Goal: Information Seeking & Learning: Check status

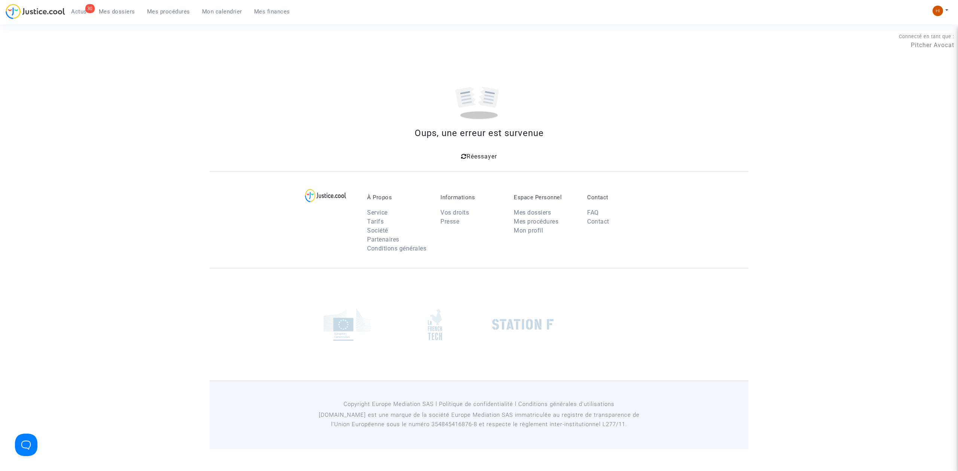
click at [465, 158] on icon at bounding box center [464, 156] width 6 height 6
click at [465, 156] on icon at bounding box center [464, 156] width 6 height 6
click at [226, 10] on span "Mon calendrier" at bounding box center [222, 11] width 40 height 7
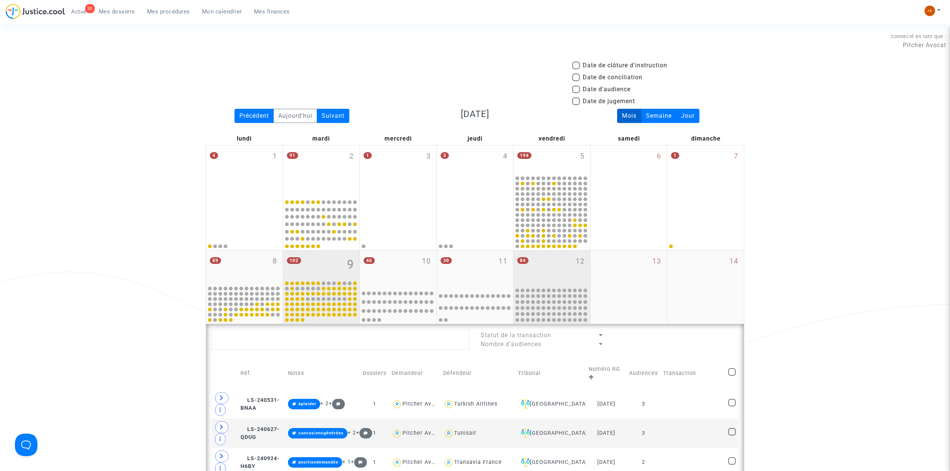
click at [554, 272] on div "84 12" at bounding box center [552, 269] width 77 height 36
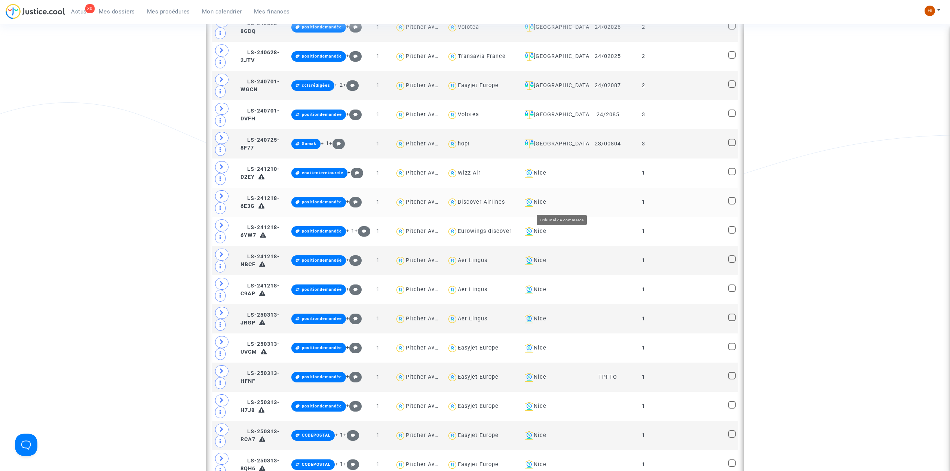
scroll to position [898, 0]
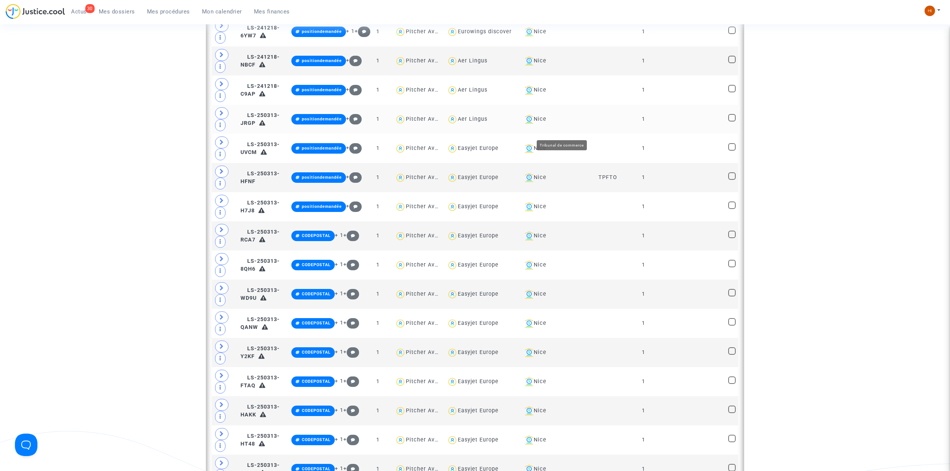
click at [567, 124] on div "Nice" at bounding box center [554, 119] width 65 height 9
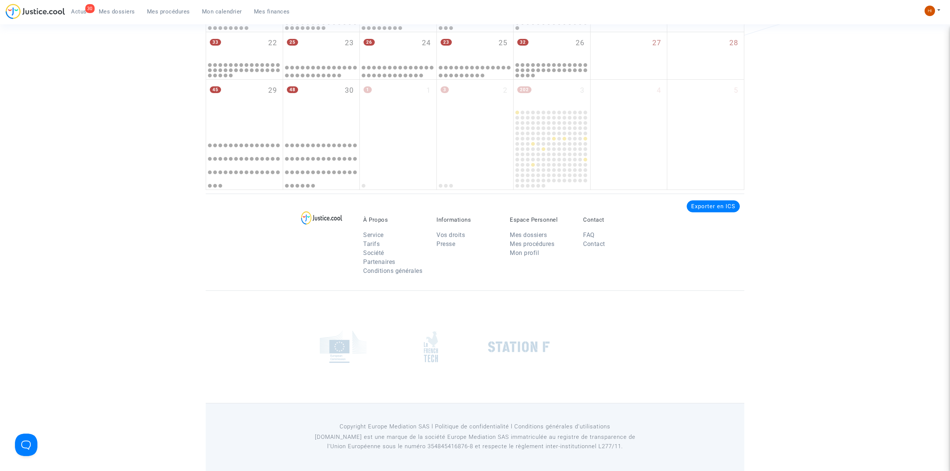
scroll to position [1745, 0]
type textarea "@Tunisair"
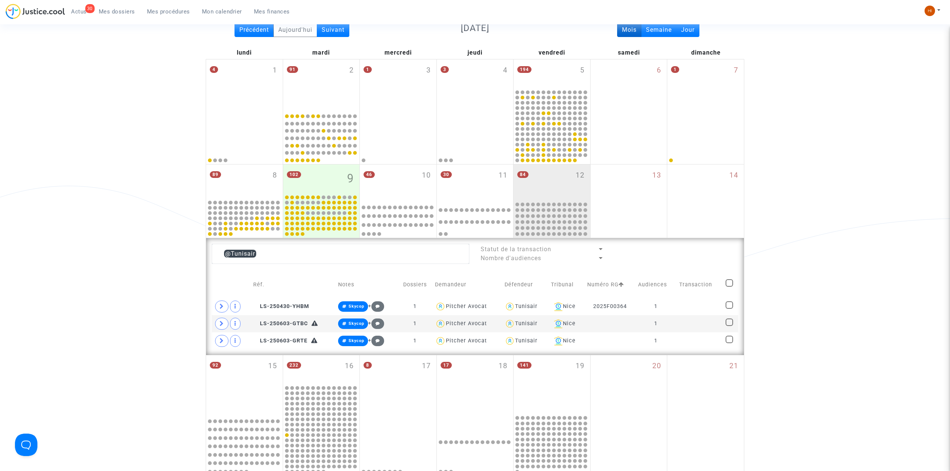
scroll to position [83, 0]
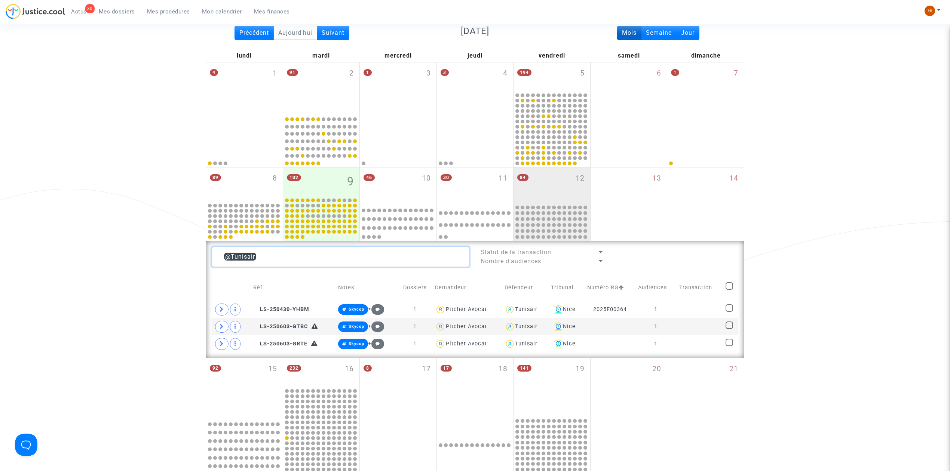
click at [295, 258] on textarea at bounding box center [341, 257] width 258 height 20
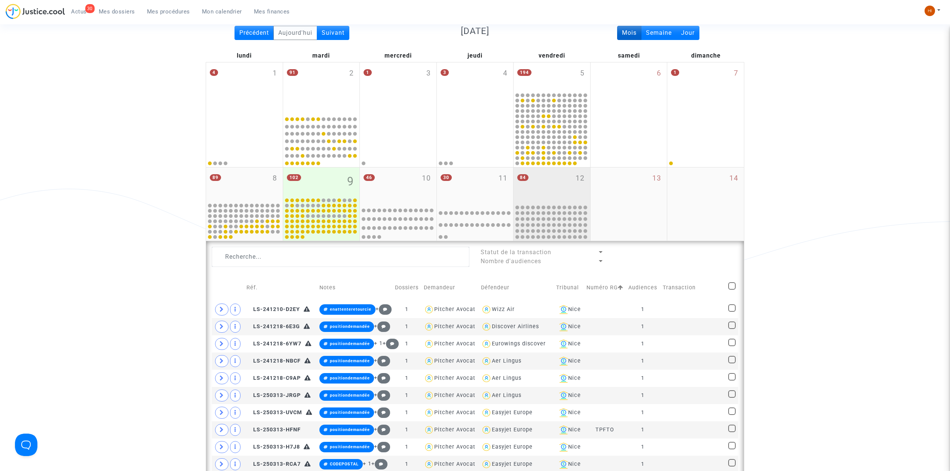
click at [572, 178] on div "84 12" at bounding box center [552, 186] width 77 height 36
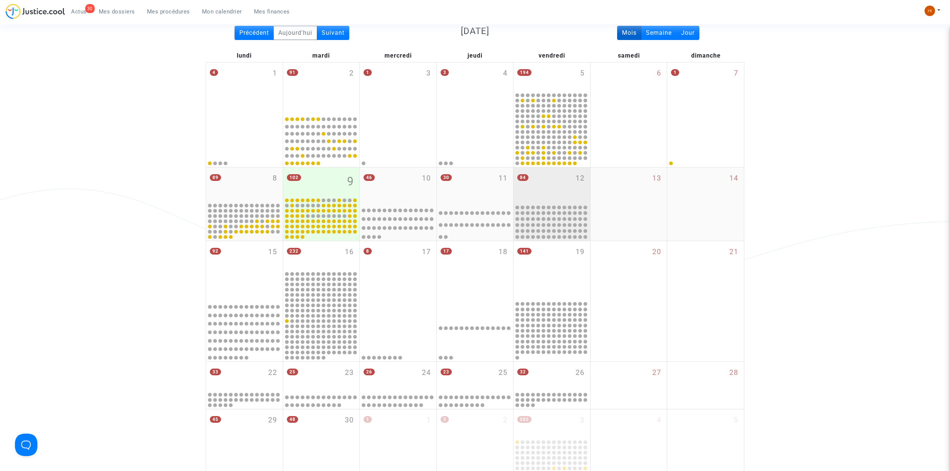
click at [572, 178] on div "84 12" at bounding box center [552, 186] width 77 height 36
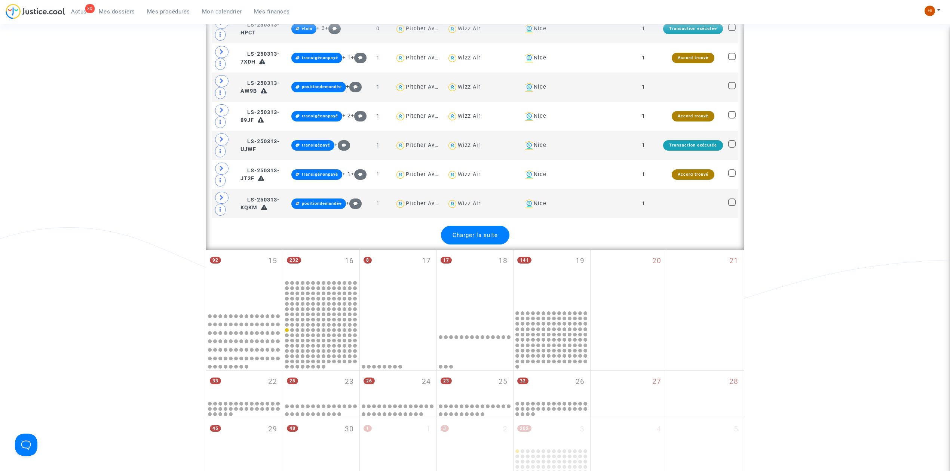
scroll to position [1629, 0]
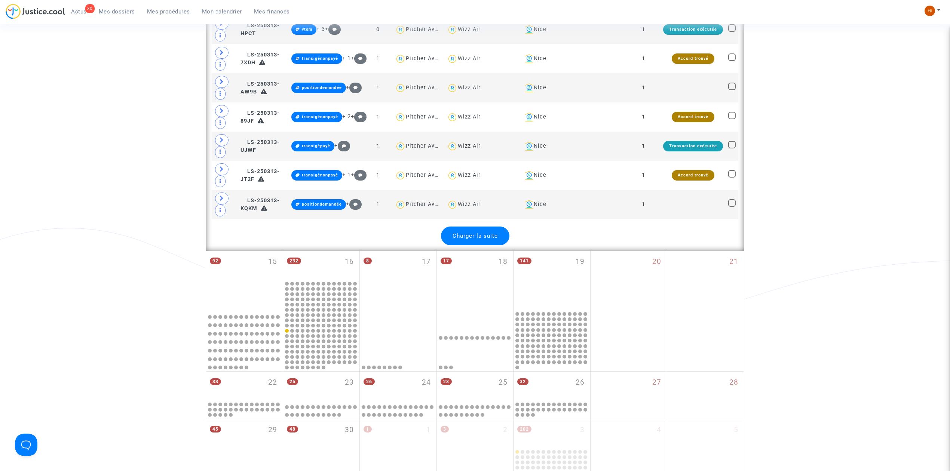
click at [477, 245] on div "Charger la suite" at bounding box center [475, 236] width 68 height 19
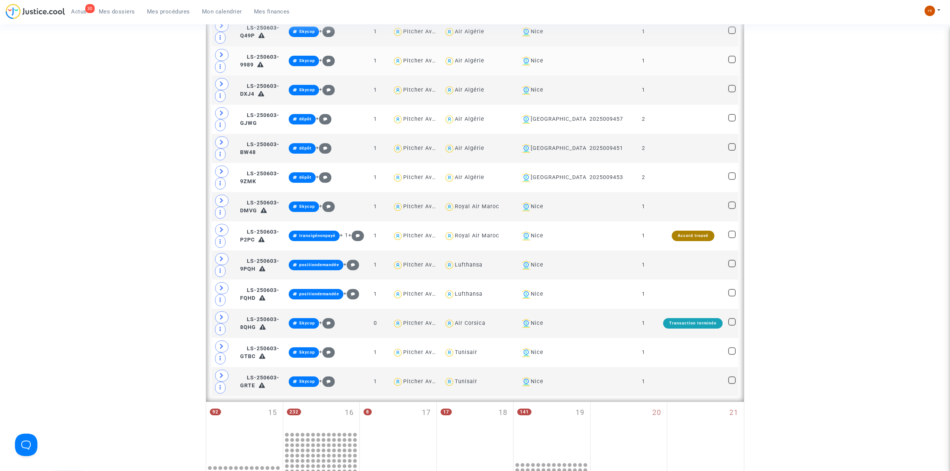
scroll to position [2527, 0]
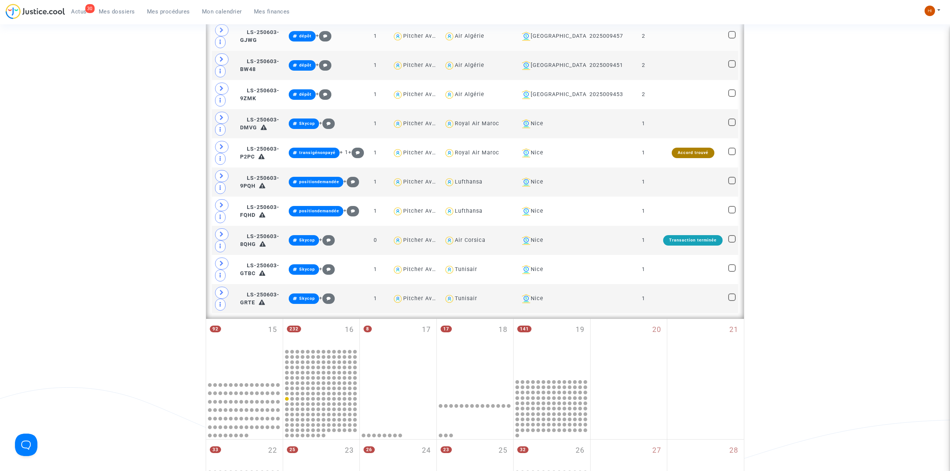
click at [685, 51] on td at bounding box center [693, 36] width 65 height 29
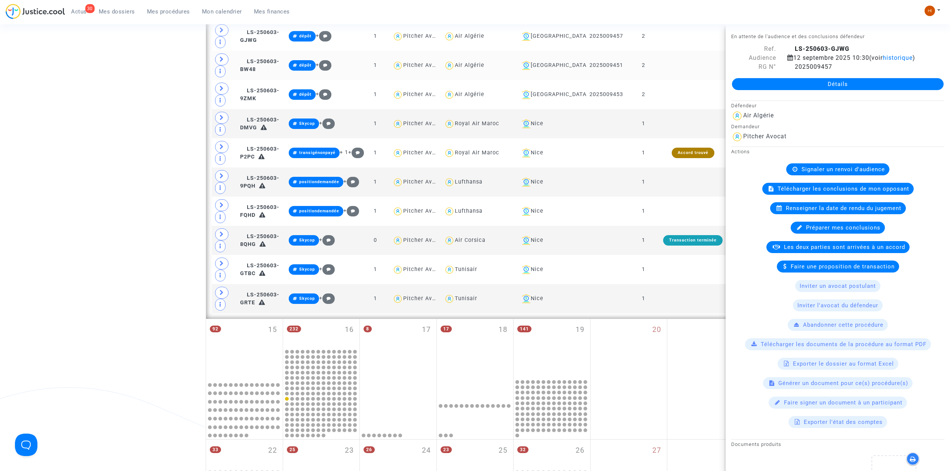
click at [678, 80] on td at bounding box center [693, 65] width 65 height 29
click at [664, 109] on td at bounding box center [693, 94] width 65 height 29
click at [683, 109] on td at bounding box center [693, 94] width 65 height 29
click at [789, 70] on icon at bounding box center [790, 67] width 6 height 6
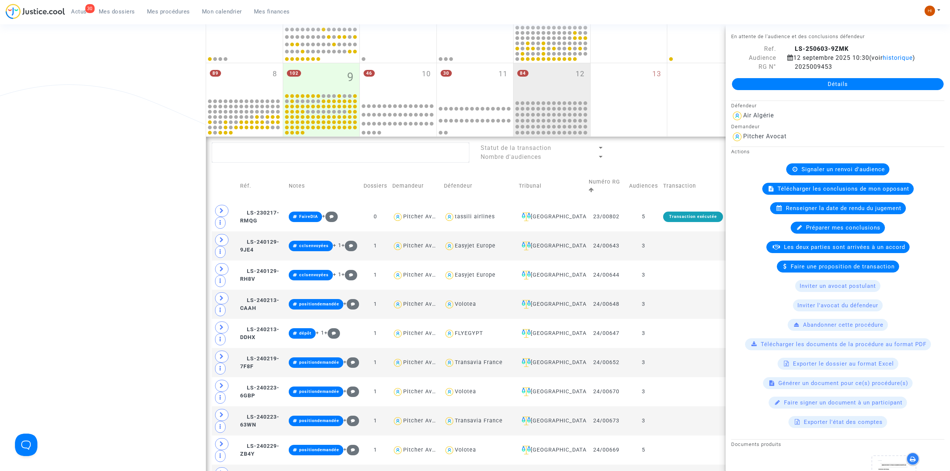
scroll to position [0, 0]
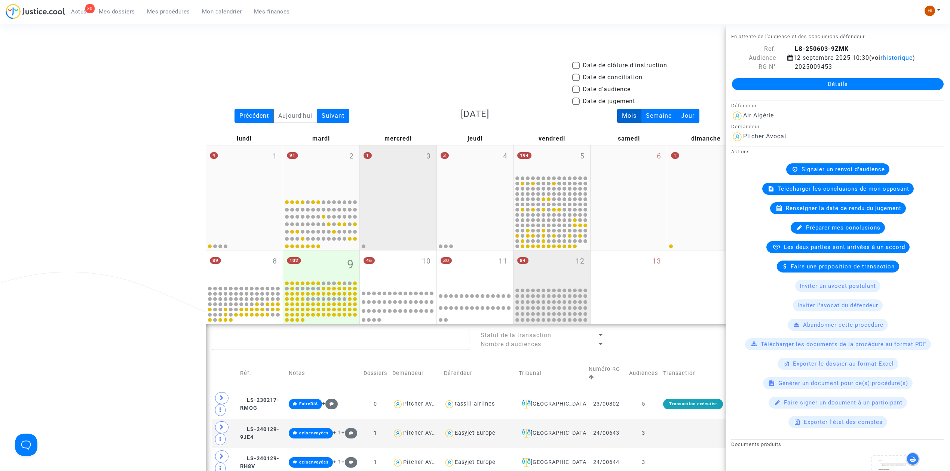
drag, startPoint x: 349, startPoint y: 261, endPoint x: 407, endPoint y: 234, distance: 64.3
click at [349, 261] on span "9" at bounding box center [350, 264] width 7 height 17
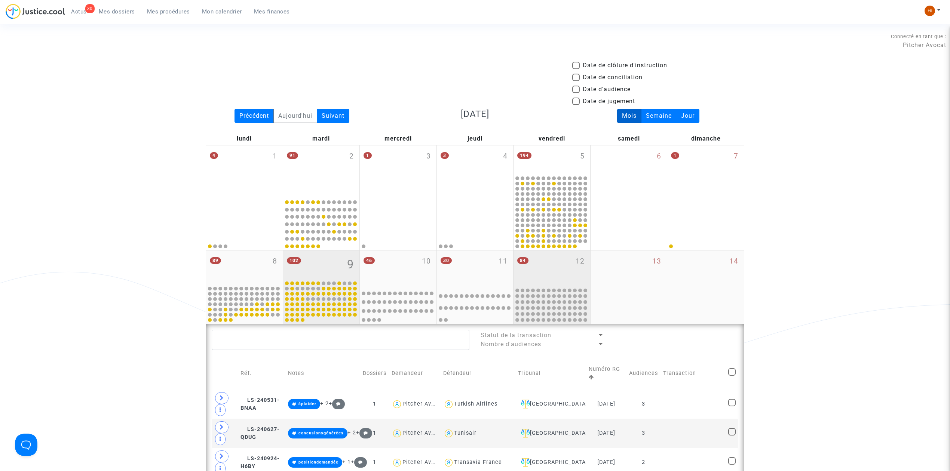
click at [554, 260] on div "84 12" at bounding box center [552, 269] width 77 height 36
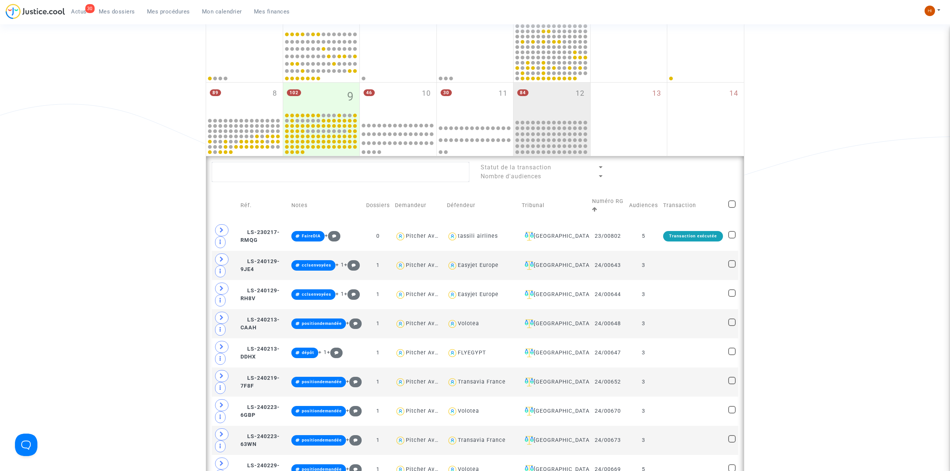
scroll to position [150, 0]
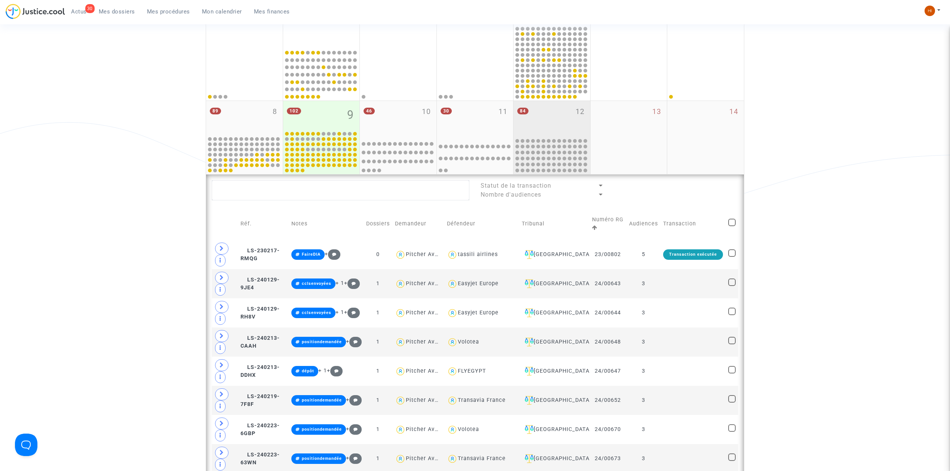
click at [526, 117] on div "84 12" at bounding box center [552, 119] width 77 height 36
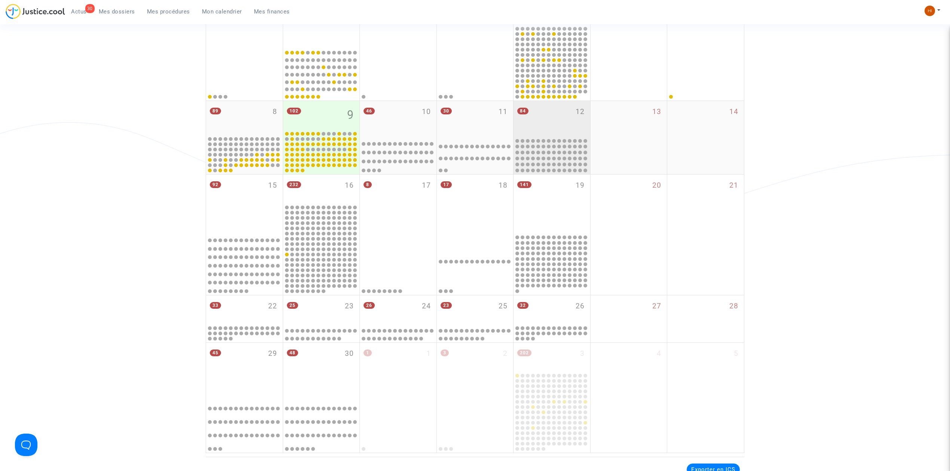
click at [526, 117] on div "84 12" at bounding box center [552, 119] width 77 height 36
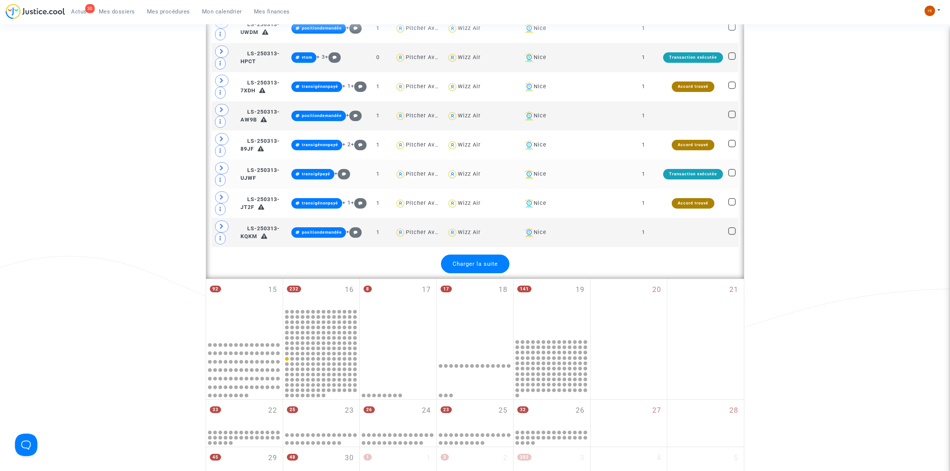
scroll to position [1646, 0]
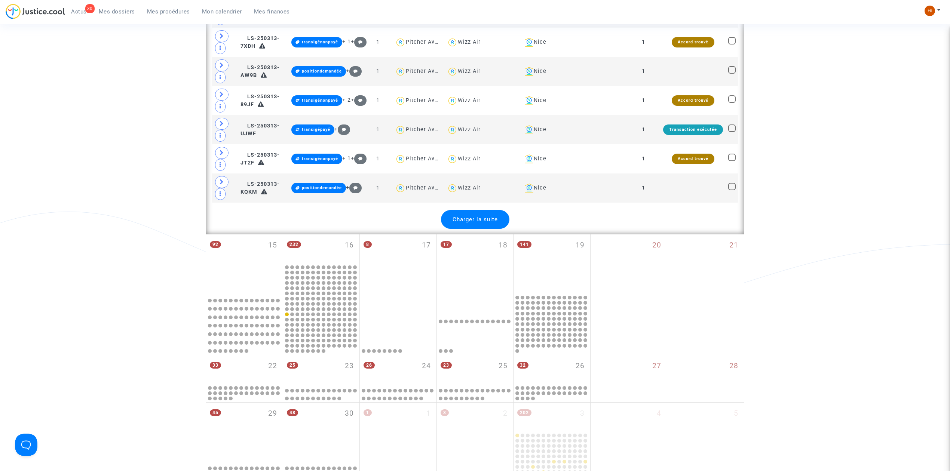
drag, startPoint x: 470, startPoint y: 246, endPoint x: 475, endPoint y: 245, distance: 4.9
click at [470, 223] on span "Charger la suite" at bounding box center [475, 219] width 45 height 7
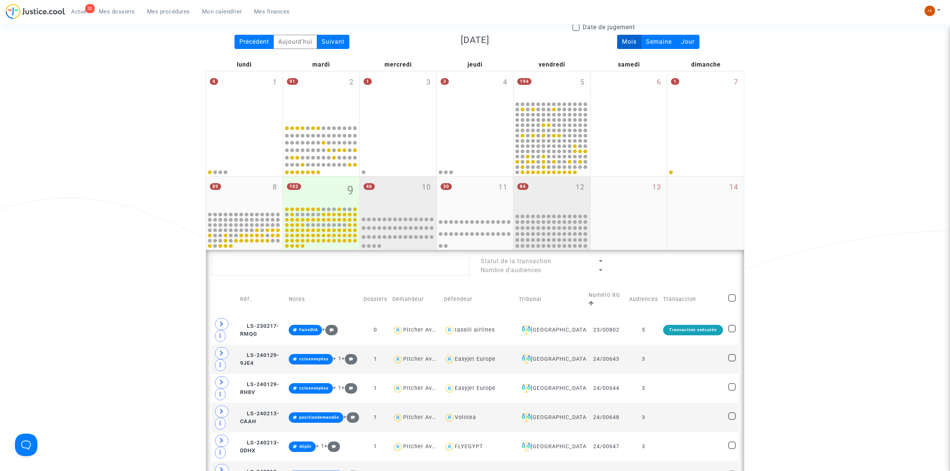
scroll to position [0, 0]
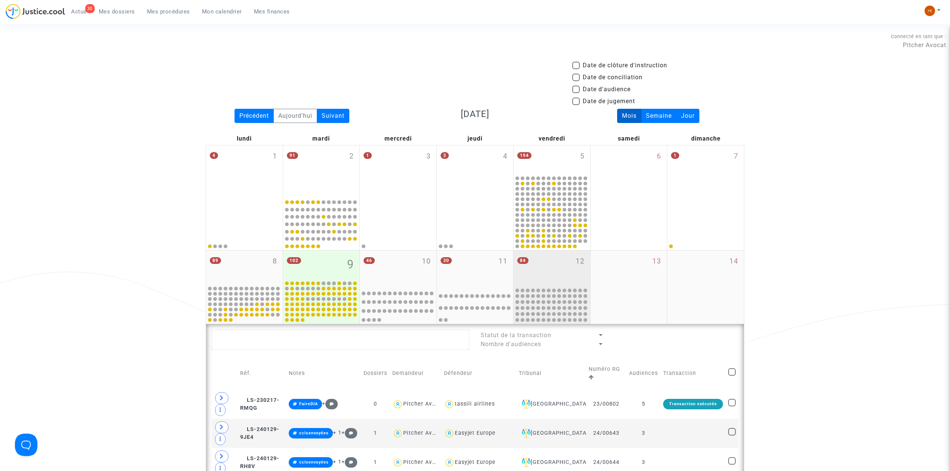
click at [545, 267] on div "84 12" at bounding box center [552, 269] width 77 height 36
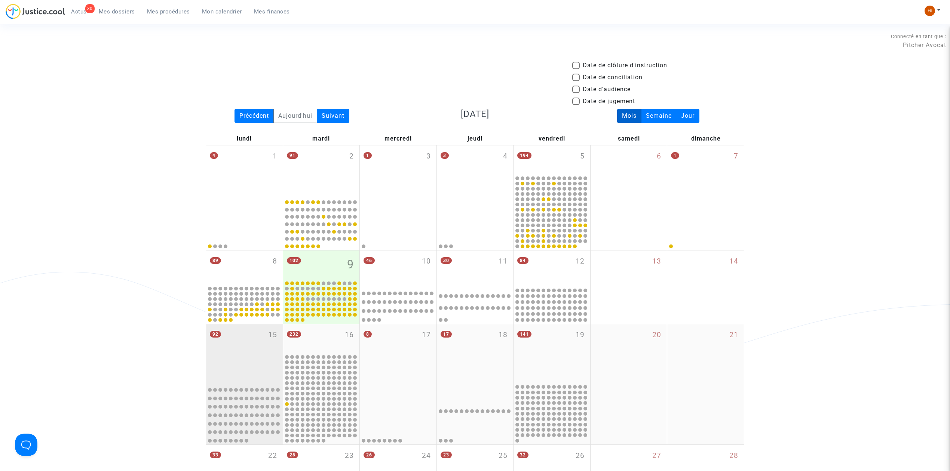
click at [253, 350] on div "92 15" at bounding box center [244, 353] width 77 height 59
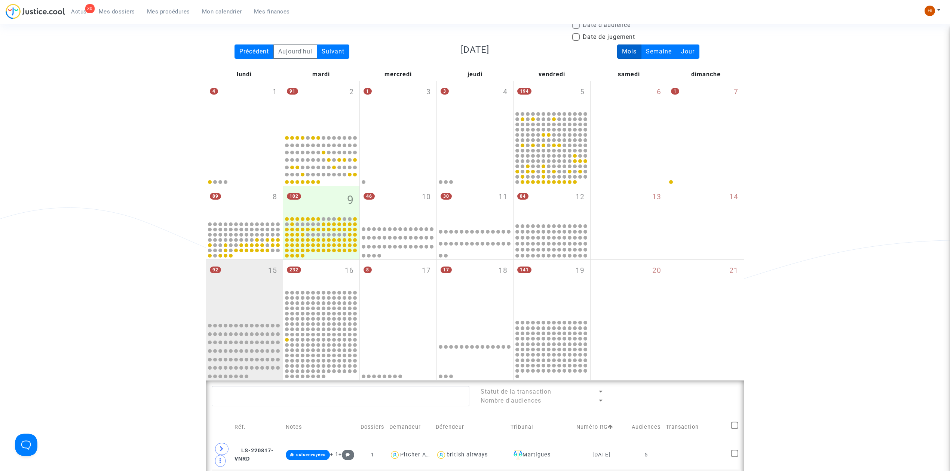
scroll to position [50, 0]
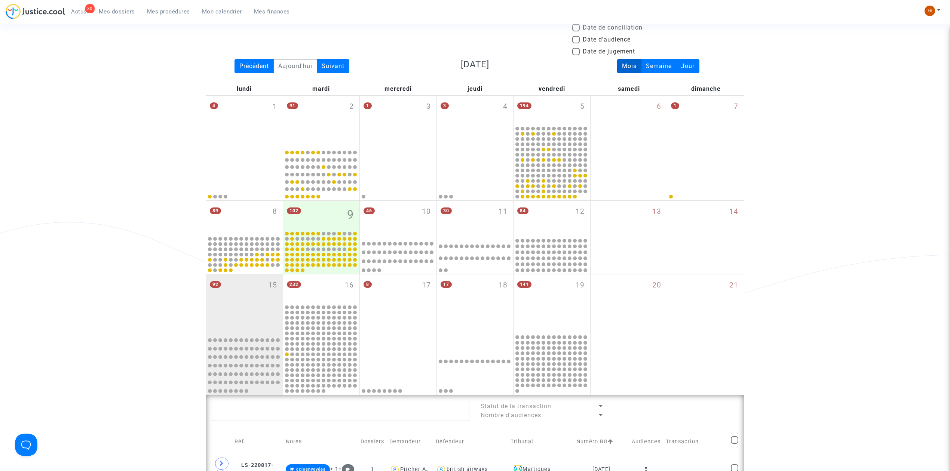
click at [604, 40] on span "Date d'audience" at bounding box center [607, 39] width 48 height 9
click at [576, 43] on input "Date d'audience" at bounding box center [576, 43] width 0 height 0
checkbox input "true"
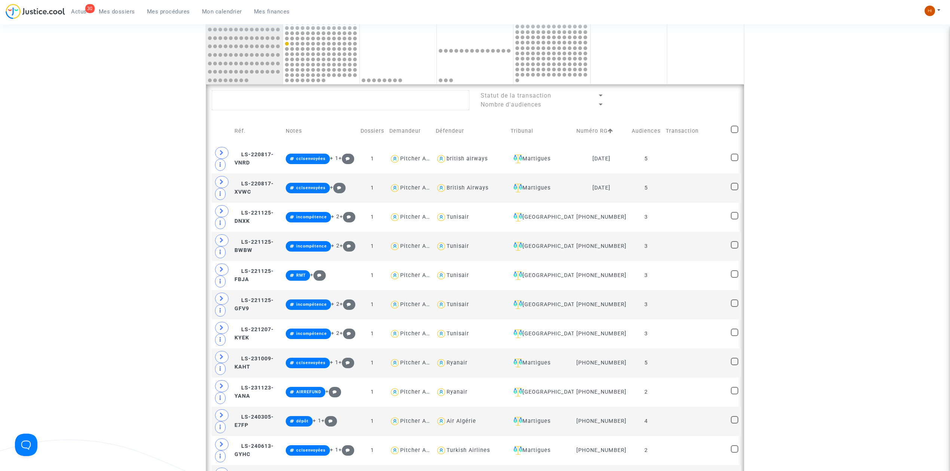
scroll to position [399, 0]
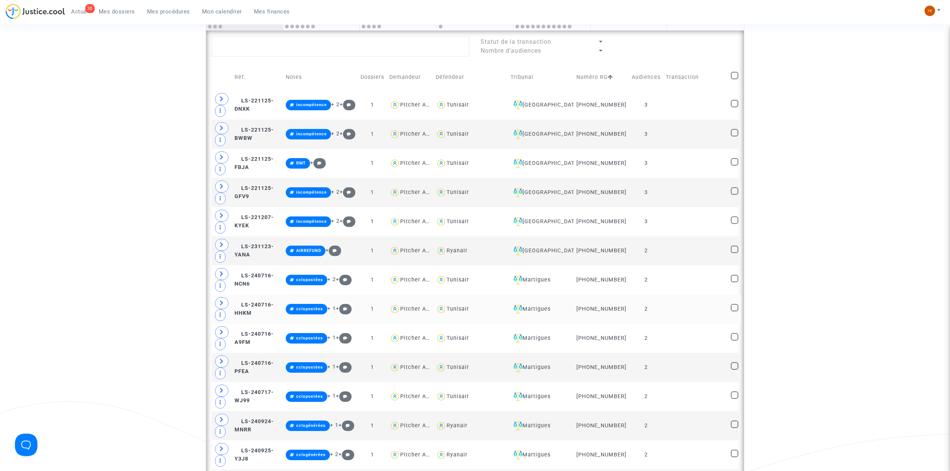
click at [678, 321] on td at bounding box center [695, 309] width 65 height 29
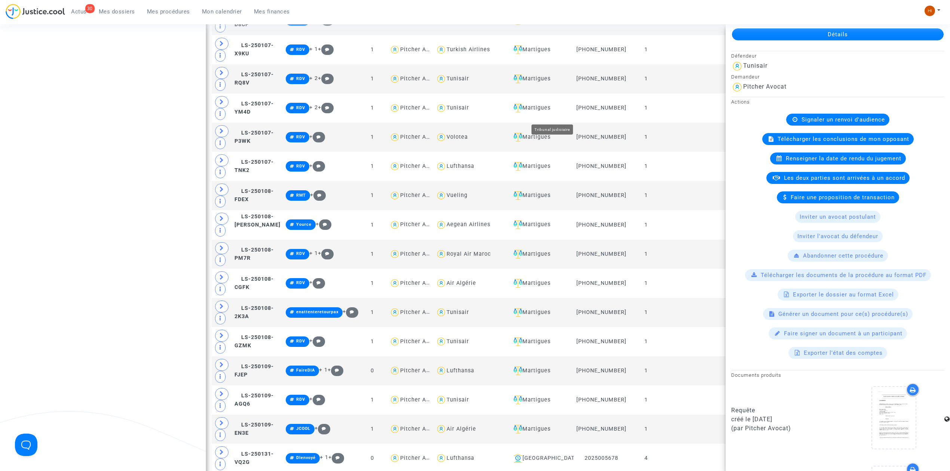
scroll to position [1796, 0]
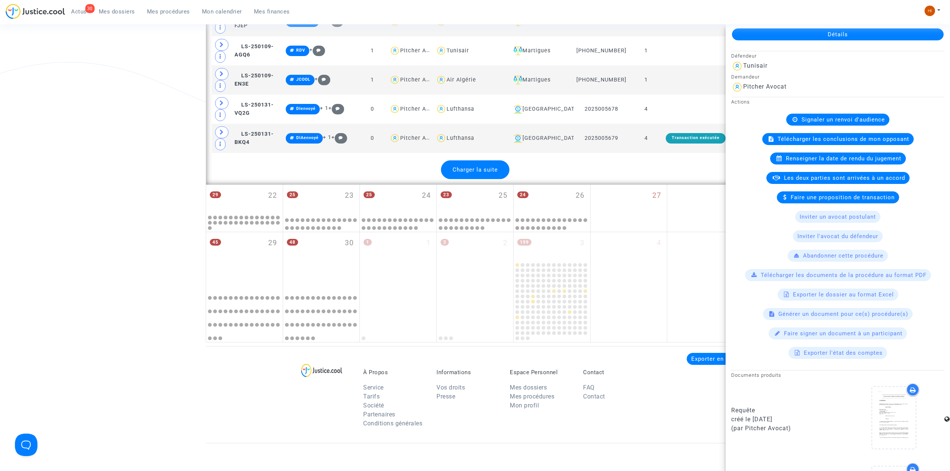
click at [481, 173] on span "Charger la suite" at bounding box center [475, 169] width 45 height 7
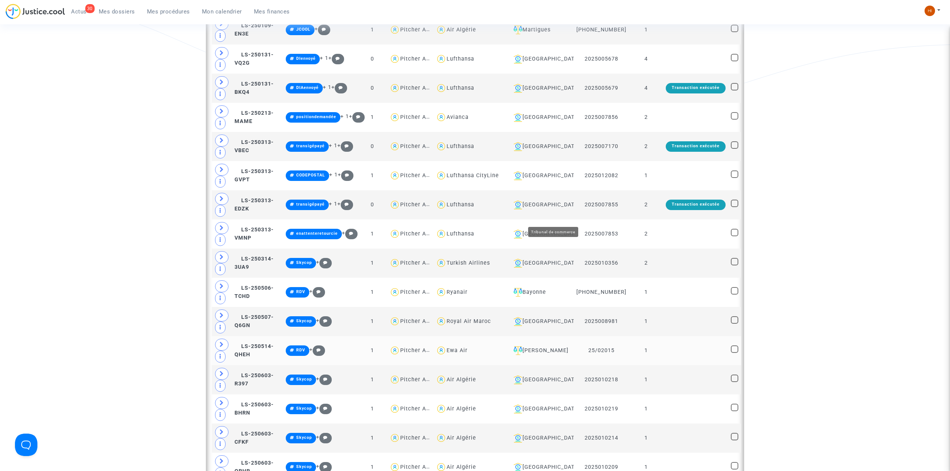
scroll to position [2045, 0]
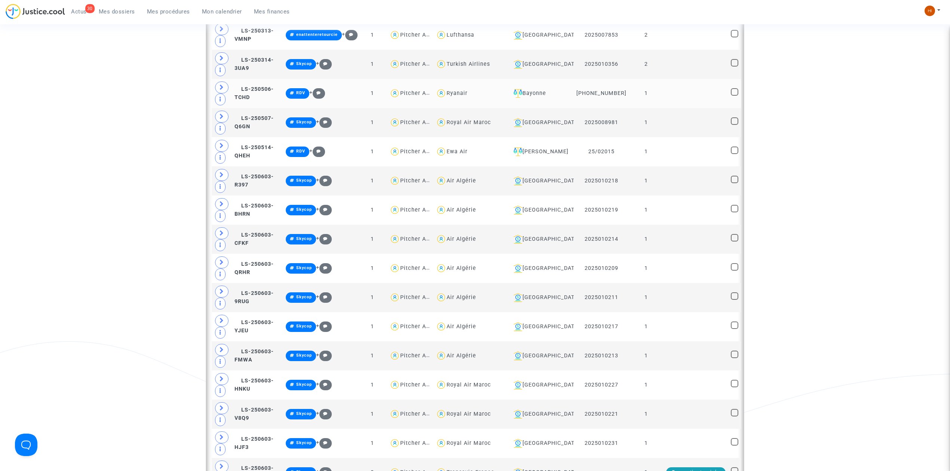
click at [667, 108] on td at bounding box center [695, 93] width 65 height 29
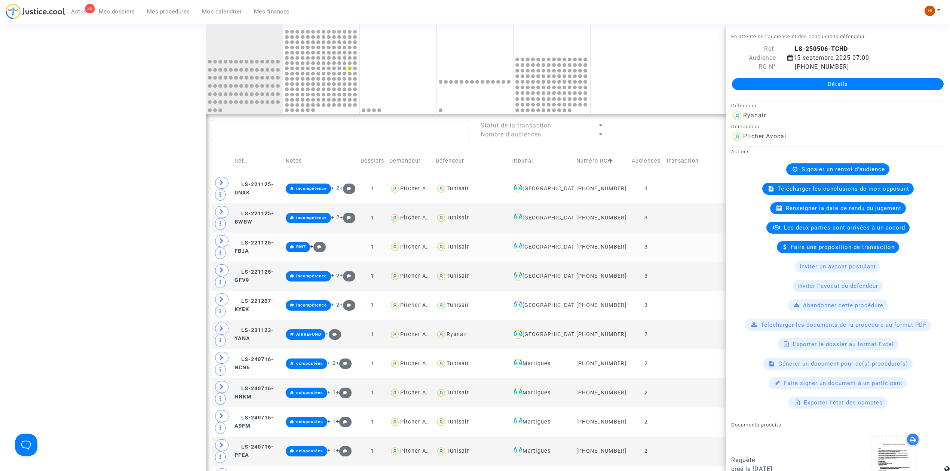
scroll to position [249, 0]
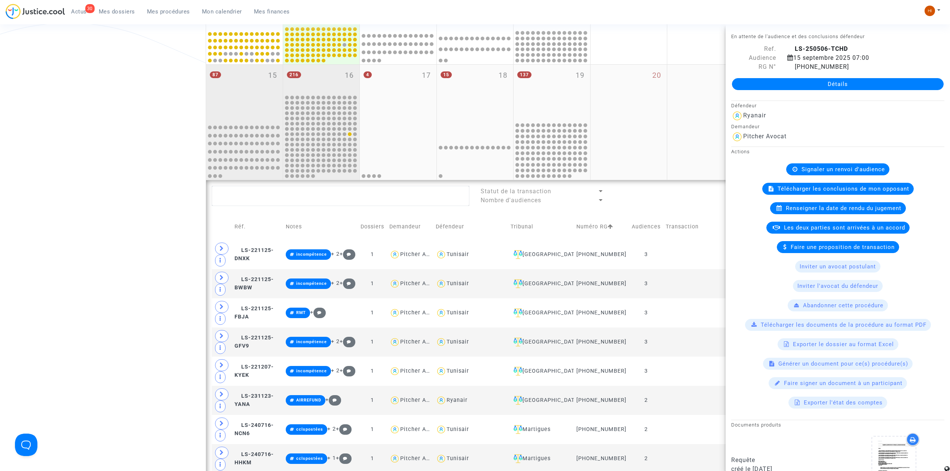
click at [337, 73] on div "216 16" at bounding box center [321, 79] width 77 height 29
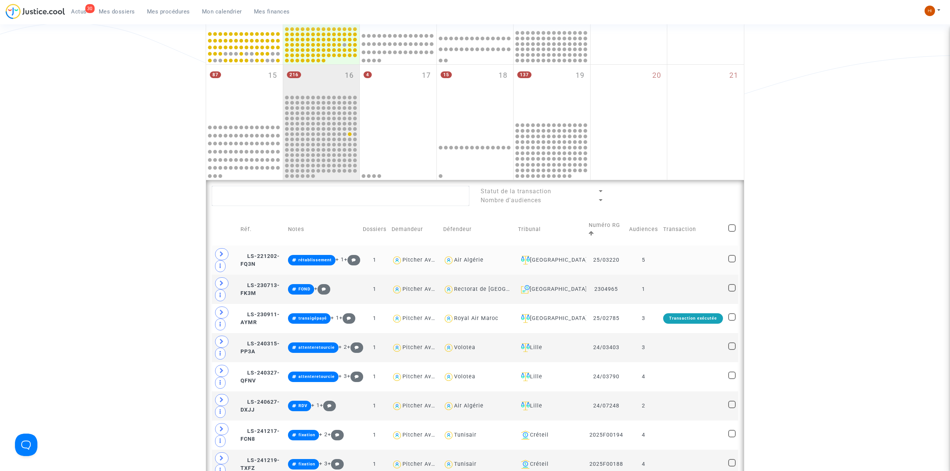
click at [664, 258] on td at bounding box center [693, 260] width 65 height 29
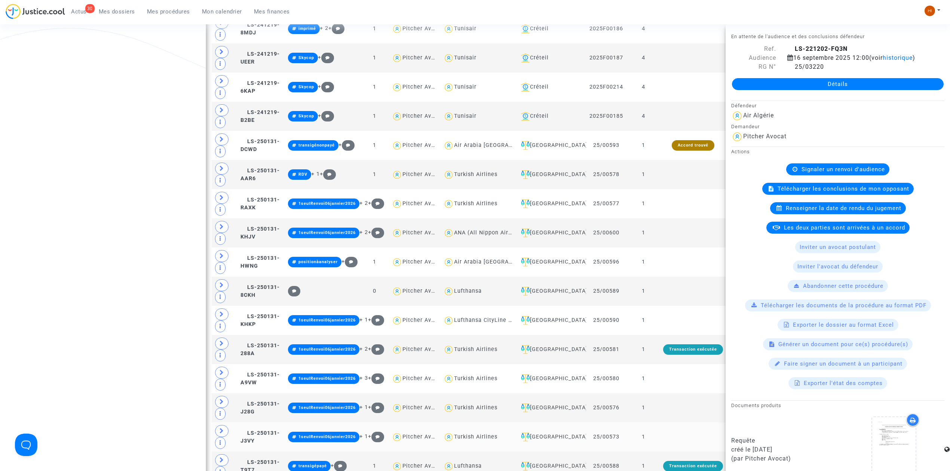
scroll to position [948, 0]
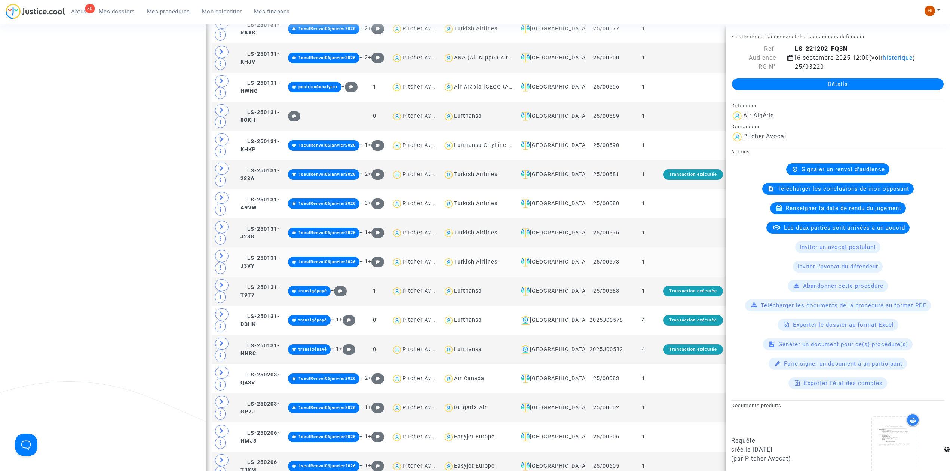
click at [662, 272] on td at bounding box center [693, 262] width 65 height 29
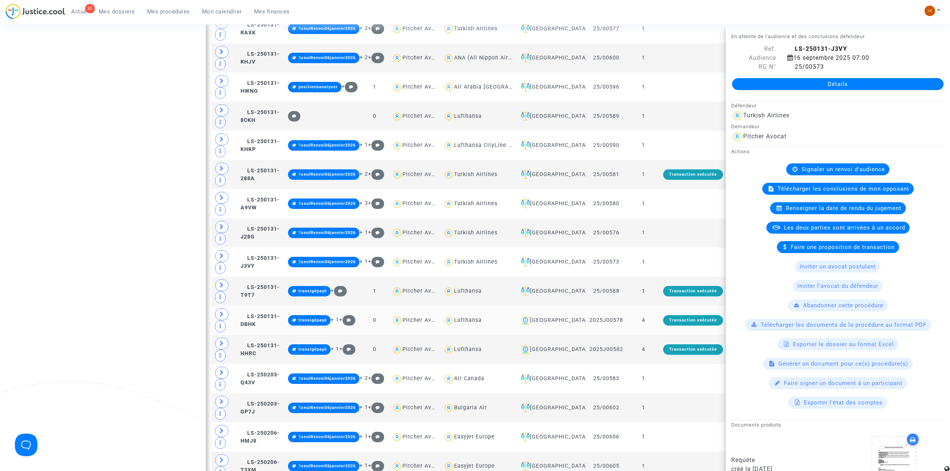
click at [659, 333] on td "4" at bounding box center [644, 320] width 34 height 29
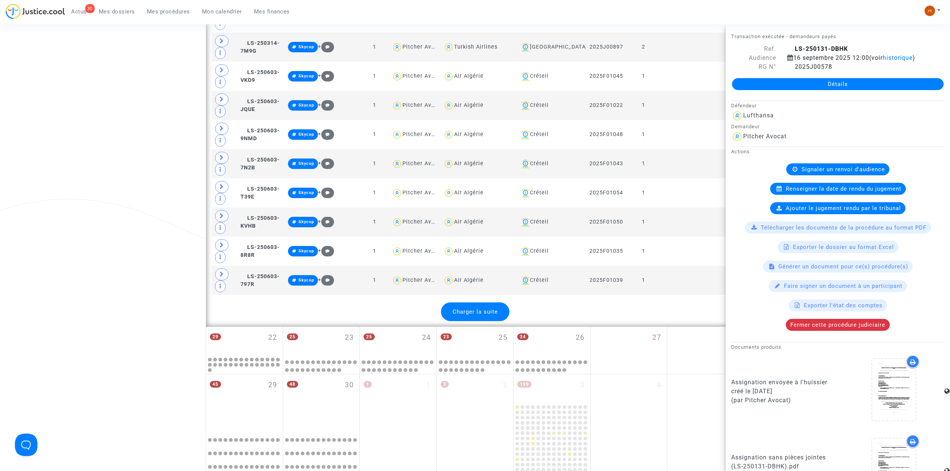
scroll to position [1696, 0]
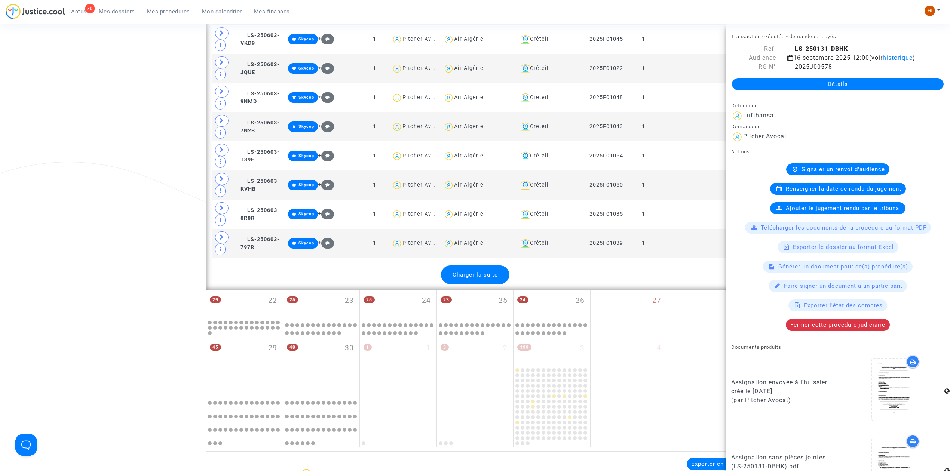
click at [472, 278] on span "Charger la suite" at bounding box center [475, 275] width 45 height 7
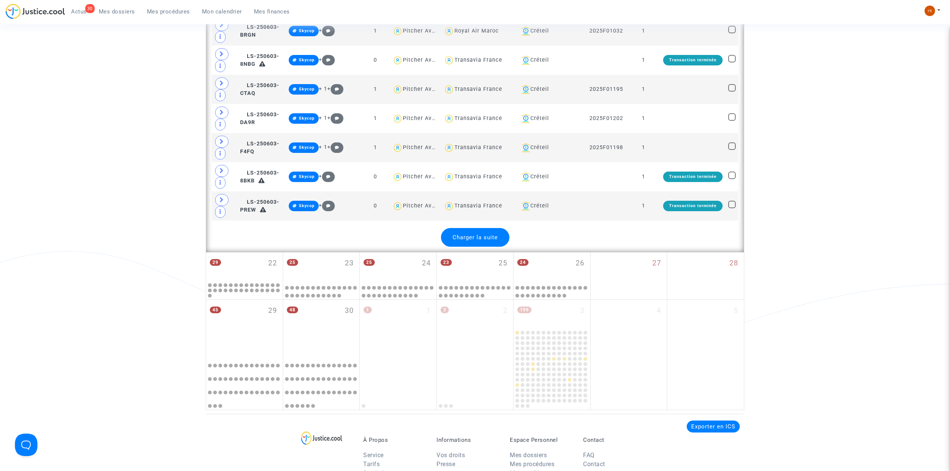
scroll to position [3342, 0]
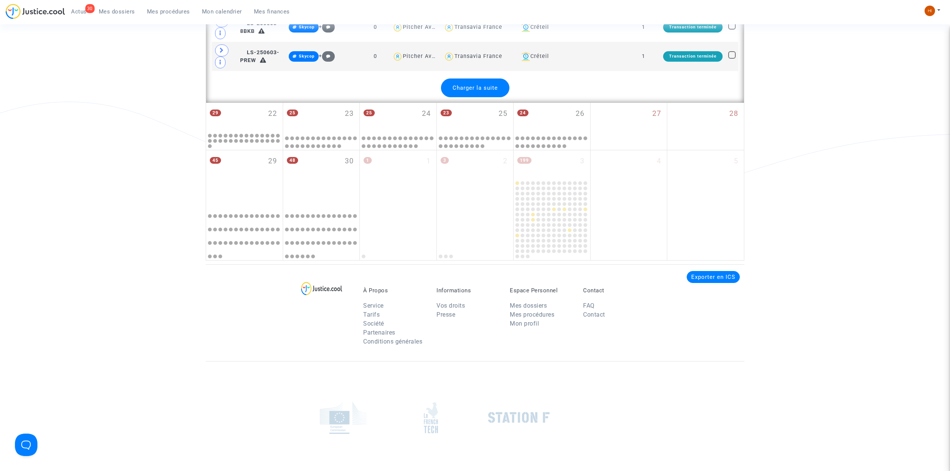
click at [473, 91] on span "Charger la suite" at bounding box center [475, 88] width 45 height 7
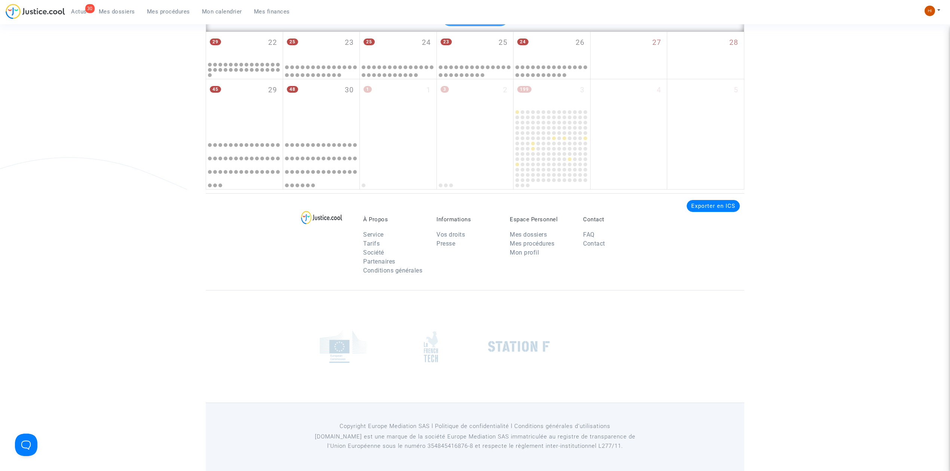
scroll to position [4888, 0]
click at [490, 26] on div "Charger la suite" at bounding box center [475, 16] width 68 height 19
drag, startPoint x: 485, startPoint y: 110, endPoint x: 483, endPoint y: 113, distance: 4.0
click at [484, 20] on span "Charger la suite" at bounding box center [475, 16] width 45 height 7
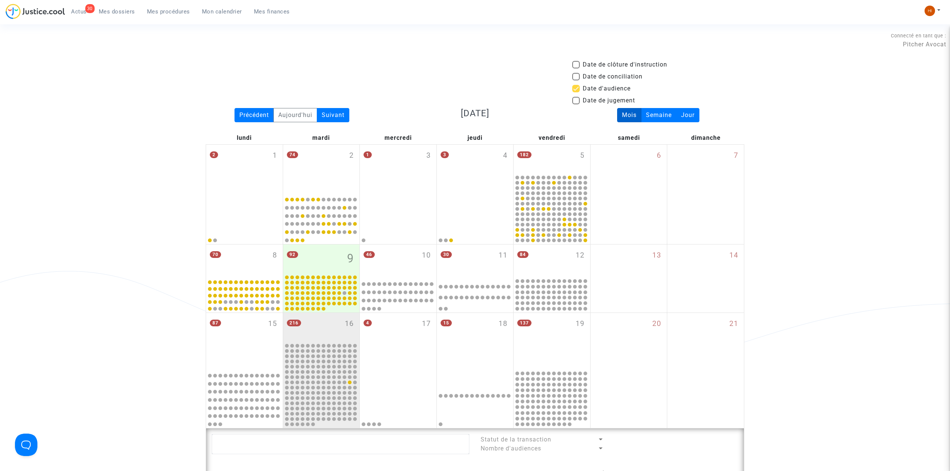
scroll to position [0, 0]
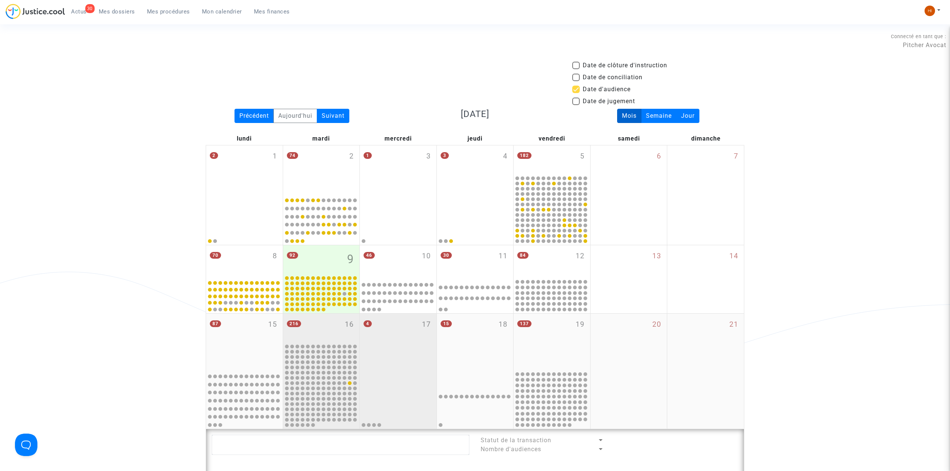
click at [388, 342] on div "4 17" at bounding box center [398, 342] width 77 height 56
click at [407, 345] on div "4 17" at bounding box center [398, 342] width 77 height 56
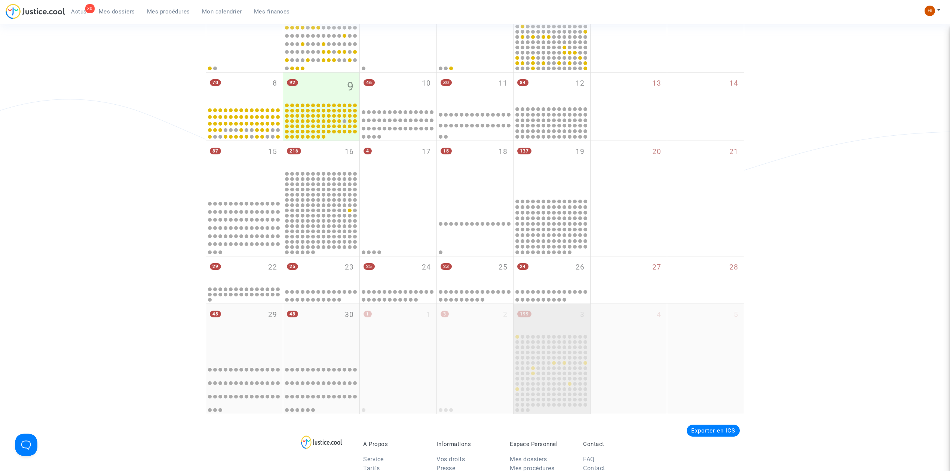
scroll to position [249, 0]
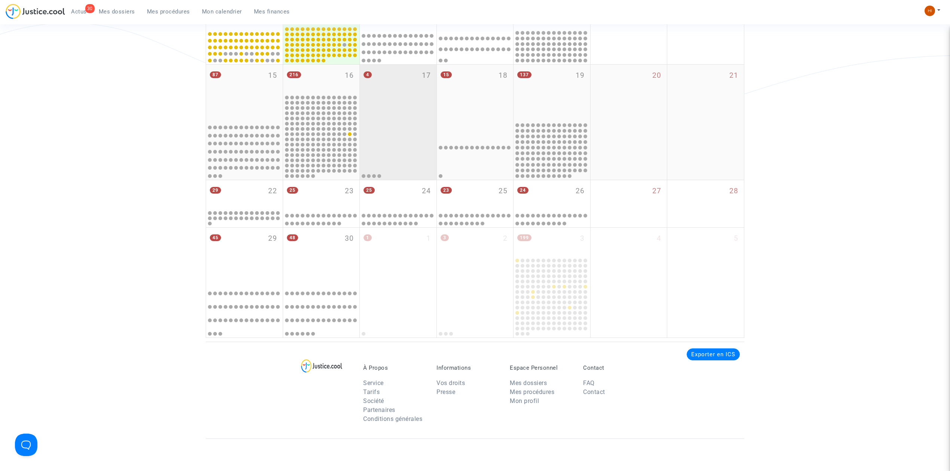
click at [380, 89] on div "4 17" at bounding box center [398, 93] width 77 height 56
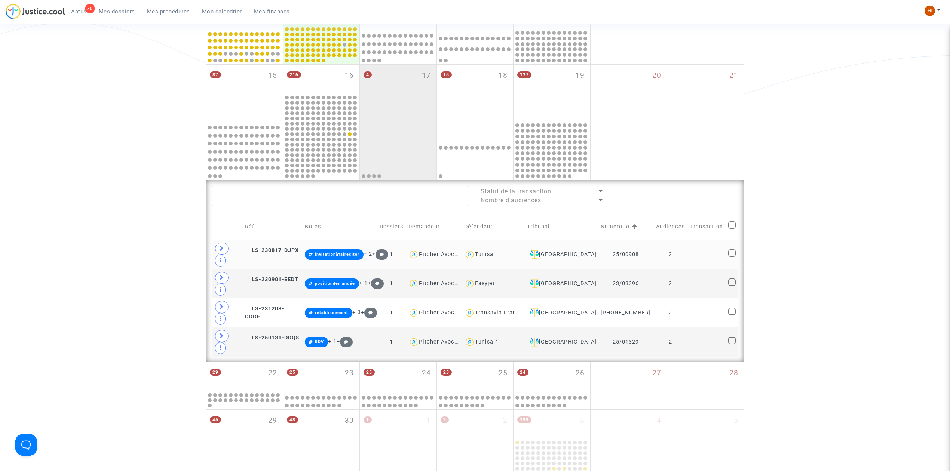
click at [692, 243] on td at bounding box center [707, 254] width 38 height 29
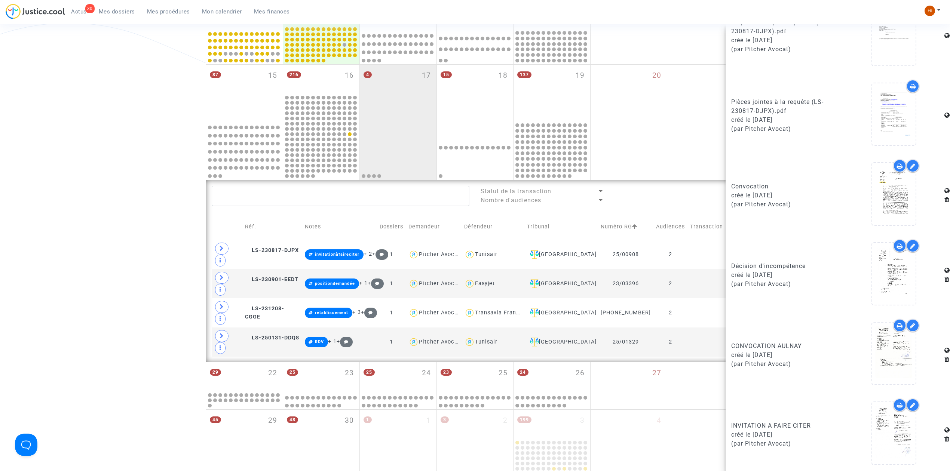
scroll to position [526, 0]
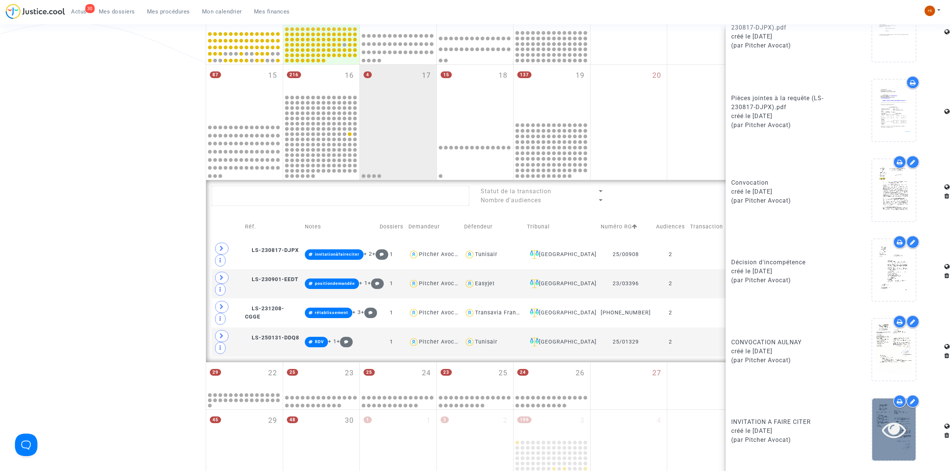
click at [882, 437] on icon at bounding box center [894, 430] width 24 height 24
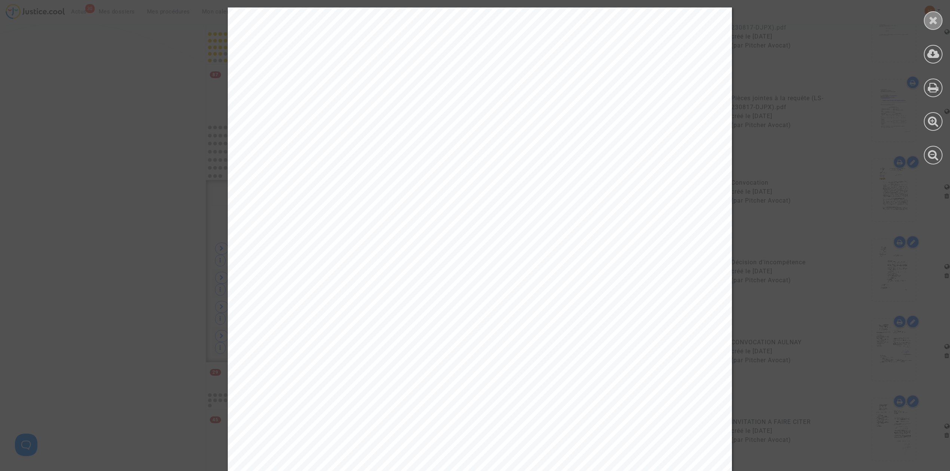
click at [931, 19] on icon at bounding box center [933, 20] width 9 height 11
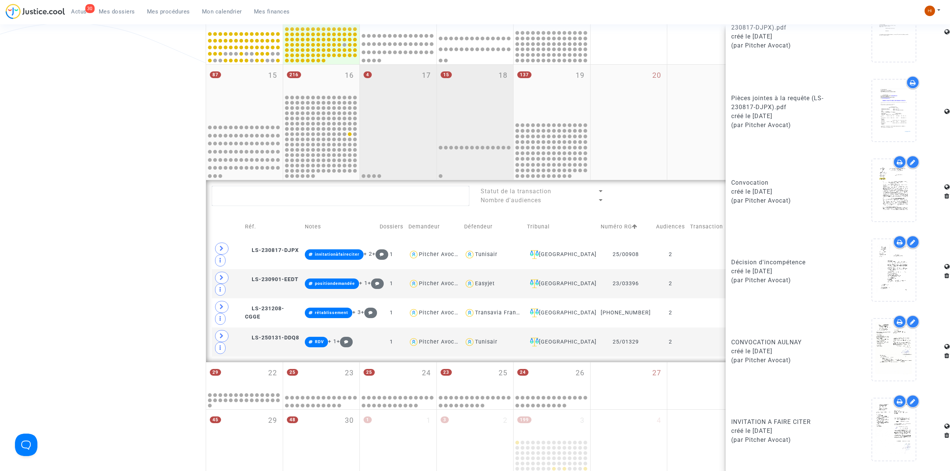
click at [481, 90] on div "15 18" at bounding box center [475, 93] width 77 height 56
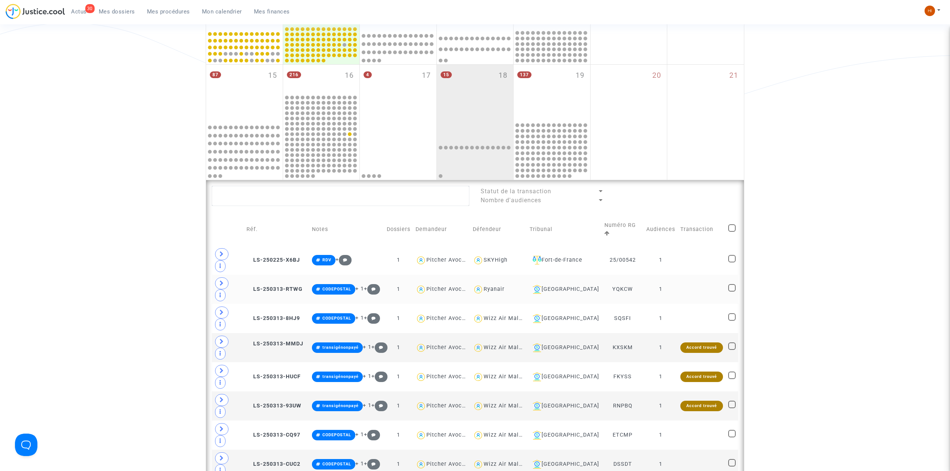
click at [667, 275] on td "1" at bounding box center [661, 289] width 34 height 29
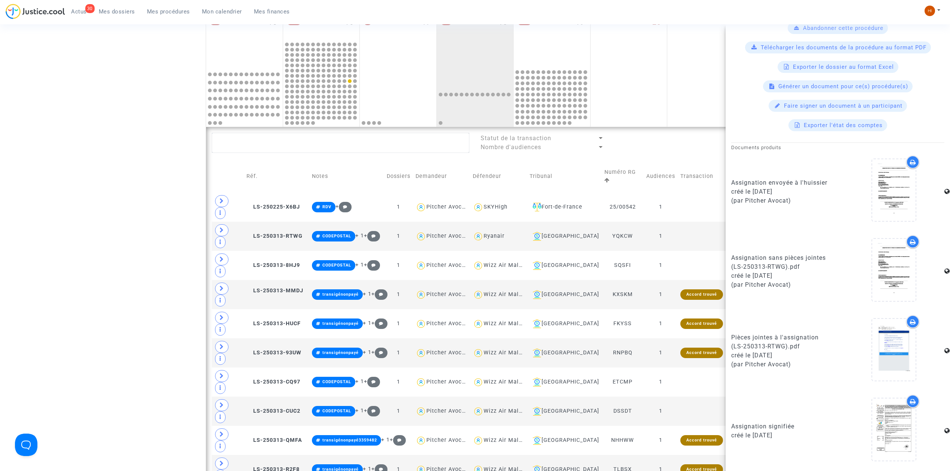
scroll to position [299, 0]
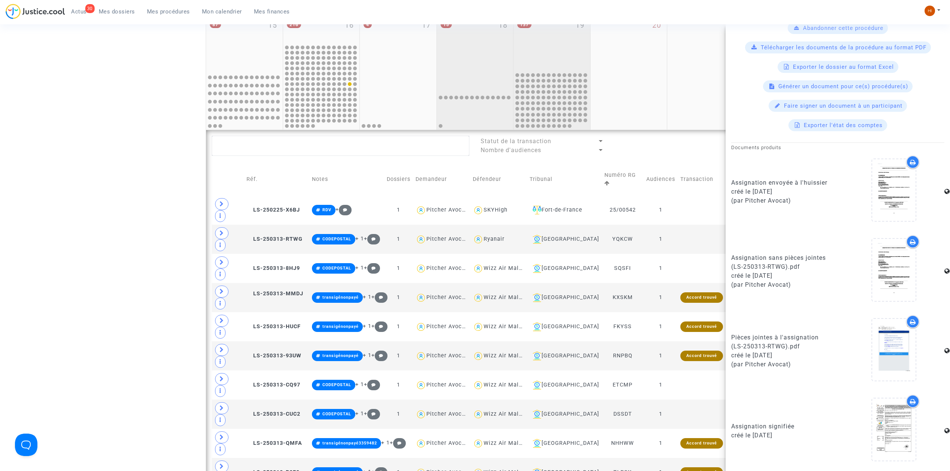
click at [557, 46] on div "137 19" at bounding box center [552, 43] width 77 height 56
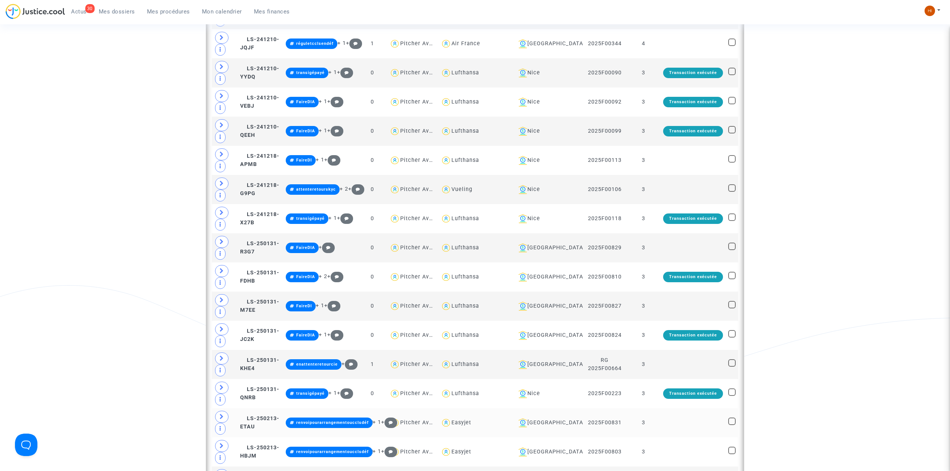
scroll to position [1047, 0]
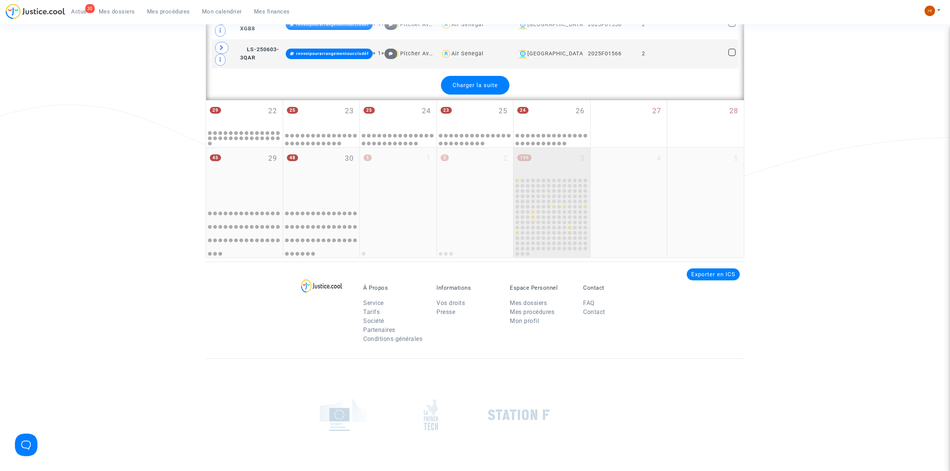
scroll to position [3342, 0]
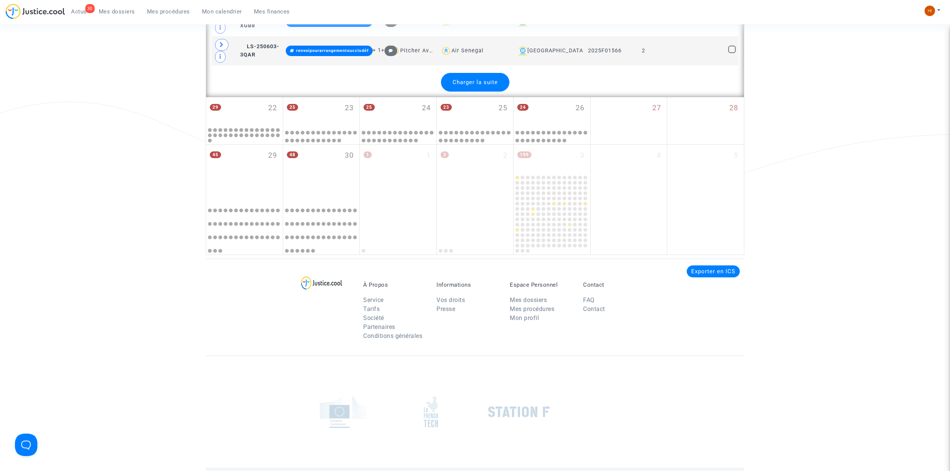
click at [458, 86] on span "Charger la suite" at bounding box center [475, 82] width 45 height 7
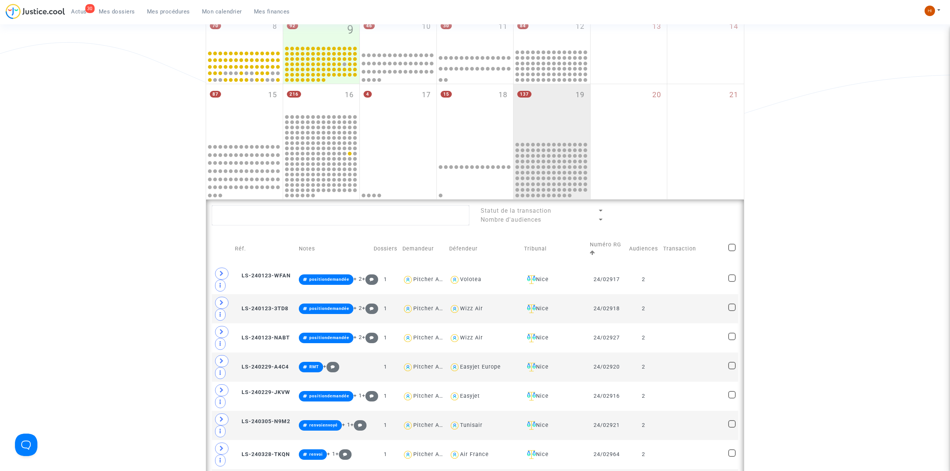
scroll to position [50, 0]
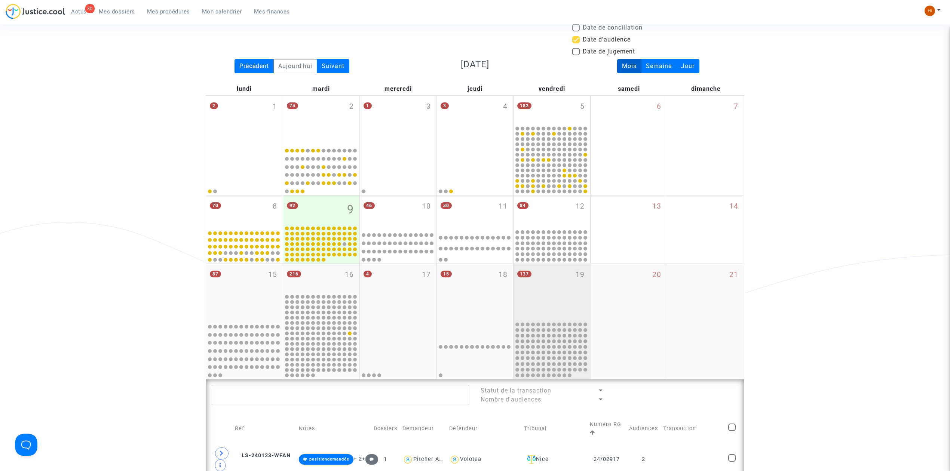
click at [555, 288] on div "137 19" at bounding box center [552, 292] width 77 height 56
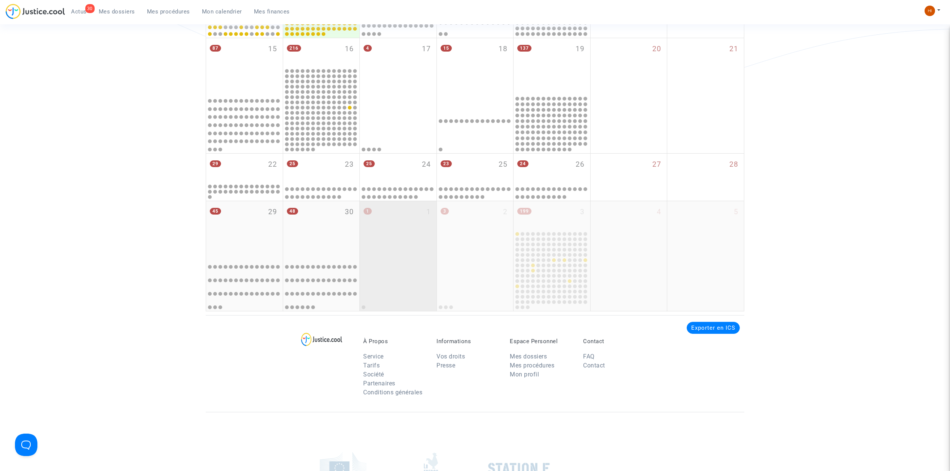
scroll to position [299, 0]
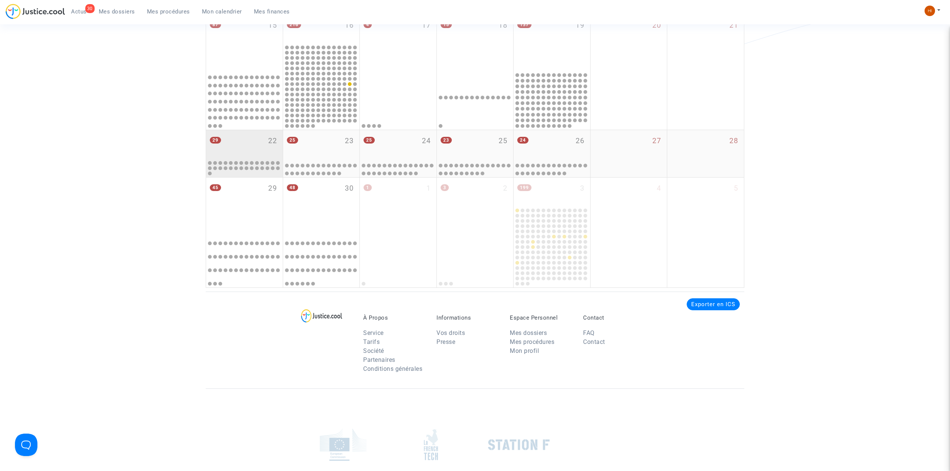
click at [257, 137] on div "29 22" at bounding box center [244, 144] width 77 height 29
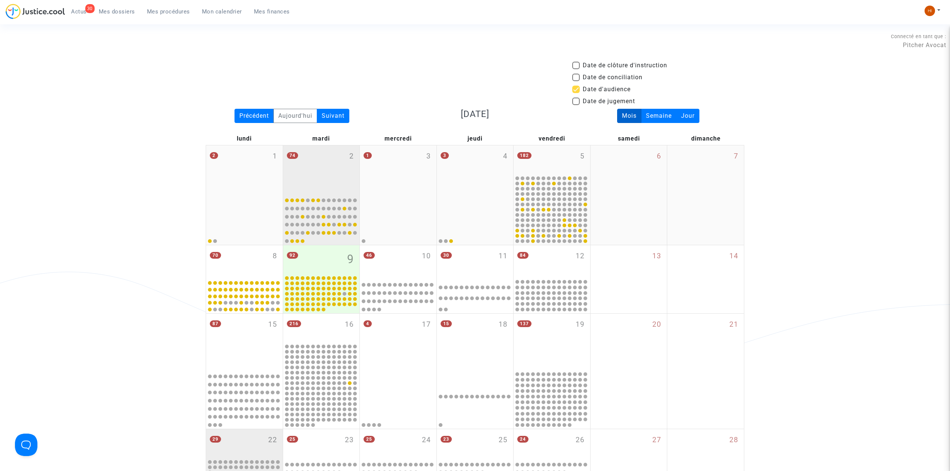
click at [351, 165] on div "74 2" at bounding box center [321, 170] width 77 height 49
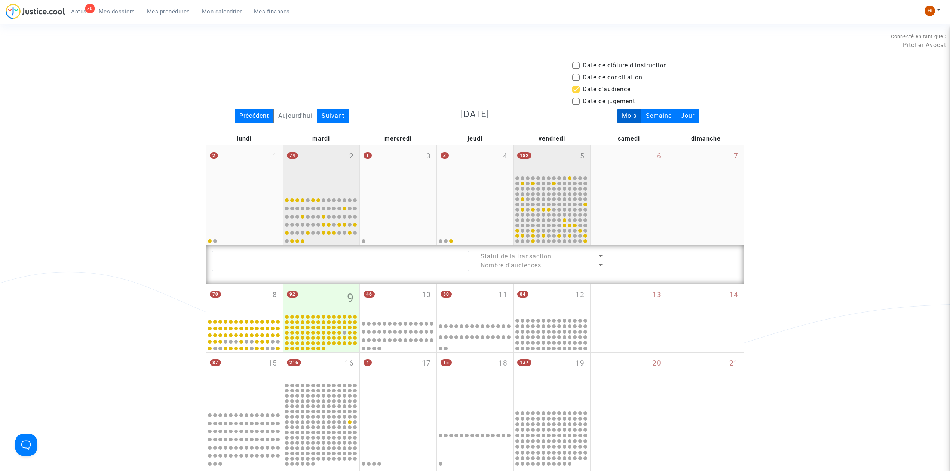
click at [250, 160] on div "2 1" at bounding box center [244, 170] width 77 height 49
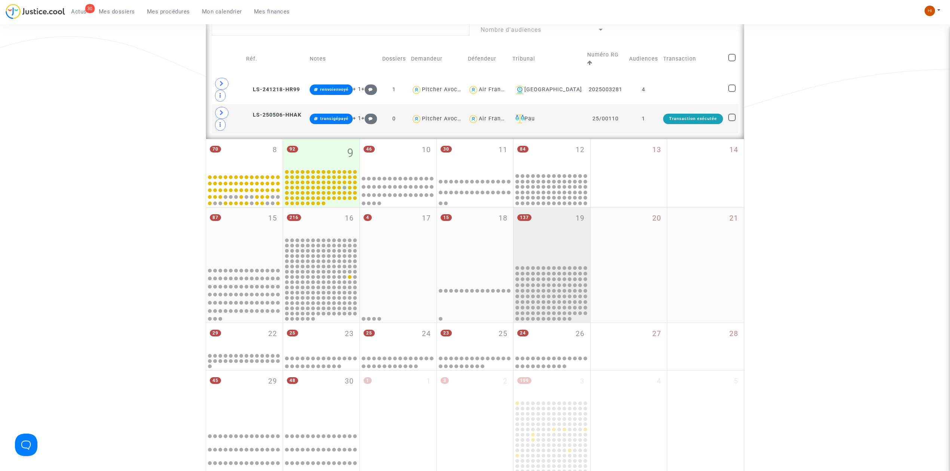
scroll to position [249, 0]
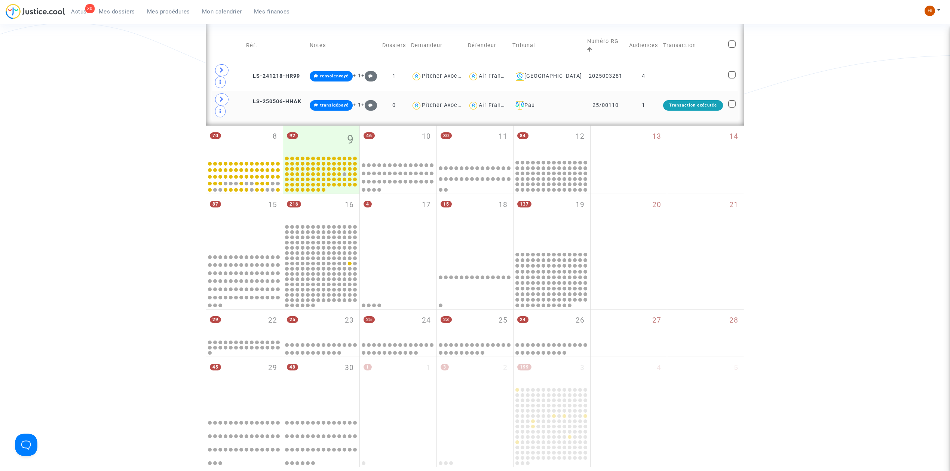
click at [636, 91] on td "1" at bounding box center [644, 105] width 34 height 29
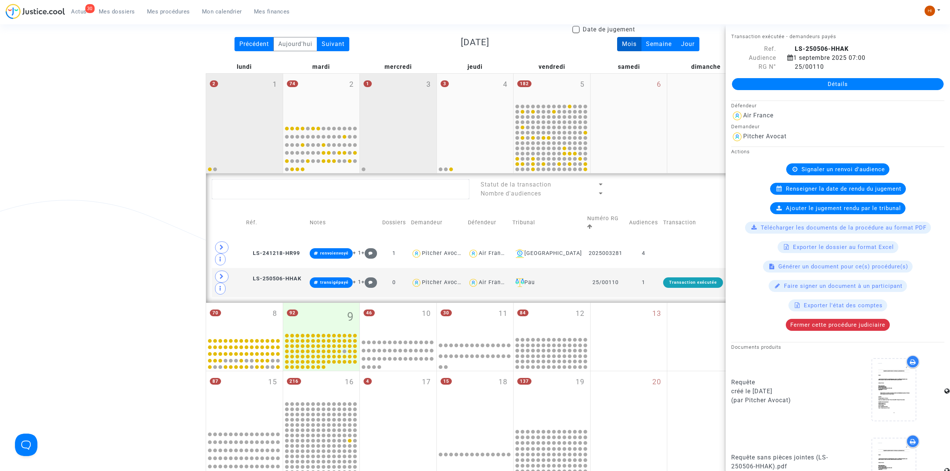
scroll to position [0, 0]
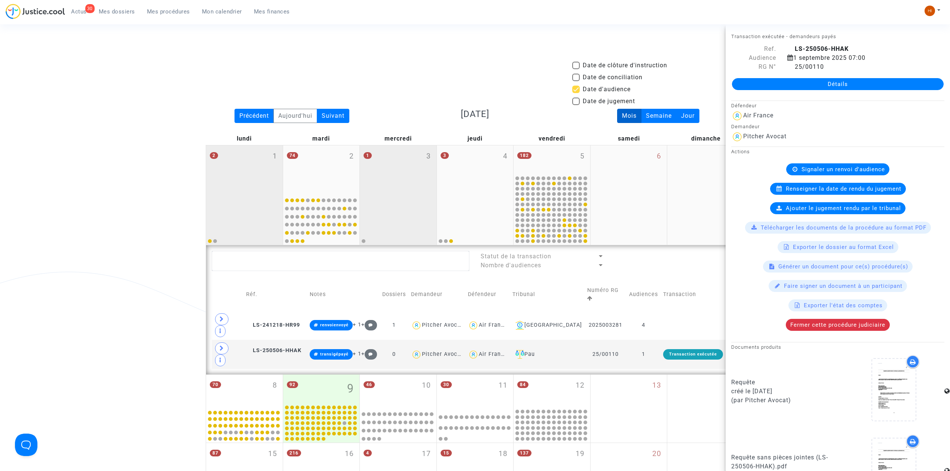
drag, startPoint x: 409, startPoint y: 197, endPoint x: 417, endPoint y: 211, distance: 16.9
click at [409, 197] on div at bounding box center [398, 219] width 74 height 49
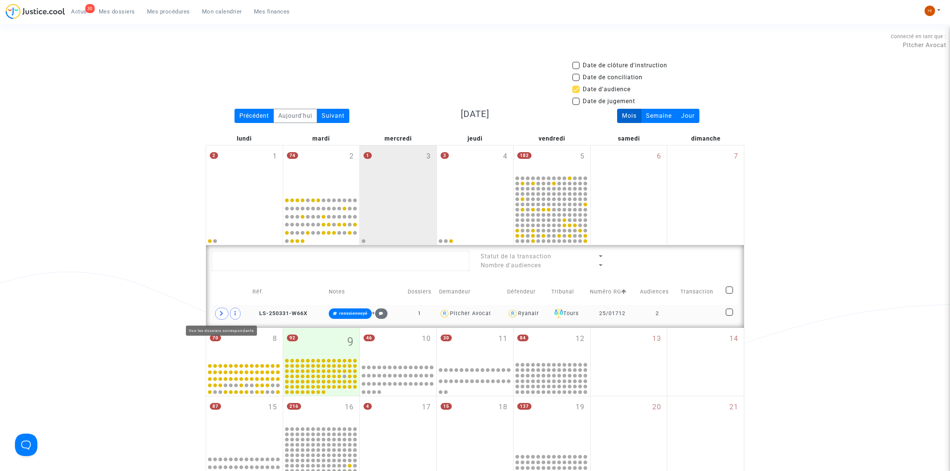
click at [218, 315] on span at bounding box center [221, 314] width 13 height 12
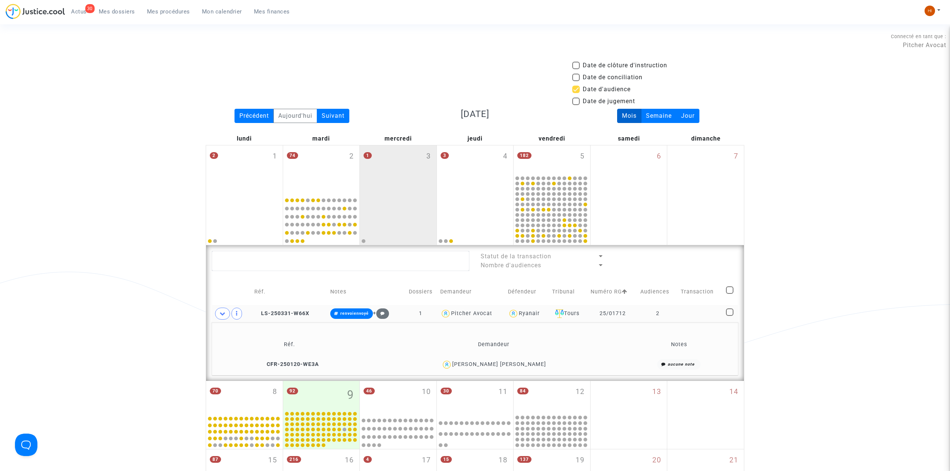
drag, startPoint x: 561, startPoint y: 367, endPoint x: 462, endPoint y: 370, distance: 99.9
click at [462, 370] on div "Maria Da Conceiçao Cardoso" at bounding box center [494, 364] width 252 height 11
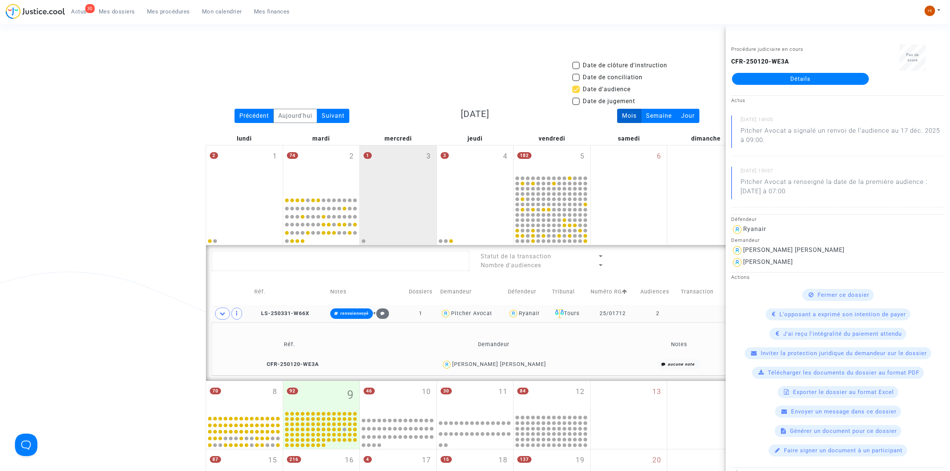
copy div "Maria Da Conceiçao Cardoso"
drag, startPoint x: 301, startPoint y: 314, endPoint x: 313, endPoint y: 314, distance: 12.7
click at [301, 314] on span "LS-250331-W66X" at bounding box center [281, 313] width 55 height 6
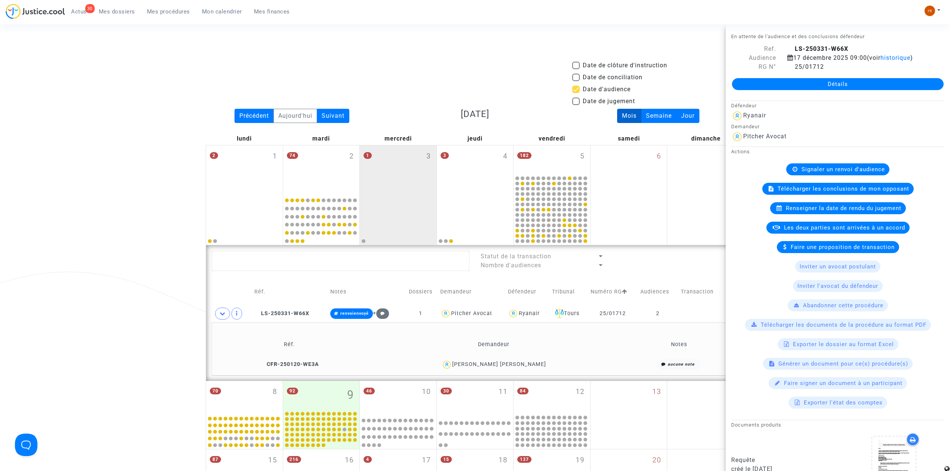
click at [874, 169] on span "Signaler un renvoi d'audience" at bounding box center [843, 169] width 83 height 7
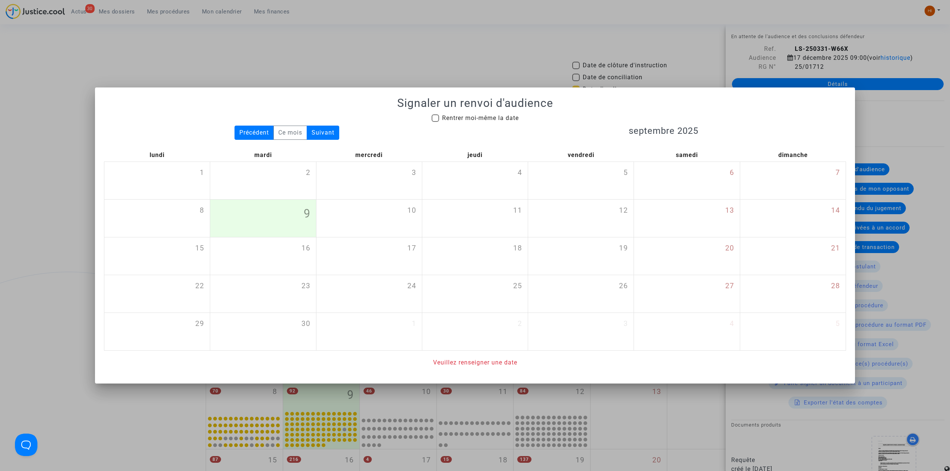
click at [362, 34] on div at bounding box center [475, 235] width 950 height 471
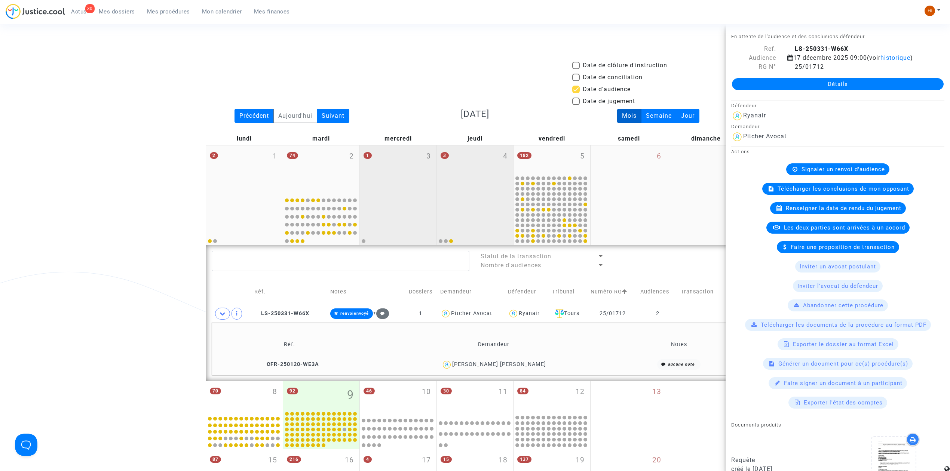
drag, startPoint x: 483, startPoint y: 171, endPoint x: 665, endPoint y: 321, distance: 235.5
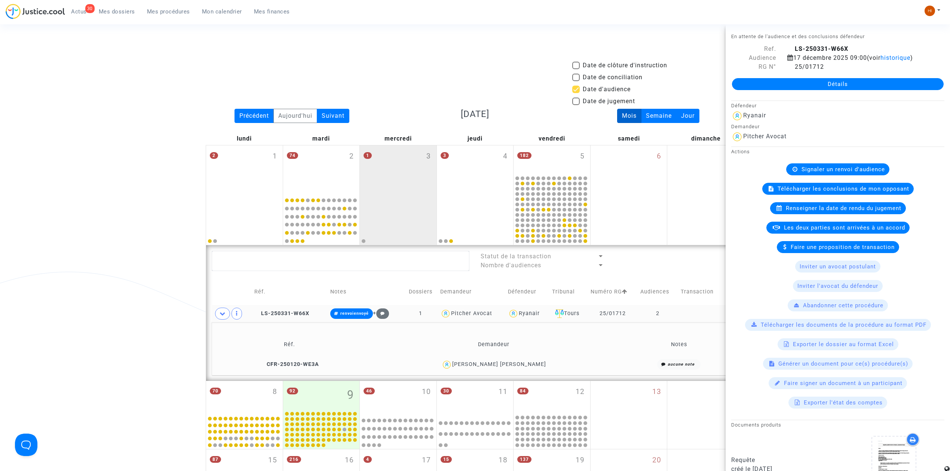
click at [483, 171] on div "3 4" at bounding box center [475, 170] width 77 height 49
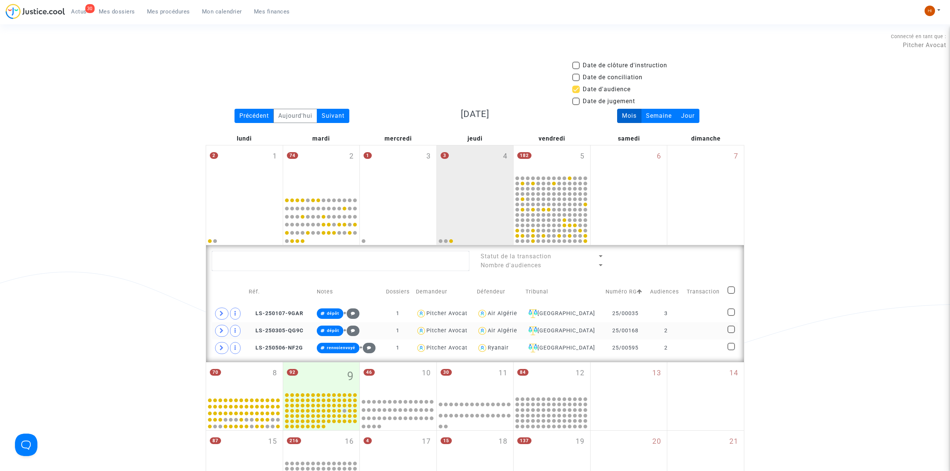
click at [684, 329] on td at bounding box center [704, 330] width 41 height 17
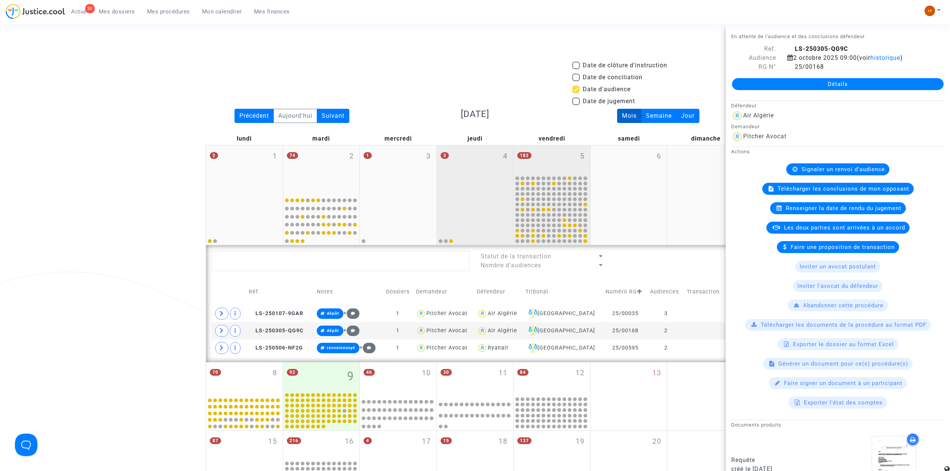
click at [554, 162] on div "182 5" at bounding box center [552, 160] width 77 height 29
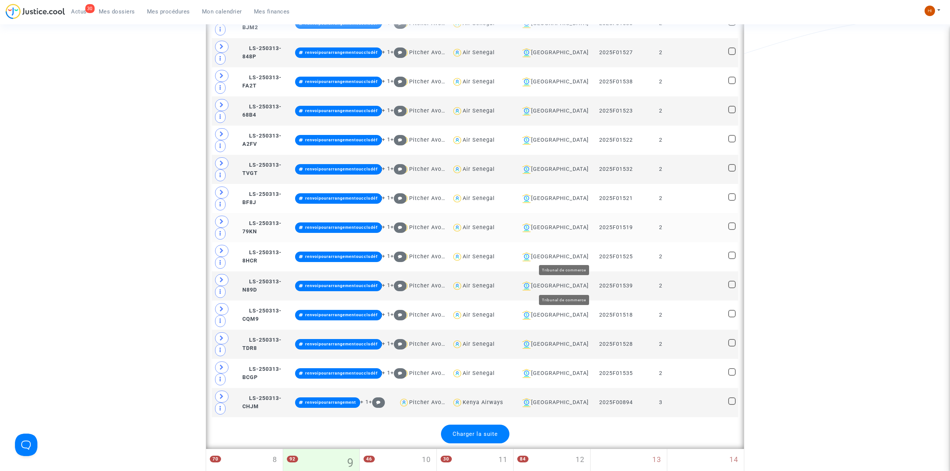
scroll to position [1696, 0]
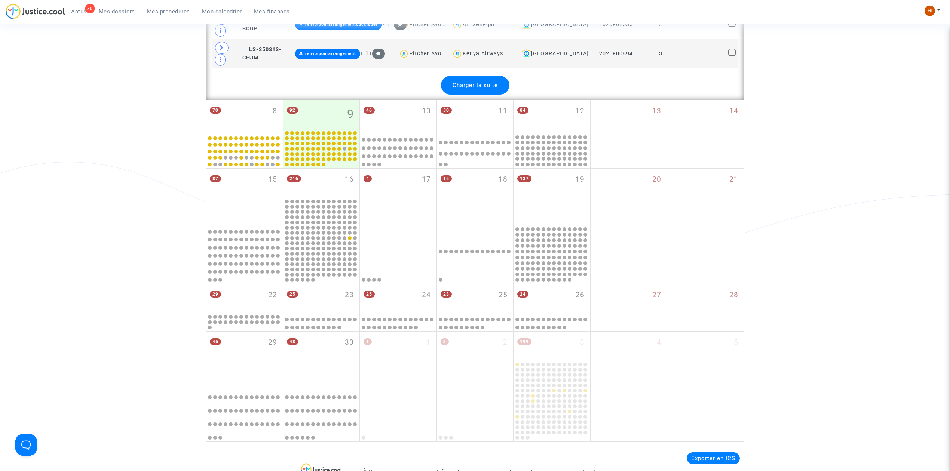
click at [483, 89] on span "Charger la suite" at bounding box center [475, 85] width 45 height 7
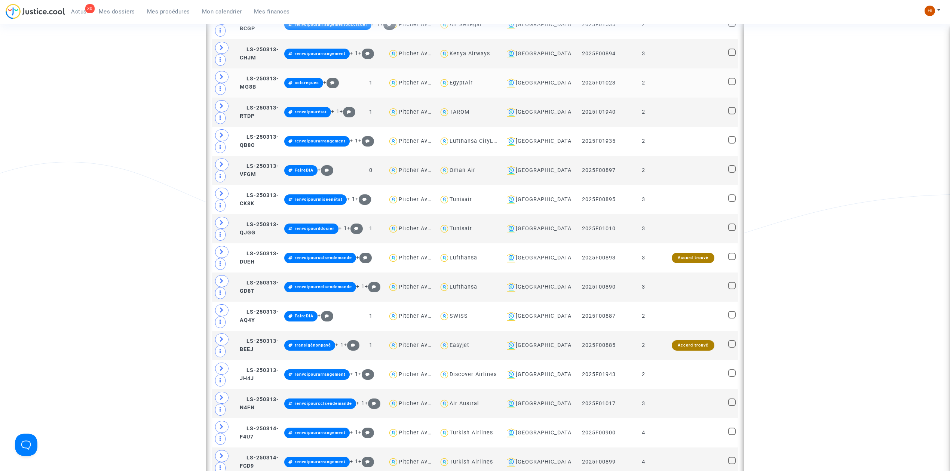
click at [686, 98] on td at bounding box center [693, 82] width 65 height 29
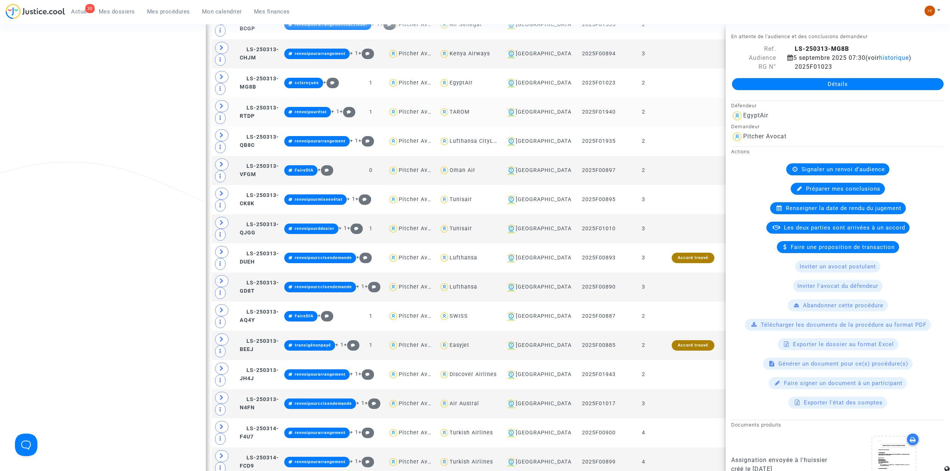
click at [682, 127] on td at bounding box center [693, 112] width 65 height 29
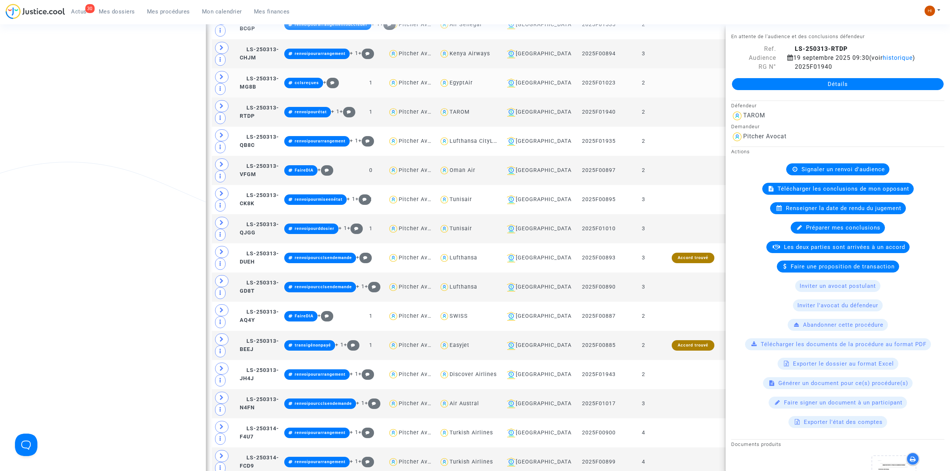
click at [688, 98] on td at bounding box center [693, 82] width 65 height 29
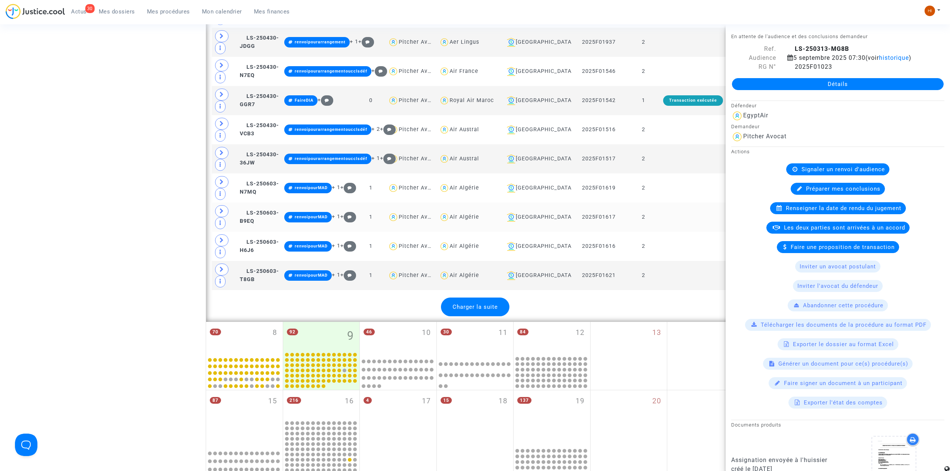
scroll to position [3042, 0]
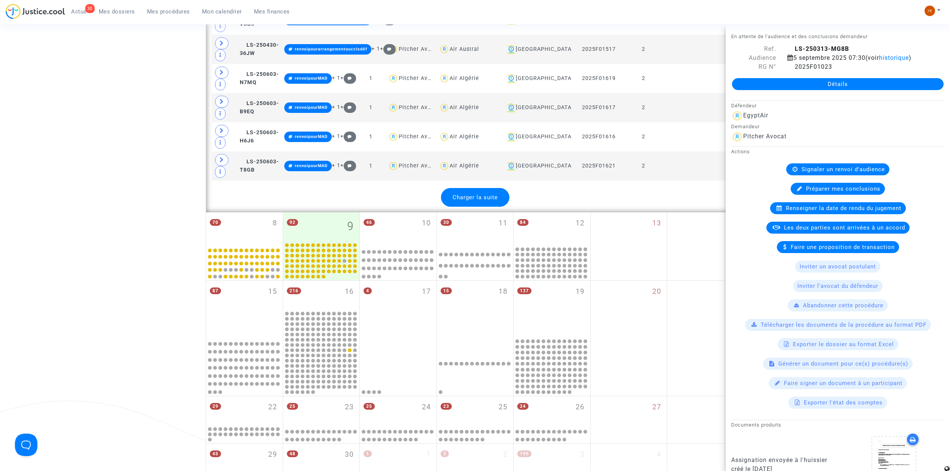
click at [489, 201] on span "Charger la suite" at bounding box center [475, 197] width 45 height 7
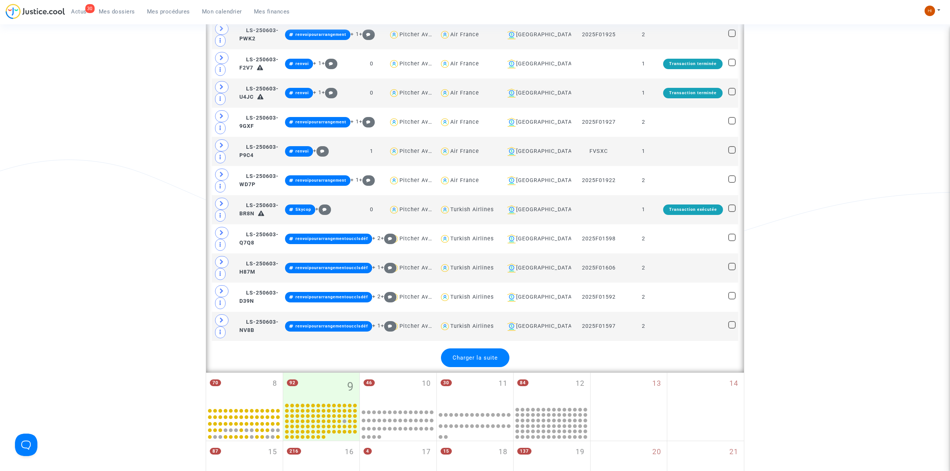
scroll to position [4588, 0]
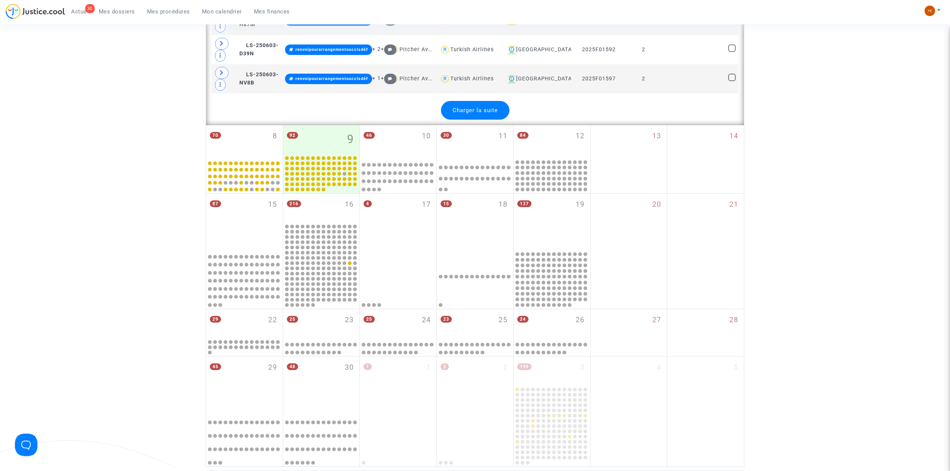
click at [460, 120] on div "Charger la suite" at bounding box center [475, 110] width 68 height 19
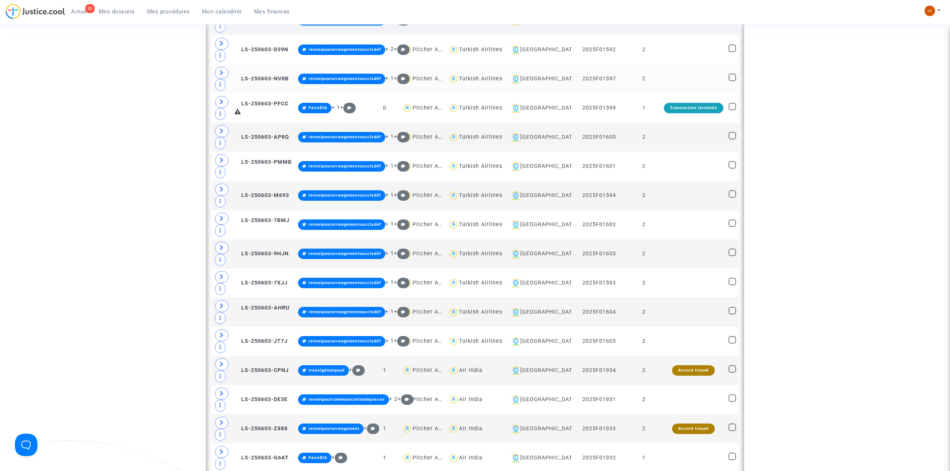
click at [695, 94] on td at bounding box center [693, 78] width 65 height 29
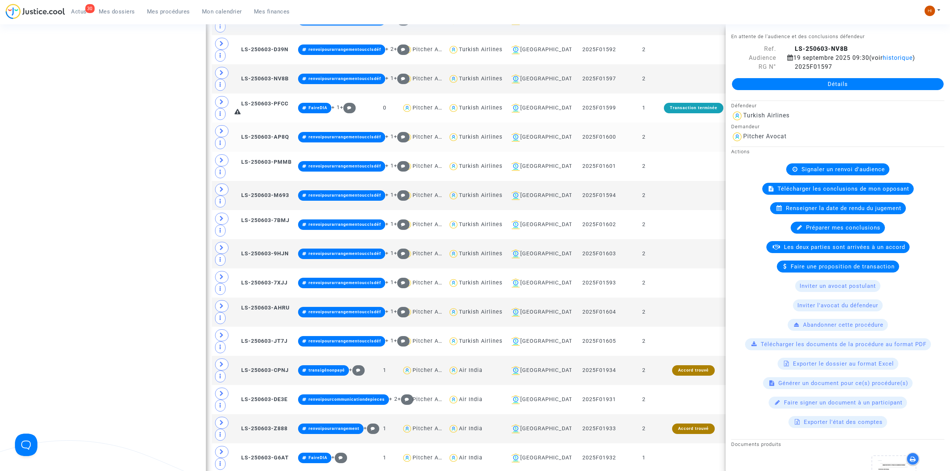
click at [672, 152] on td at bounding box center [693, 137] width 65 height 29
click at [670, 152] on td at bounding box center [693, 137] width 65 height 29
click at [670, 181] on td at bounding box center [693, 166] width 65 height 29
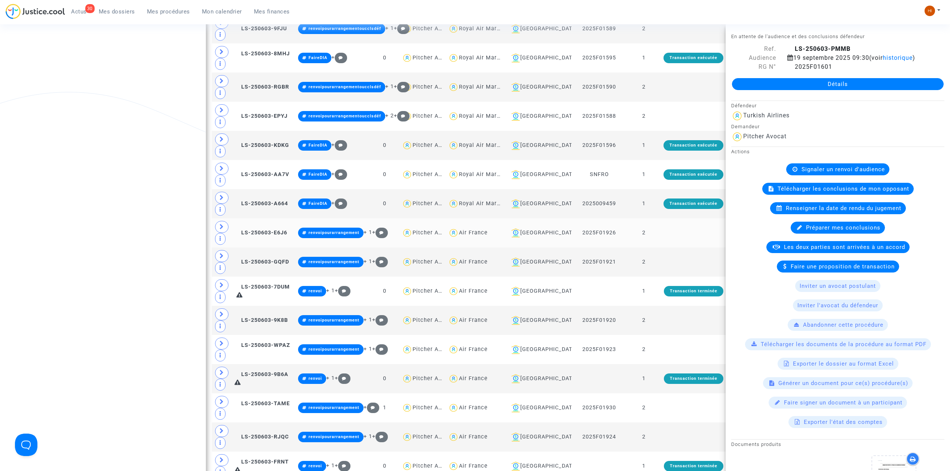
scroll to position [3890, 0]
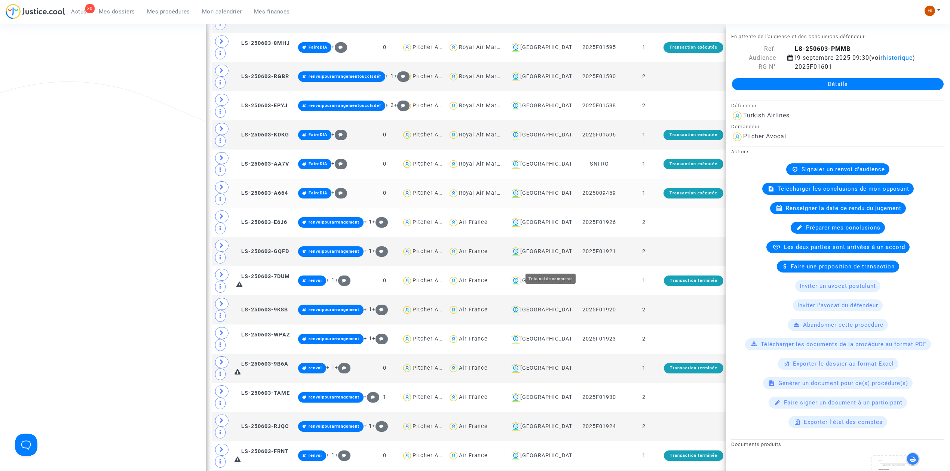
click at [559, 198] on div "Montpellier" at bounding box center [538, 193] width 61 height 9
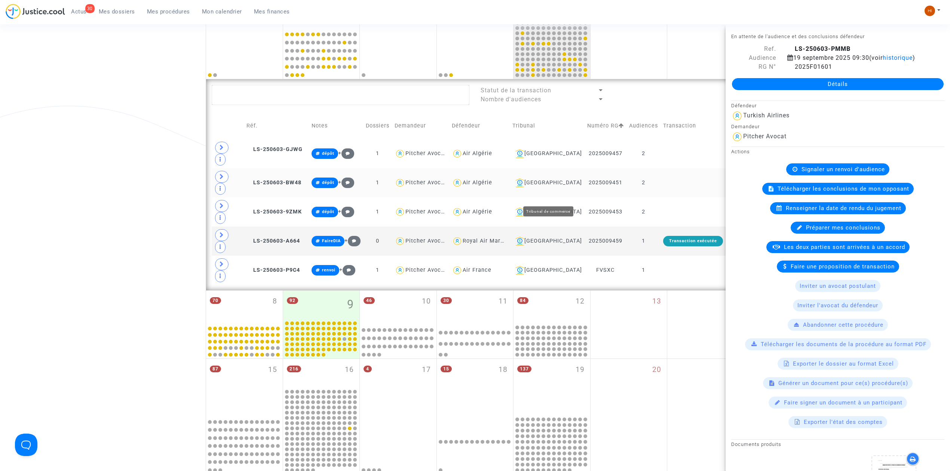
scroll to position [153, 0]
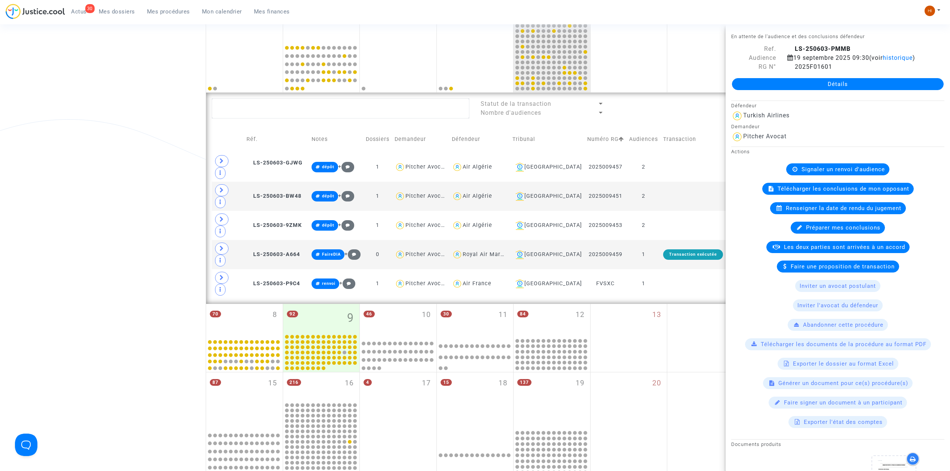
click at [122, 174] on div "Date de clôture d'instruction Date de conciliation Date d'audience Date de juge…" at bounding box center [475, 277] width 950 height 738
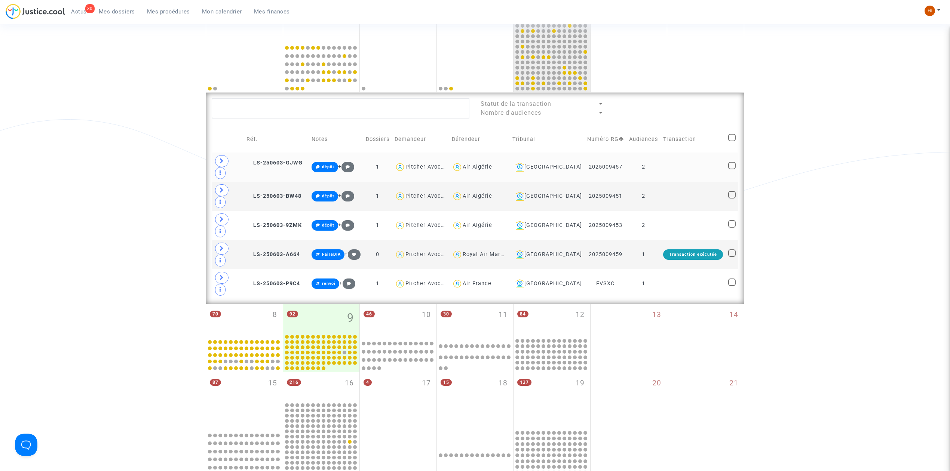
click at [667, 165] on td at bounding box center [693, 167] width 65 height 29
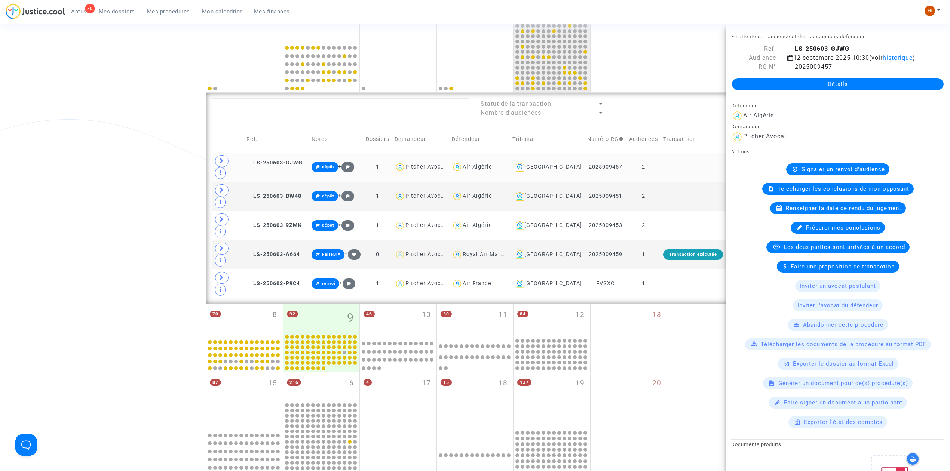
click at [669, 162] on td at bounding box center [693, 167] width 65 height 29
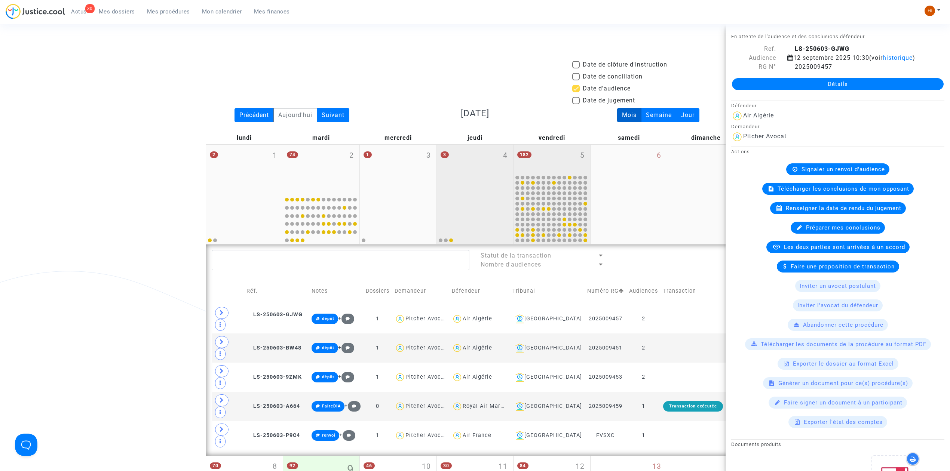
scroll to position [0, 0]
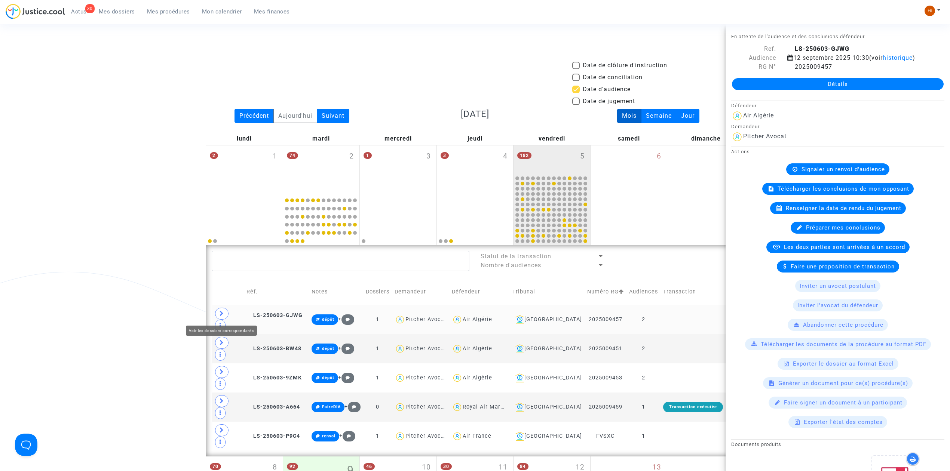
click at [221, 314] on icon at bounding box center [222, 314] width 4 height 6
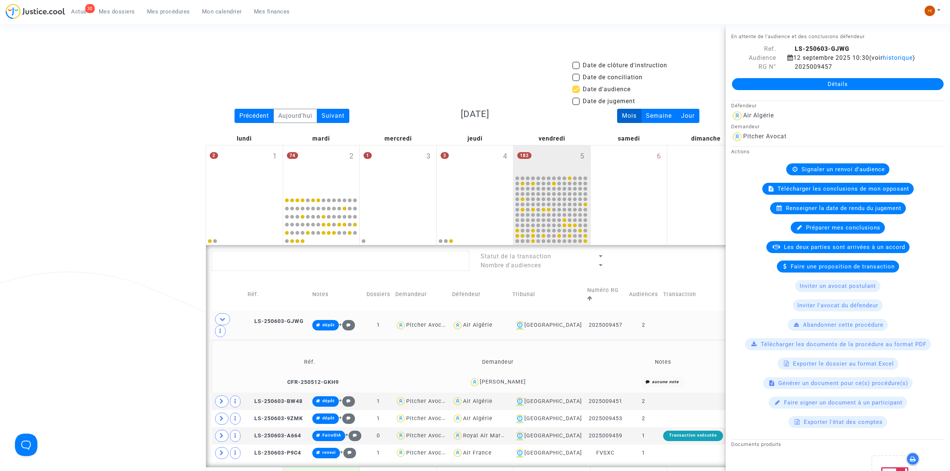
click at [697, 312] on td at bounding box center [693, 325] width 65 height 29
click at [883, 61] on span "historique" at bounding box center [898, 57] width 30 height 7
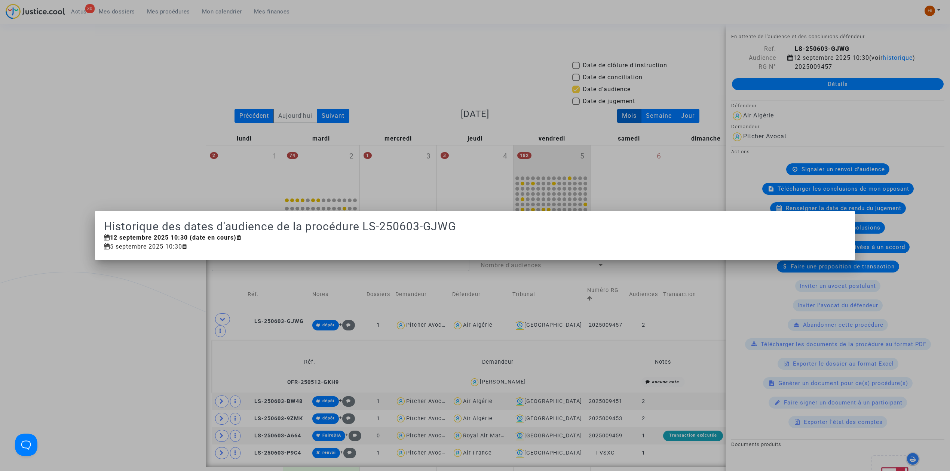
click at [308, 70] on div at bounding box center [475, 235] width 950 height 471
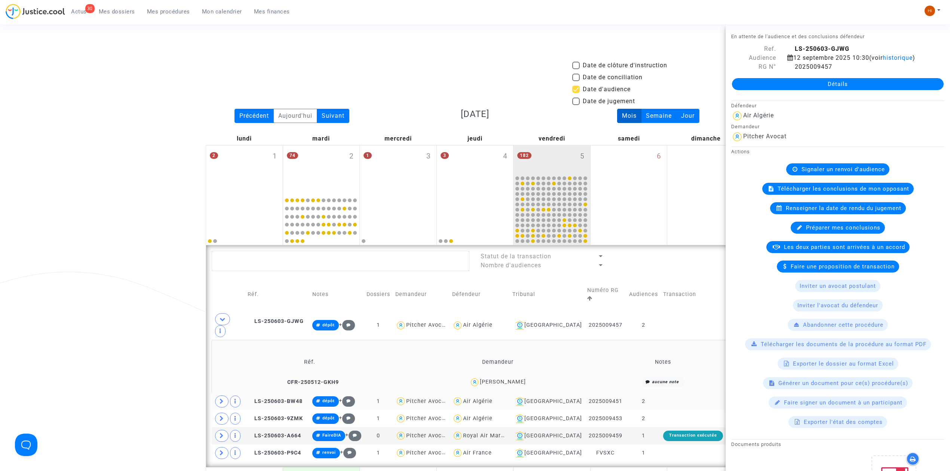
click at [690, 393] on td at bounding box center [693, 401] width 65 height 17
click at [651, 393] on td "2" at bounding box center [644, 401] width 34 height 17
click at [655, 410] on td "2" at bounding box center [644, 418] width 34 height 17
click at [651, 428] on td "1" at bounding box center [644, 436] width 34 height 17
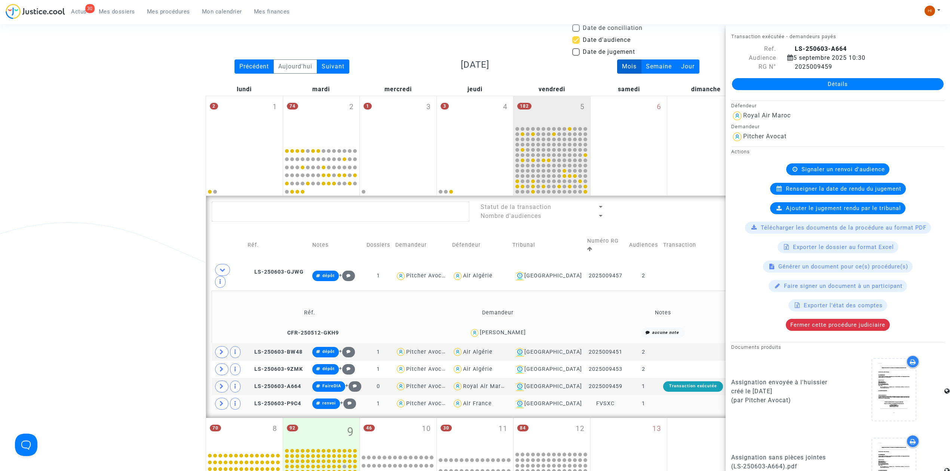
scroll to position [50, 0]
click at [669, 395] on td at bounding box center [693, 403] width 65 height 17
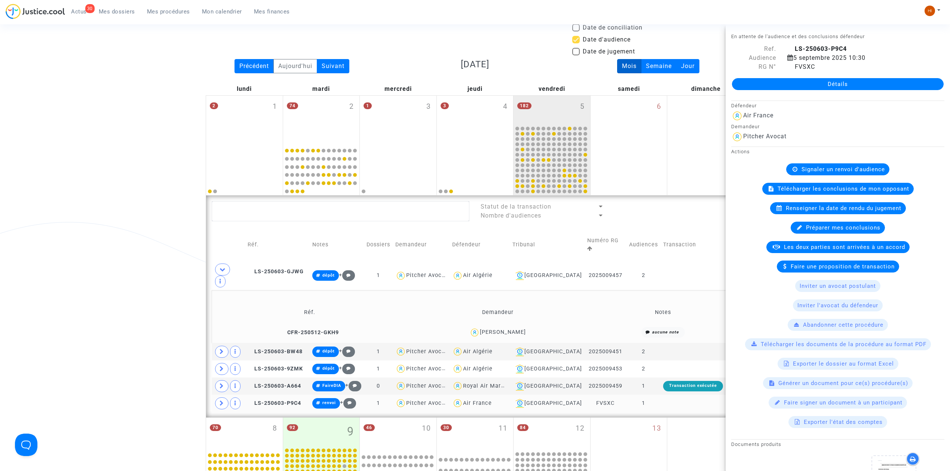
click at [667, 395] on td at bounding box center [693, 403] width 65 height 17
click at [214, 395] on td at bounding box center [228, 403] width 33 height 17
click at [220, 401] on icon at bounding box center [222, 404] width 4 height 6
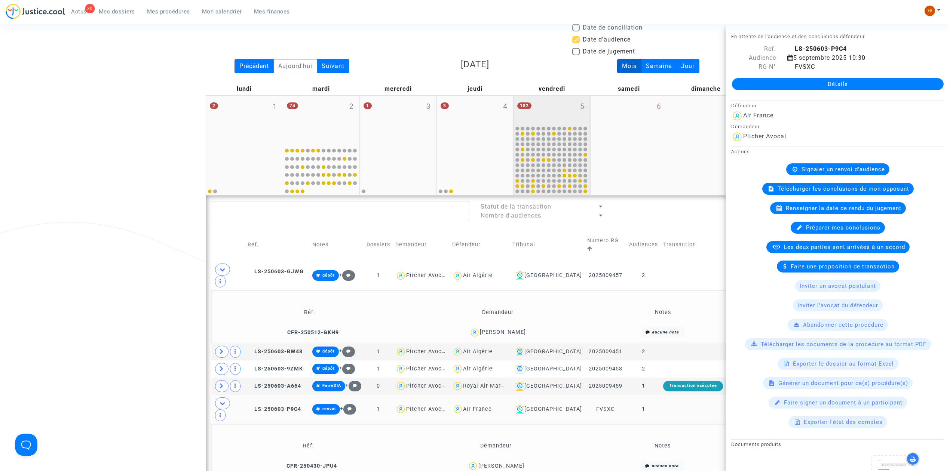
click at [561, 114] on div "182 5" at bounding box center [552, 110] width 77 height 29
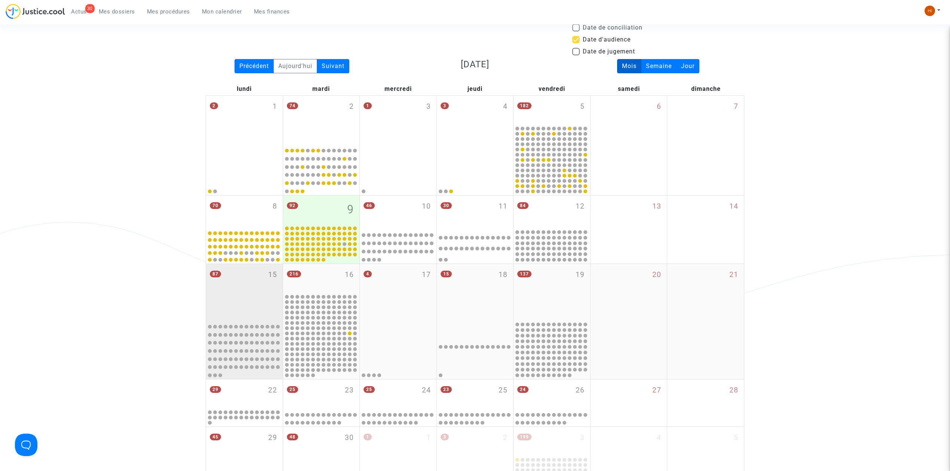
click at [263, 300] on div "87 15" at bounding box center [244, 292] width 77 height 56
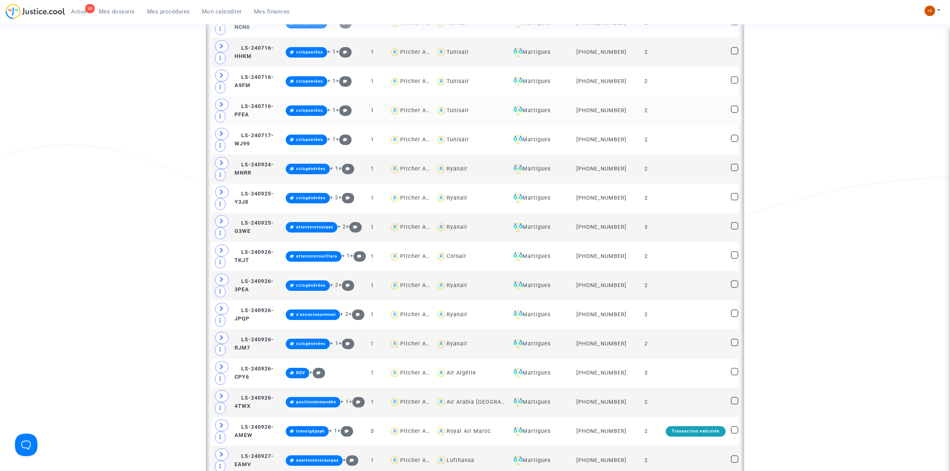
scroll to position [687, 0]
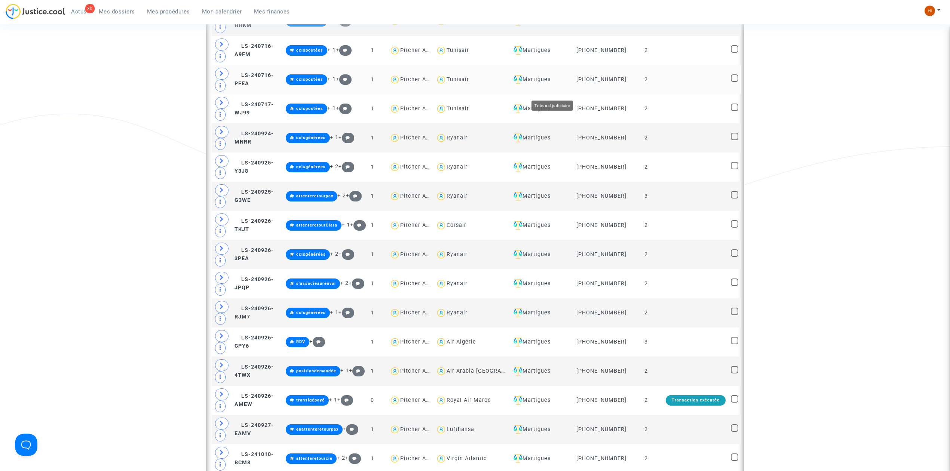
click at [560, 84] on div "Martigues" at bounding box center [541, 79] width 61 height 9
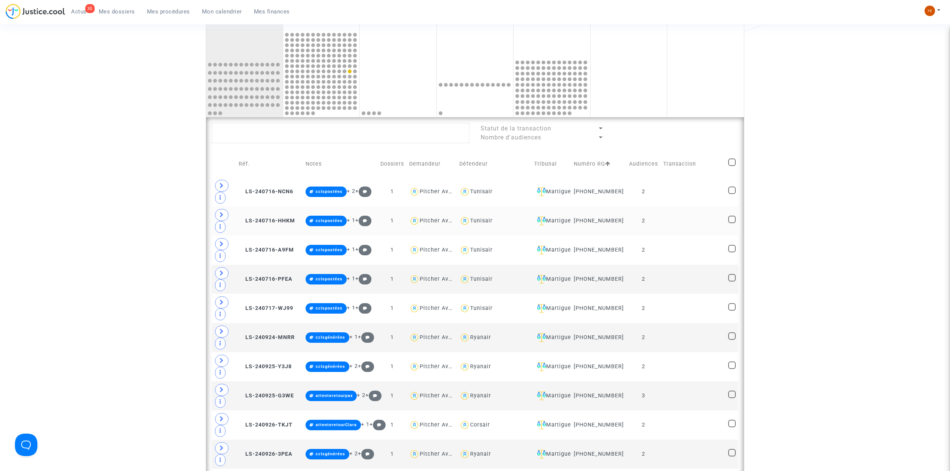
scroll to position [288, 0]
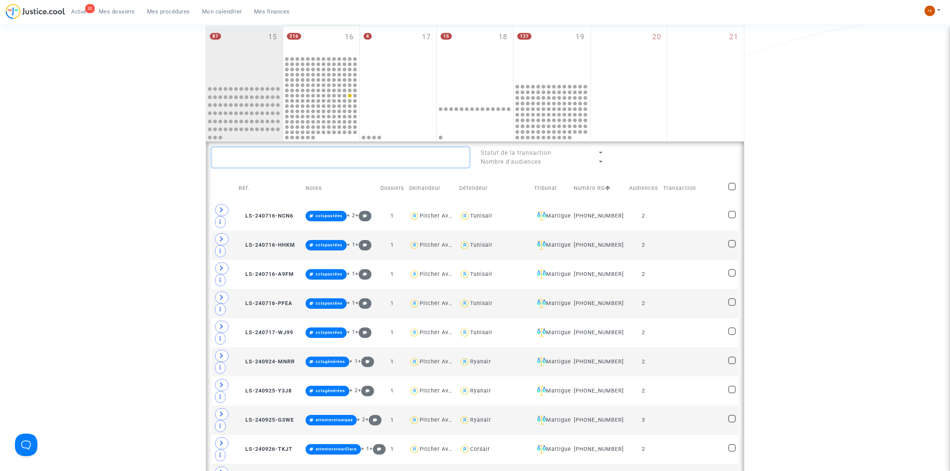
click at [316, 162] on textarea at bounding box center [341, 157] width 258 height 20
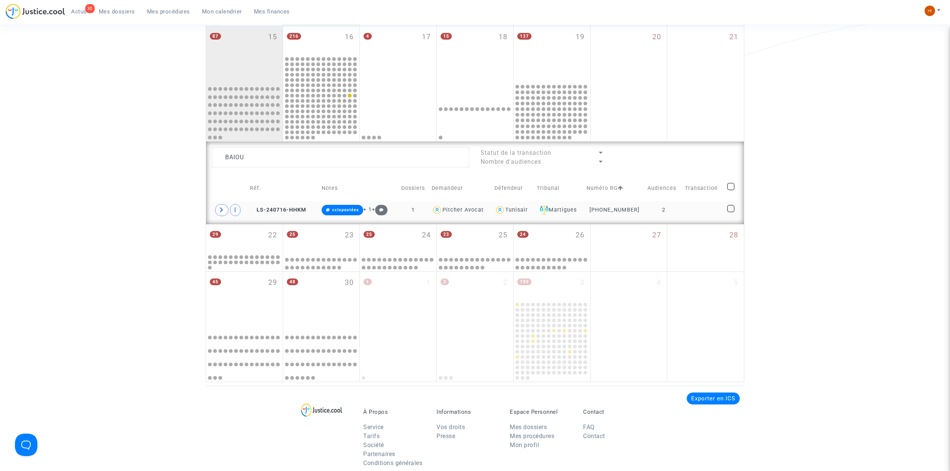
click at [707, 209] on td at bounding box center [703, 210] width 42 height 17
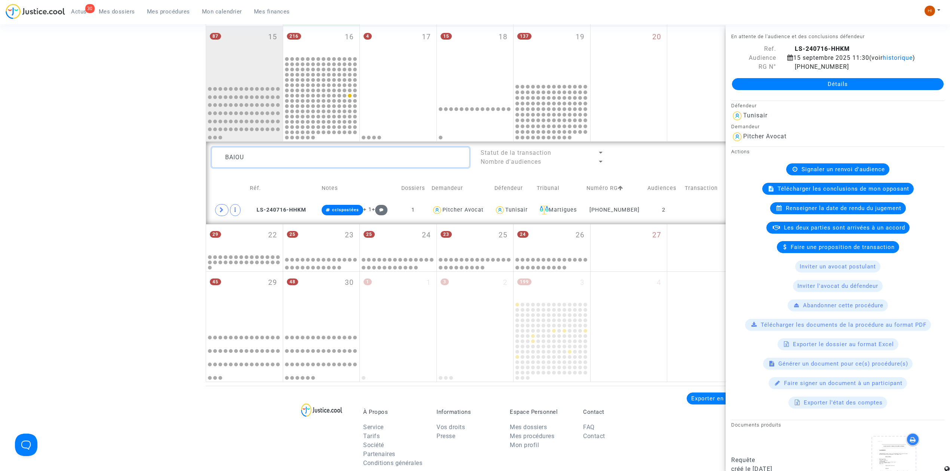
click at [337, 156] on textarea at bounding box center [341, 157] width 258 height 20
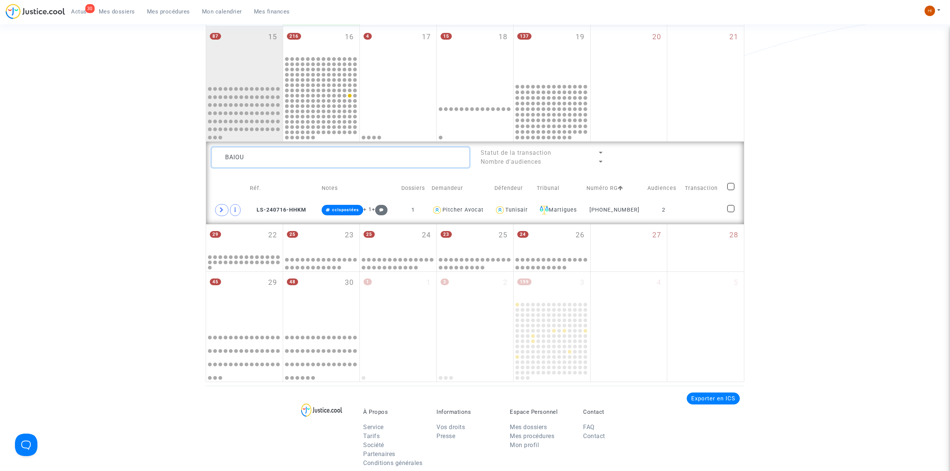
click at [337, 156] on textarea at bounding box center [341, 157] width 258 height 20
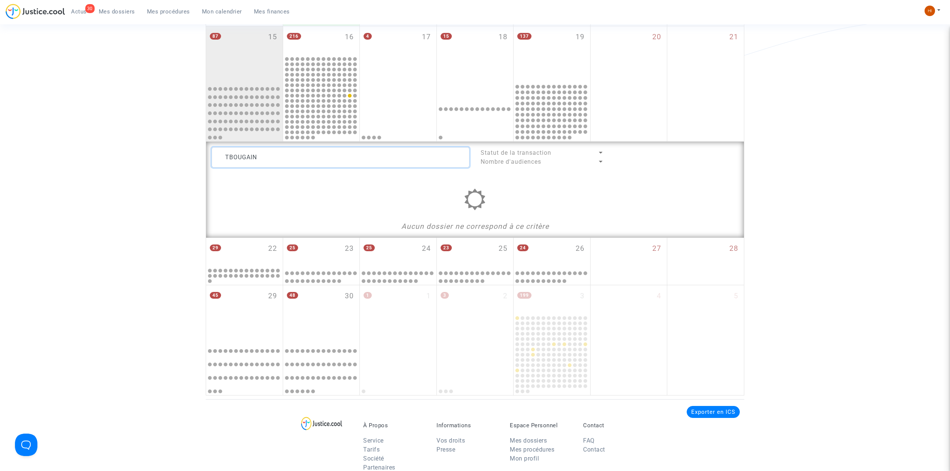
click at [223, 150] on textarea at bounding box center [341, 157] width 258 height 20
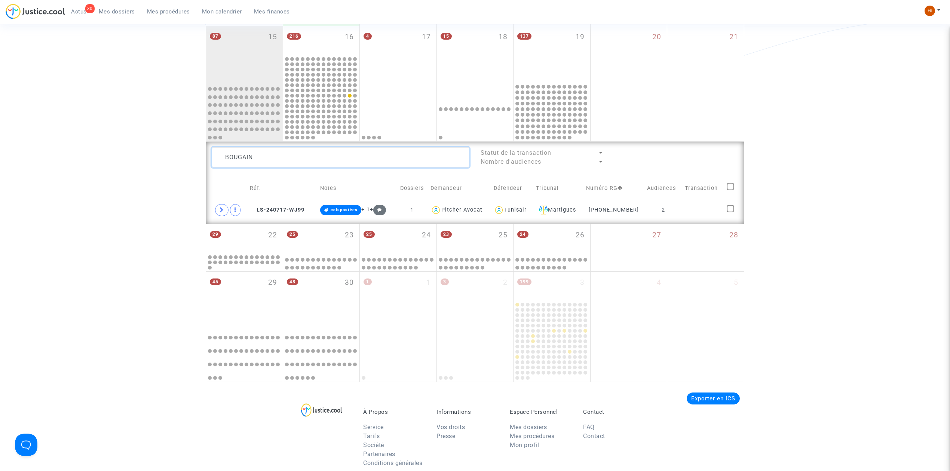
click at [281, 153] on textarea at bounding box center [341, 157] width 258 height 20
click at [300, 159] on textarea at bounding box center [341, 157] width 258 height 20
click at [299, 158] on textarea at bounding box center [341, 157] width 258 height 20
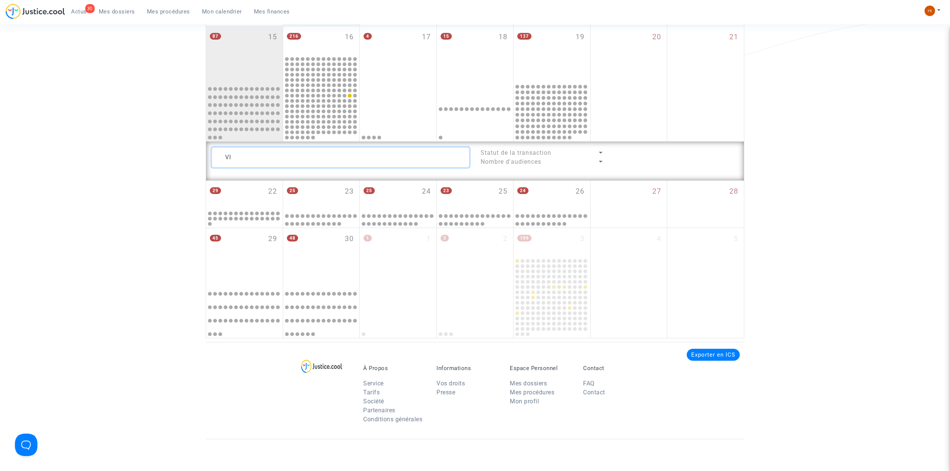
type textarea "V"
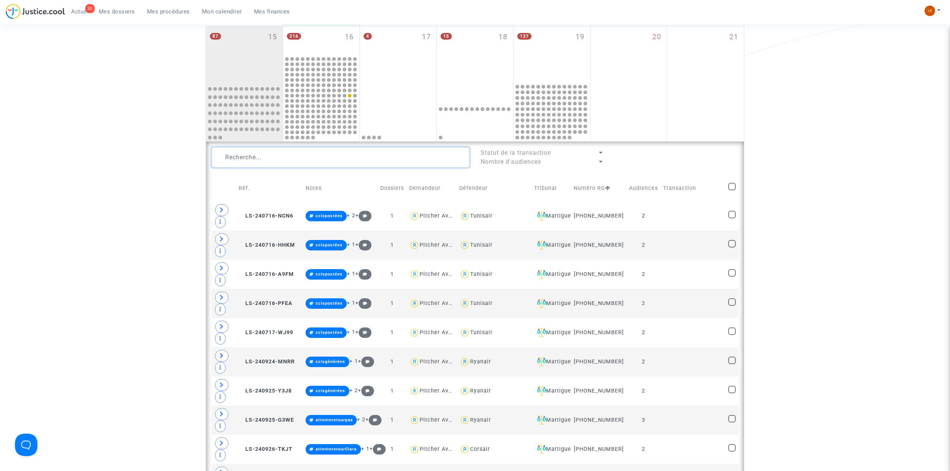
click at [345, 150] on textarea at bounding box center [341, 157] width 258 height 20
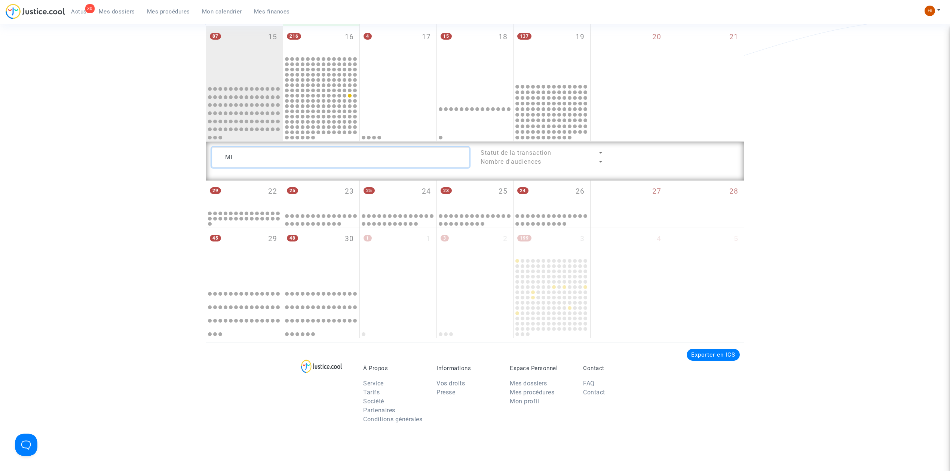
type textarea "M"
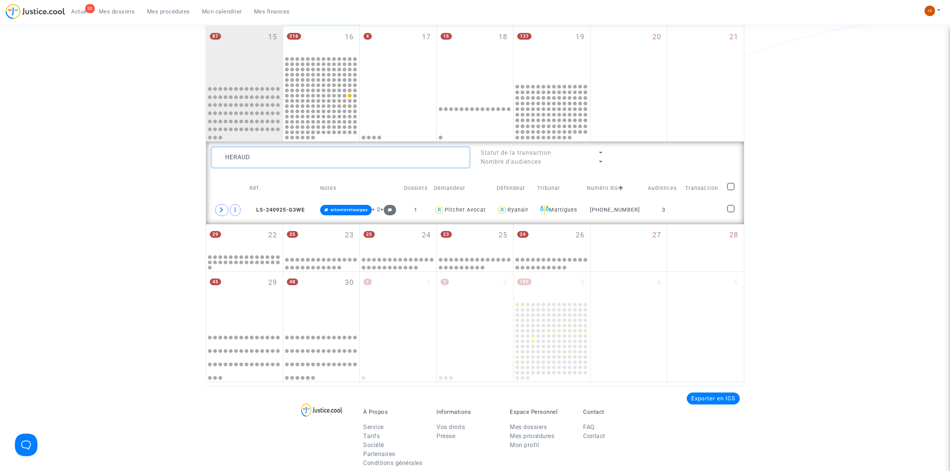
type textarea "HERAUD"
click at [382, 145] on div "HERAUD Statut de la transaction Nombre d'audiences Réf. Notes Dossiers Demandeu…" at bounding box center [475, 183] width 538 height 83
click at [382, 149] on textarea at bounding box center [341, 157] width 258 height 20
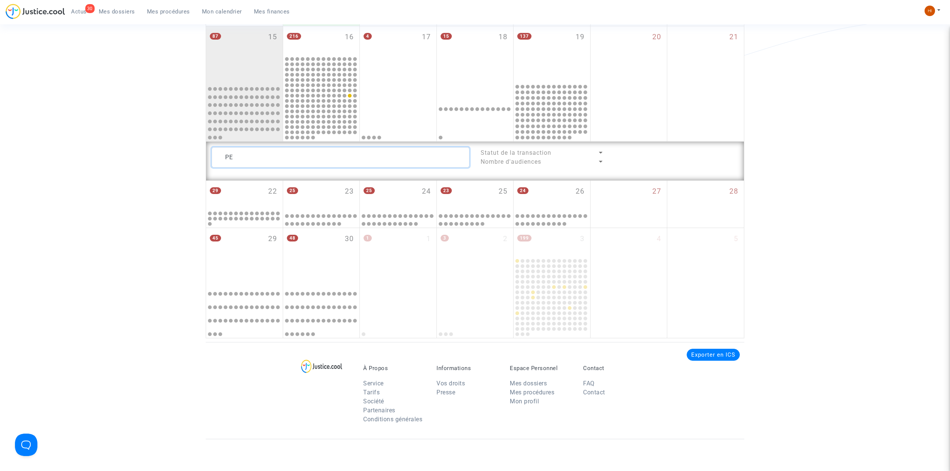
type textarea "P"
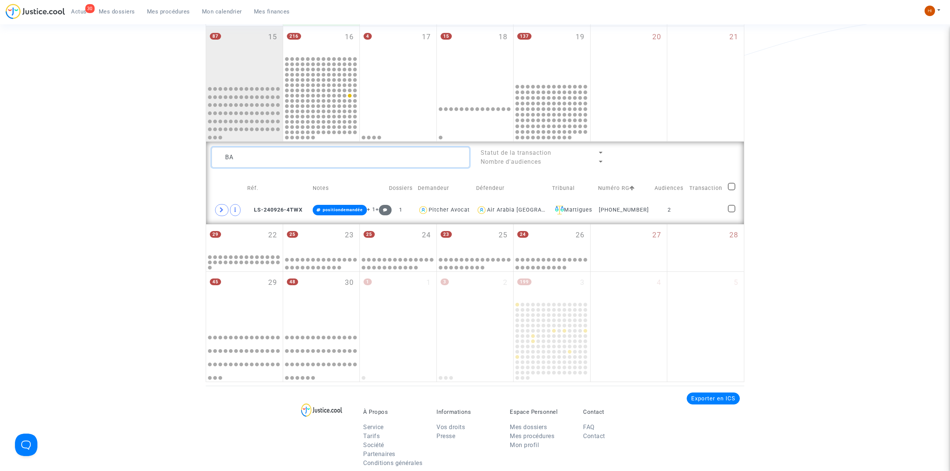
type textarea "B"
type textarea "D"
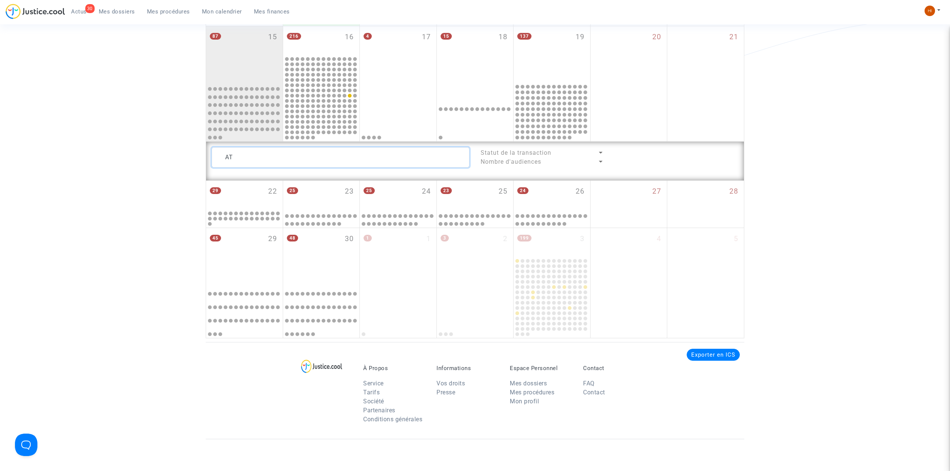
type textarea "A"
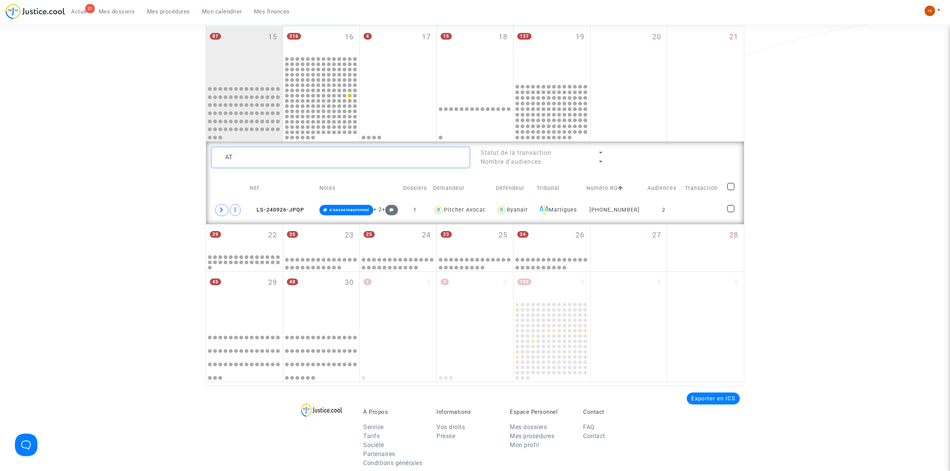
type textarea "A"
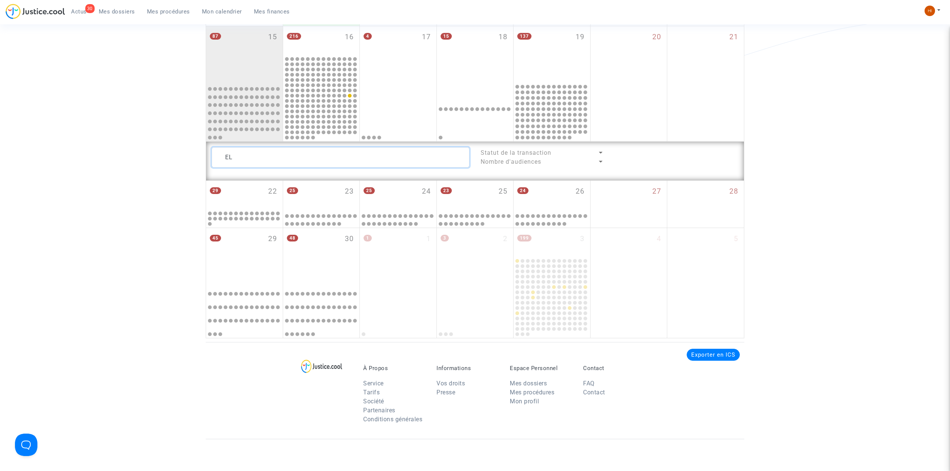
type textarea "E"
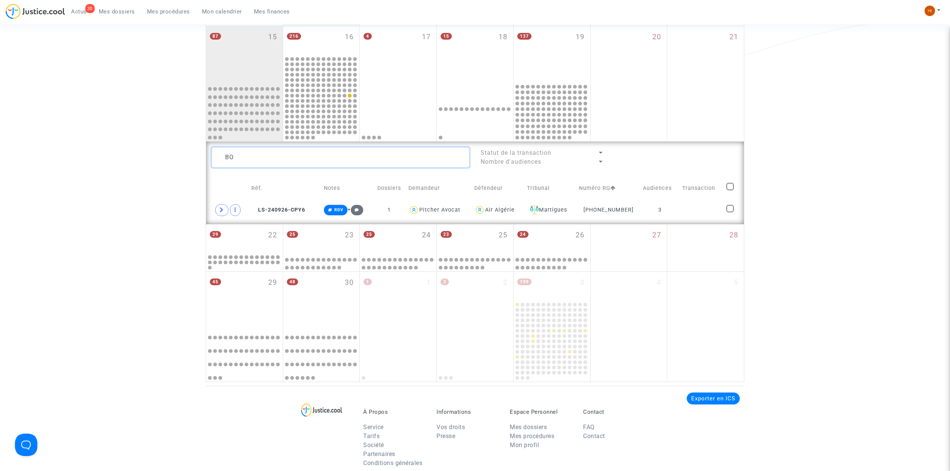
type textarea "B"
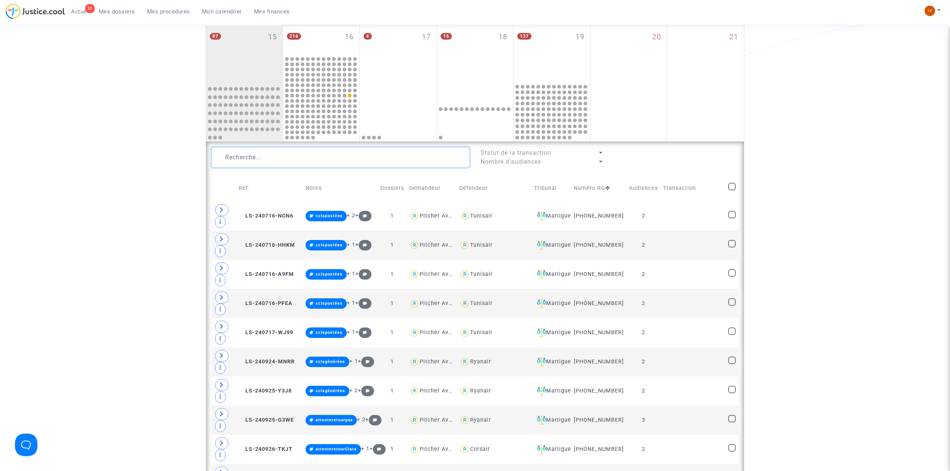
drag, startPoint x: 359, startPoint y: 164, endPoint x: 371, endPoint y: 160, distance: 12.2
click at [360, 163] on textarea at bounding box center [341, 157] width 258 height 20
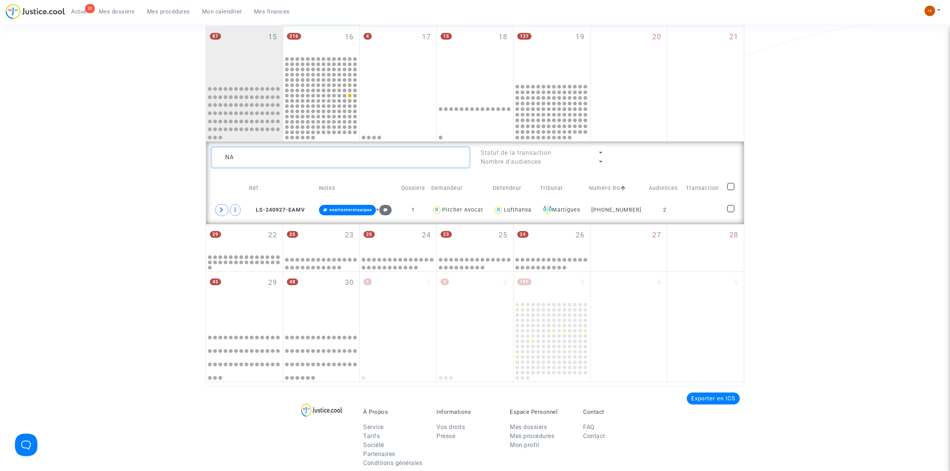
type textarea "N"
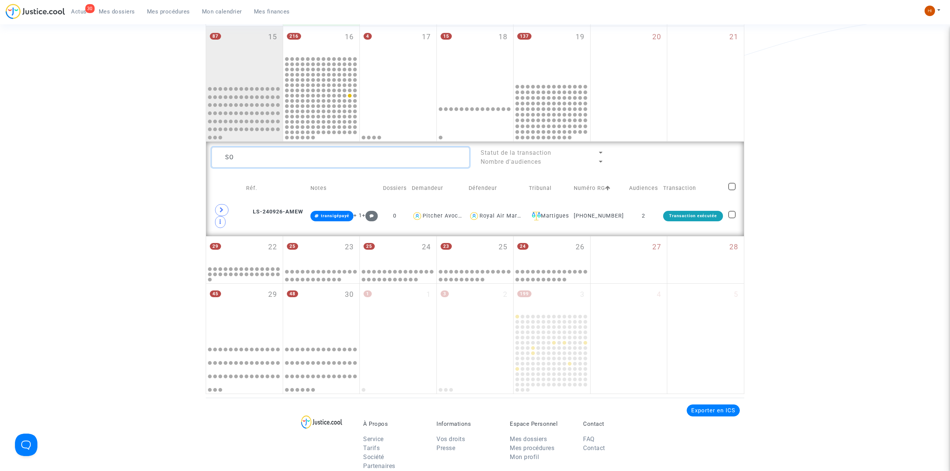
type textarea "S"
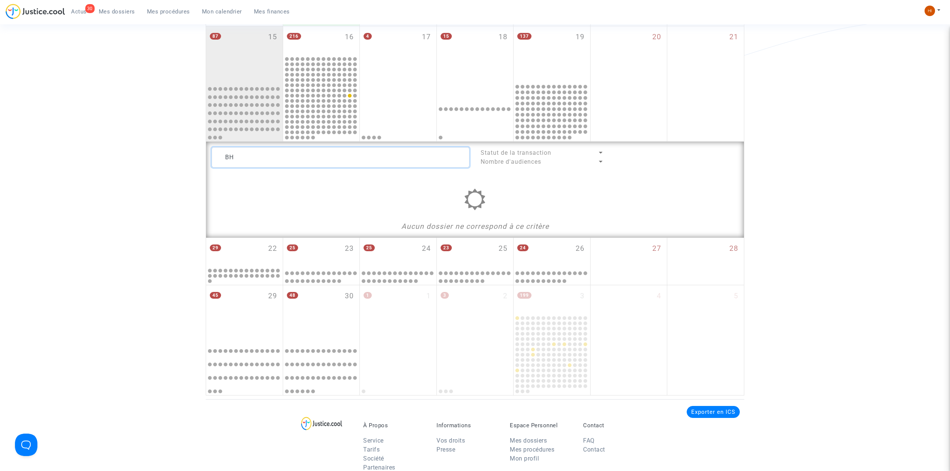
type textarea "B"
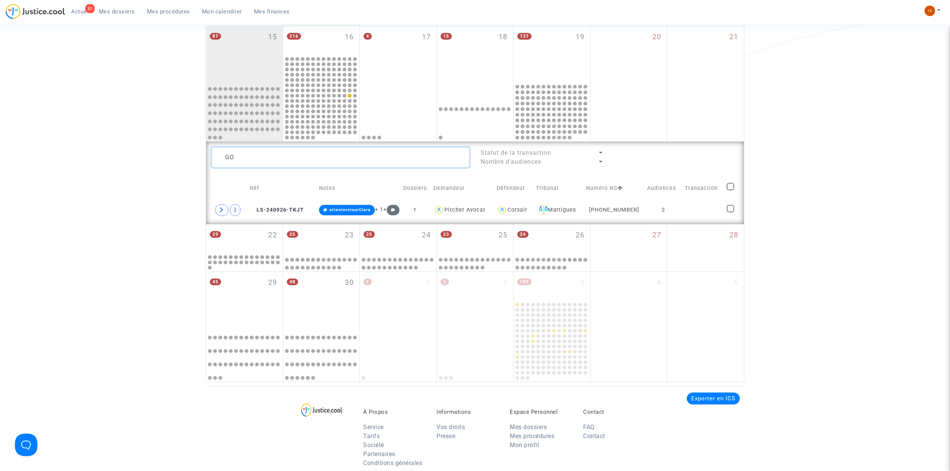
type textarea "G"
type textarea "V"
type textarea "P"
type textarea "MASSI"
click at [288, 156] on textarea at bounding box center [341, 157] width 258 height 20
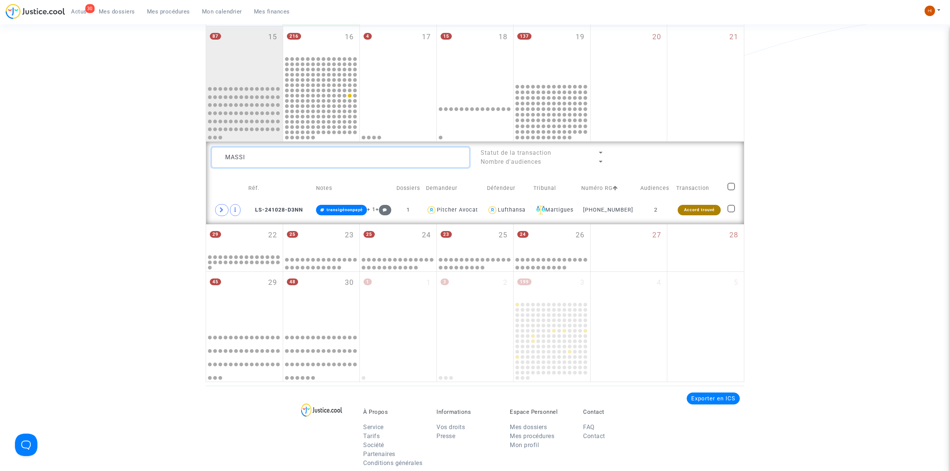
click at [288, 156] on textarea at bounding box center [341, 157] width 258 height 20
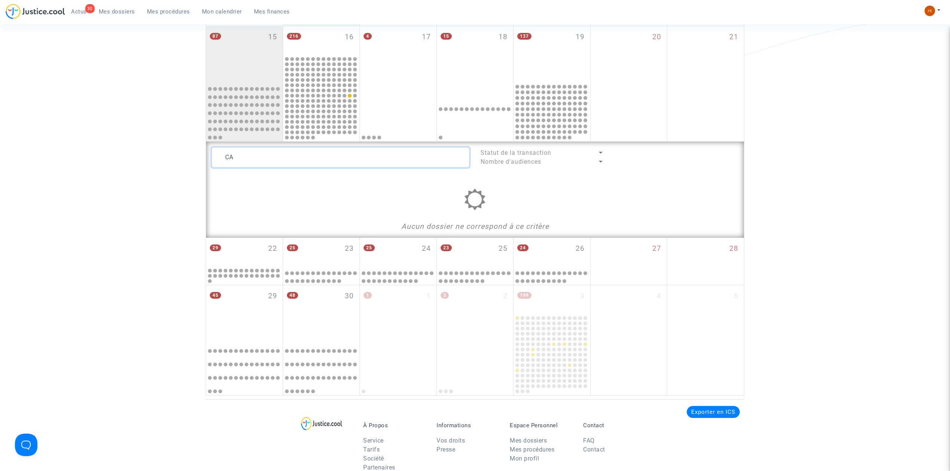
type textarea "C"
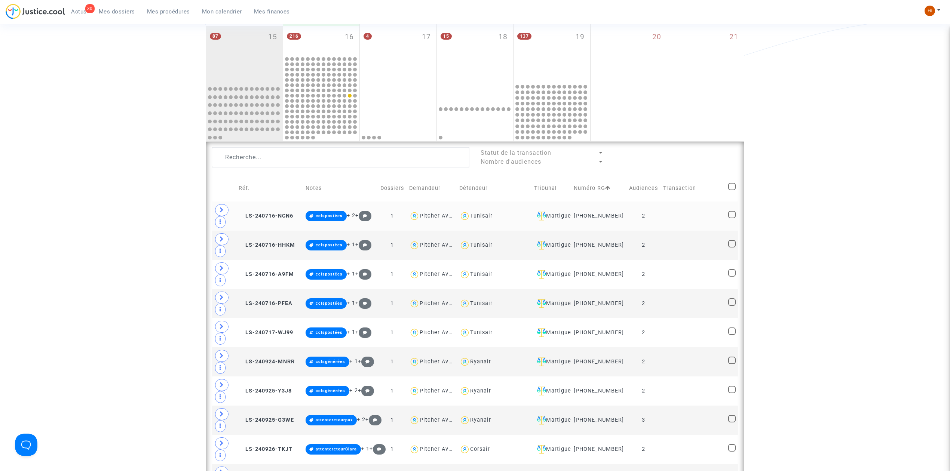
click at [666, 219] on td at bounding box center [693, 216] width 65 height 29
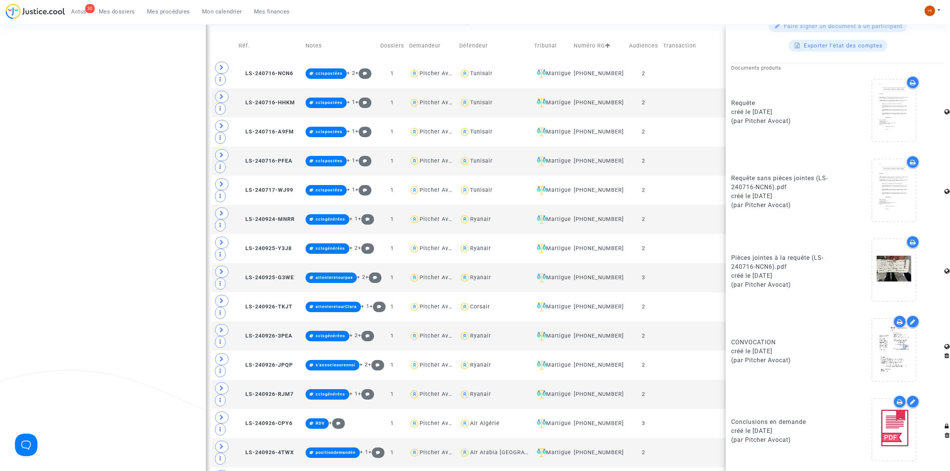
scroll to position [687, 0]
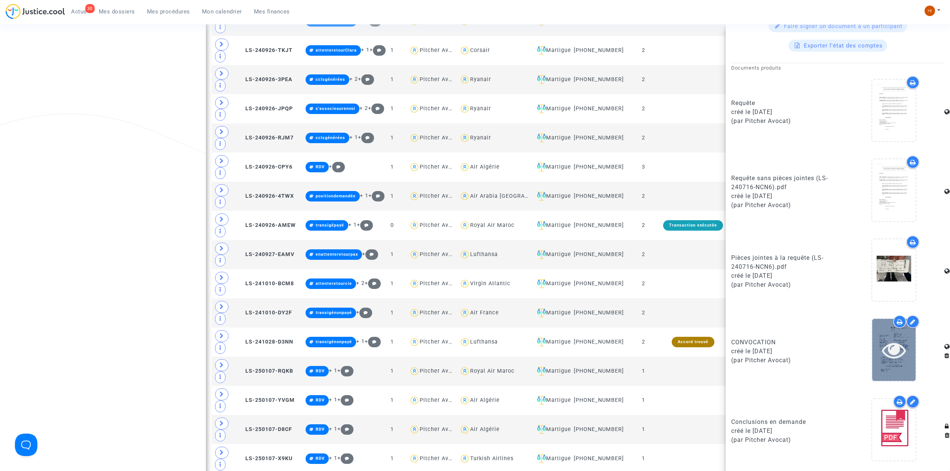
click at [883, 352] on icon at bounding box center [894, 350] width 24 height 24
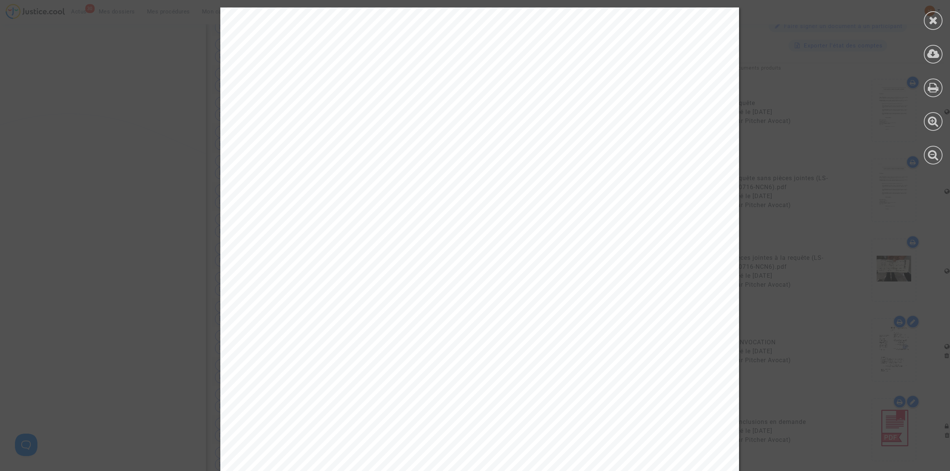
click at [927, 10] on div at bounding box center [933, 86] width 34 height 172
click at [927, 17] on div at bounding box center [933, 20] width 19 height 19
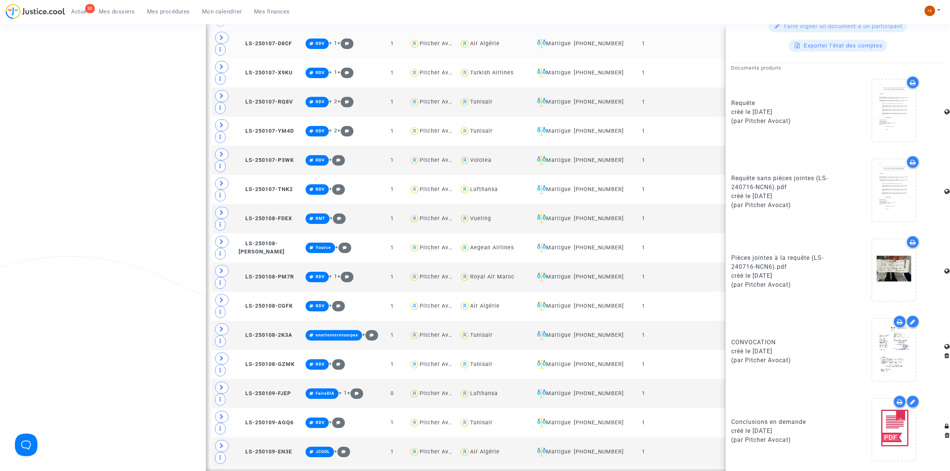
scroll to position [1086, 0]
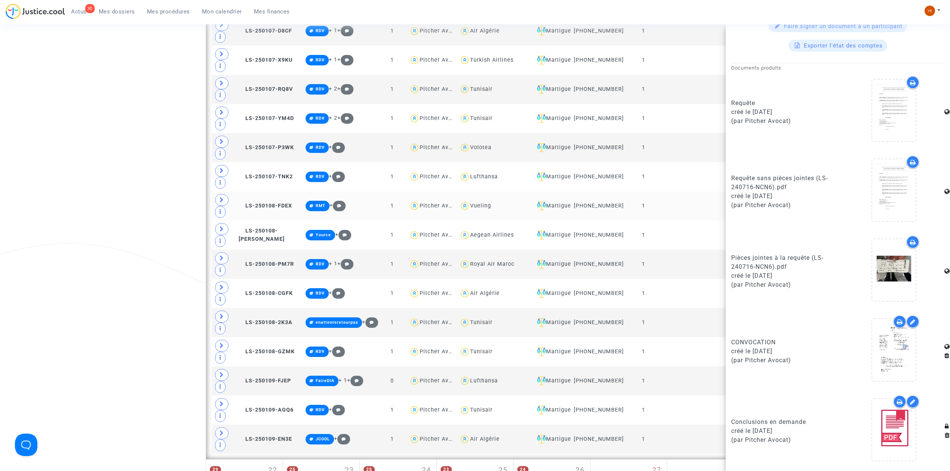
click at [666, 221] on td at bounding box center [693, 206] width 65 height 29
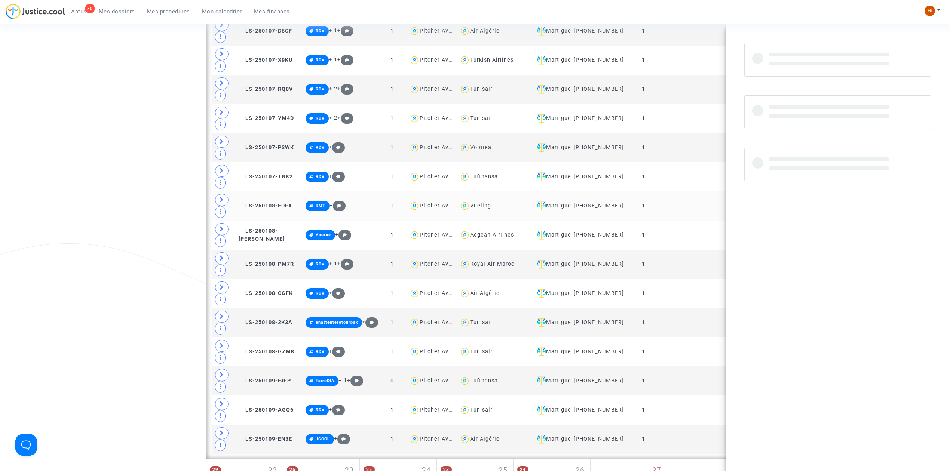
scroll to position [0, 0]
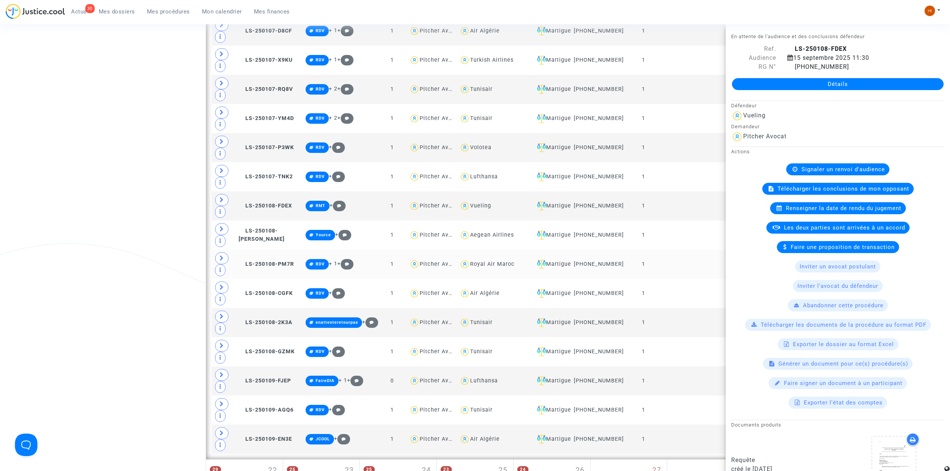
click at [665, 279] on td at bounding box center [693, 264] width 65 height 29
click at [668, 308] on td at bounding box center [693, 293] width 65 height 29
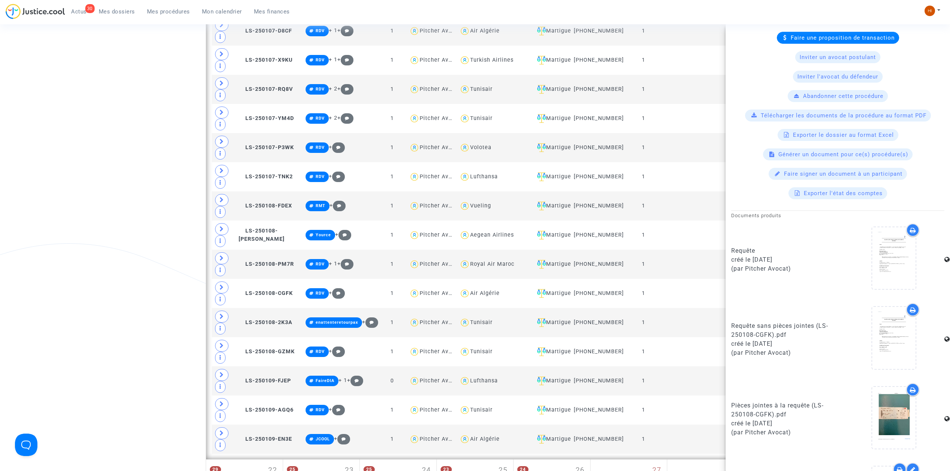
scroll to position [279, 0]
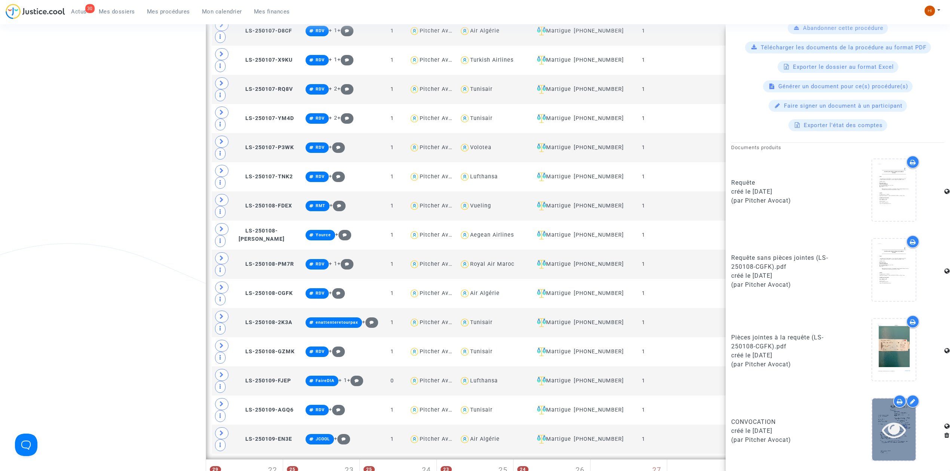
click at [883, 437] on icon at bounding box center [894, 430] width 24 height 24
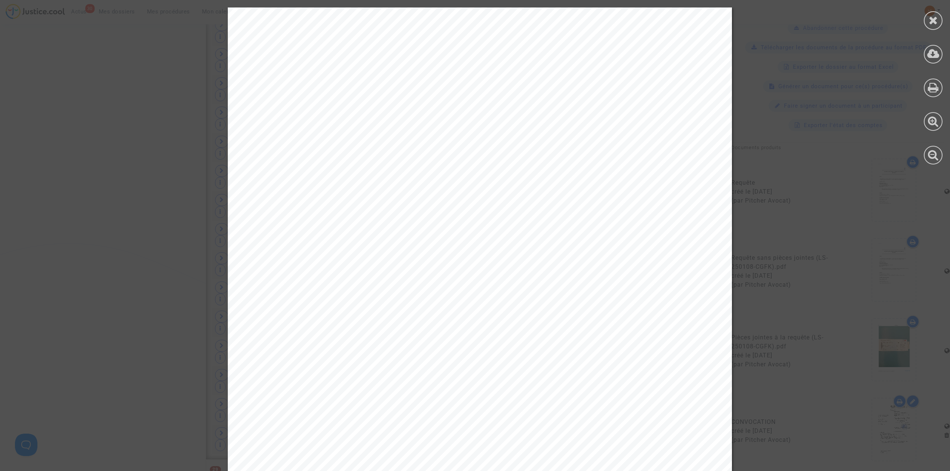
scroll to position [836, 0]
click at [198, 241] on div at bounding box center [479, 364] width 959 height 714
click at [927, 26] on div at bounding box center [933, 20] width 19 height 19
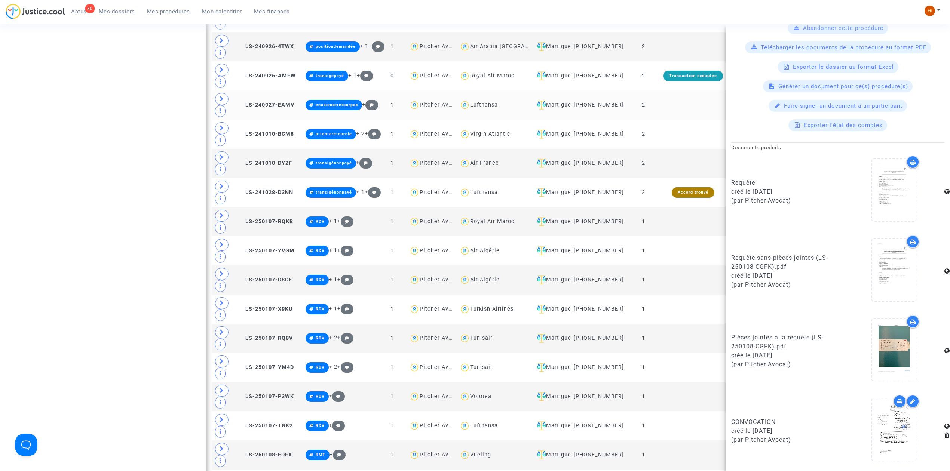
drag, startPoint x: 666, startPoint y: 147, endPoint x: 711, endPoint y: 132, distance: 47.0
click at [666, 147] on td at bounding box center [693, 134] width 65 height 29
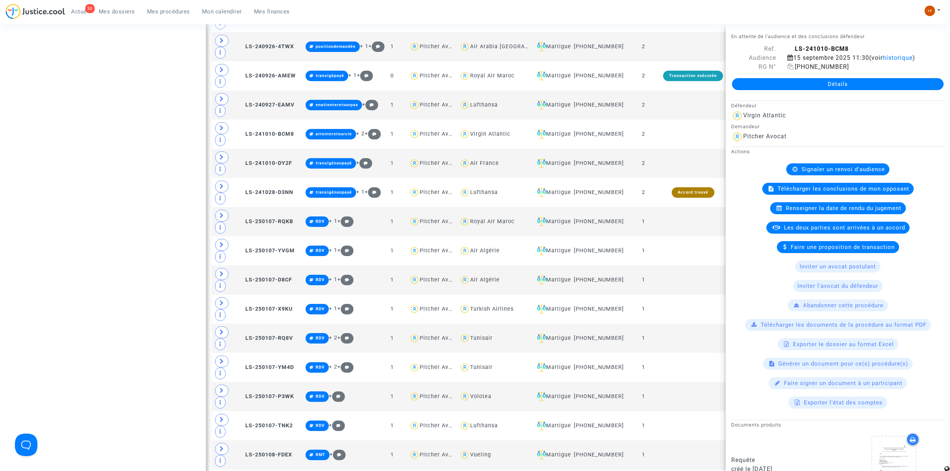
click at [789, 70] on icon at bounding box center [790, 67] width 6 height 6
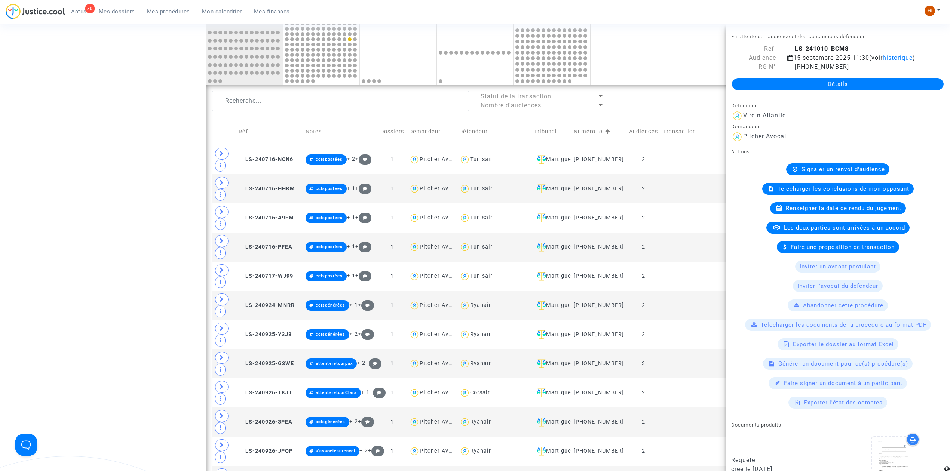
scroll to position [337, 0]
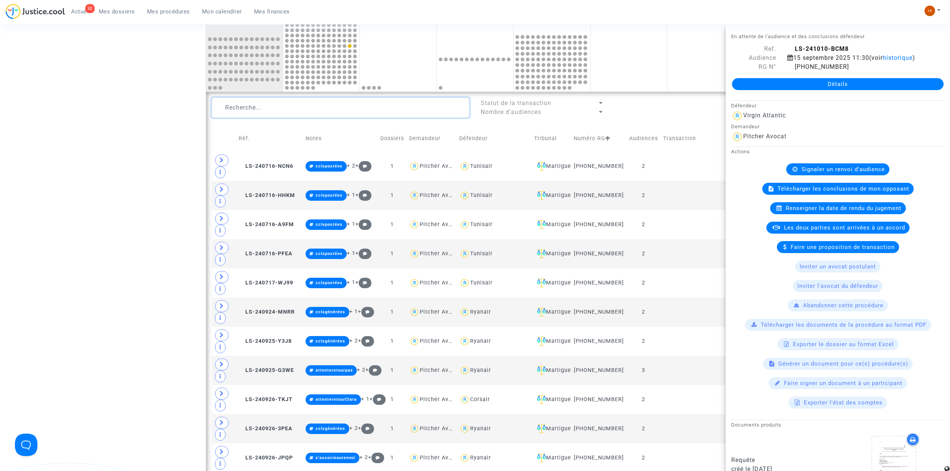
click at [381, 114] on textarea at bounding box center [341, 108] width 258 height 20
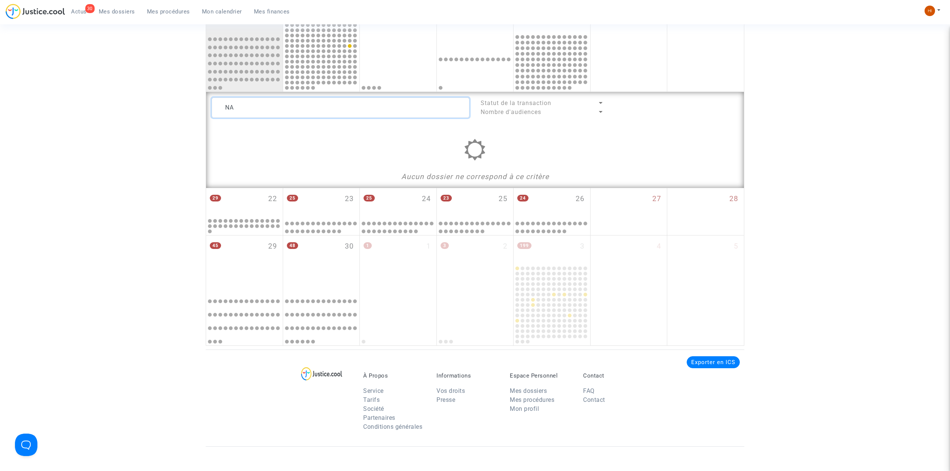
type textarea "N"
click at [366, 111] on textarea at bounding box center [341, 108] width 258 height 20
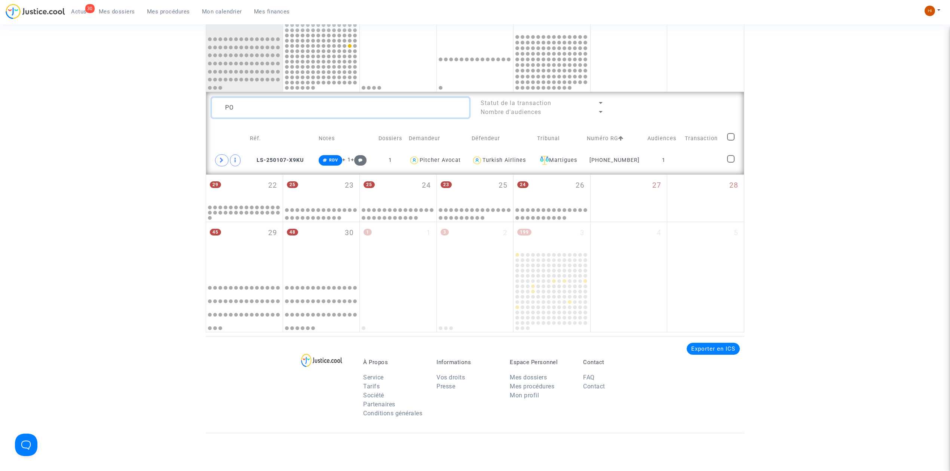
type textarea "P"
type textarea "L"
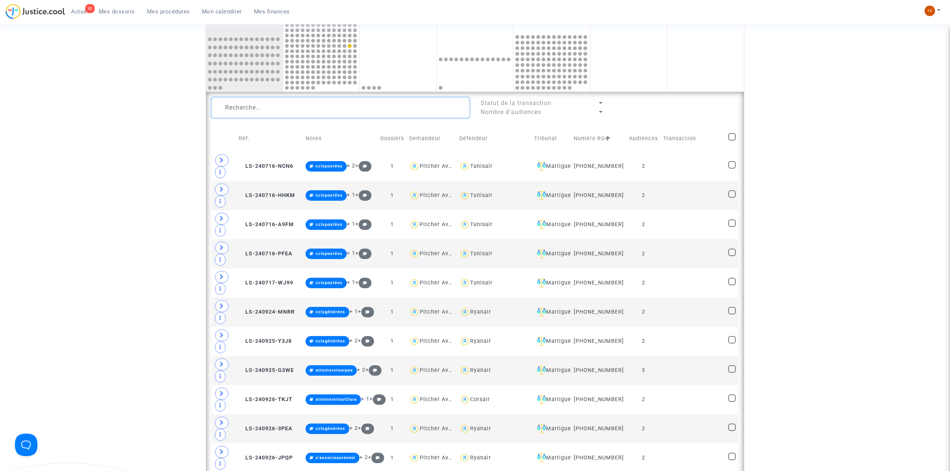
click at [385, 111] on textarea at bounding box center [341, 108] width 258 height 20
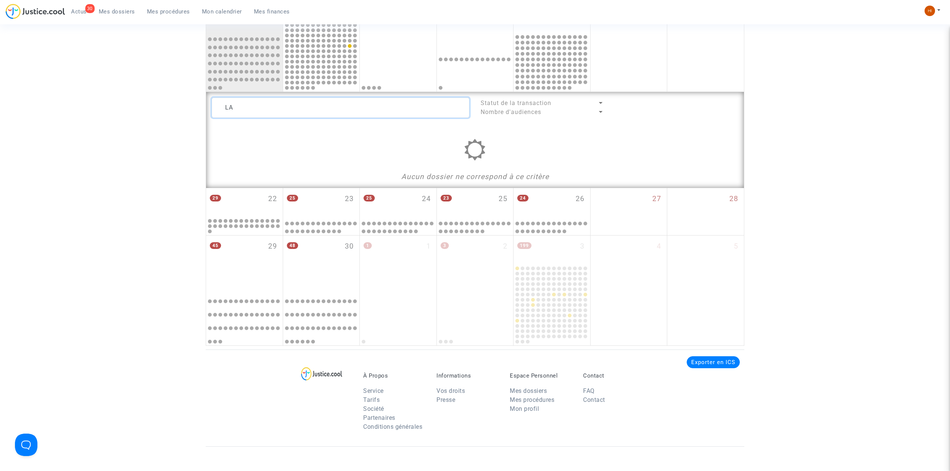
type textarea "L"
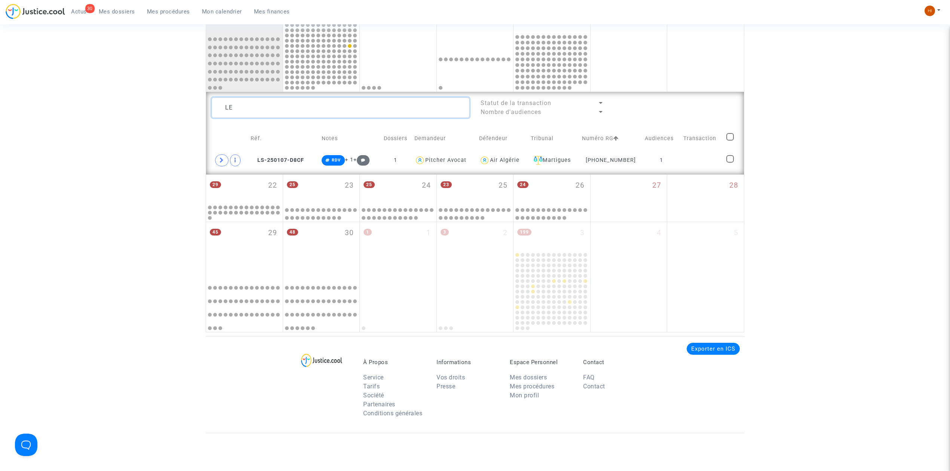
type textarea "L"
type textarea "B"
type textarea "M"
type textarea "D"
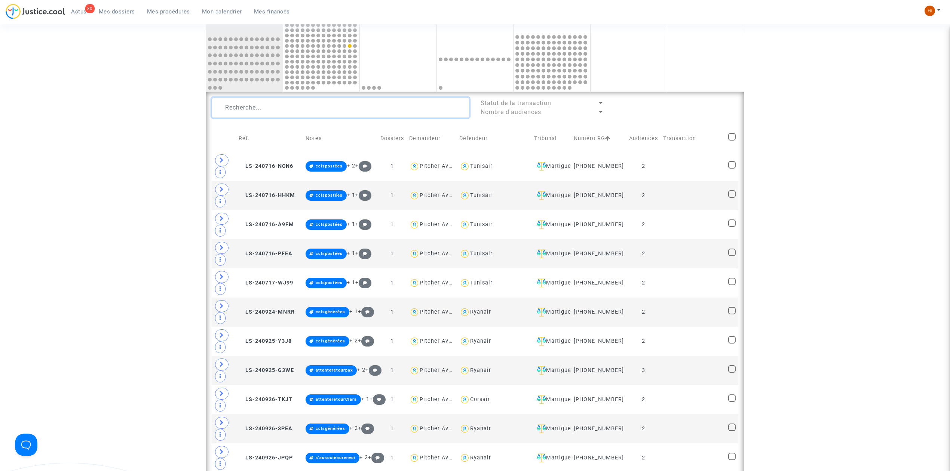
click at [376, 107] on textarea at bounding box center [341, 108] width 258 height 20
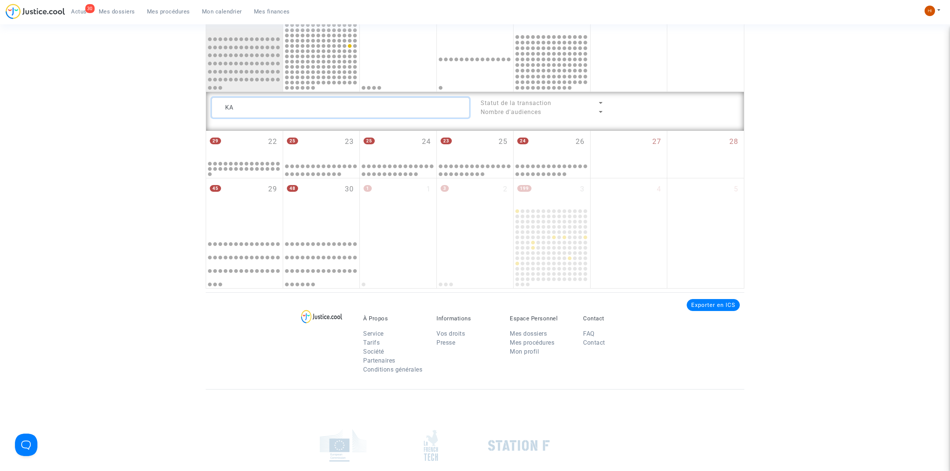
type textarea "K"
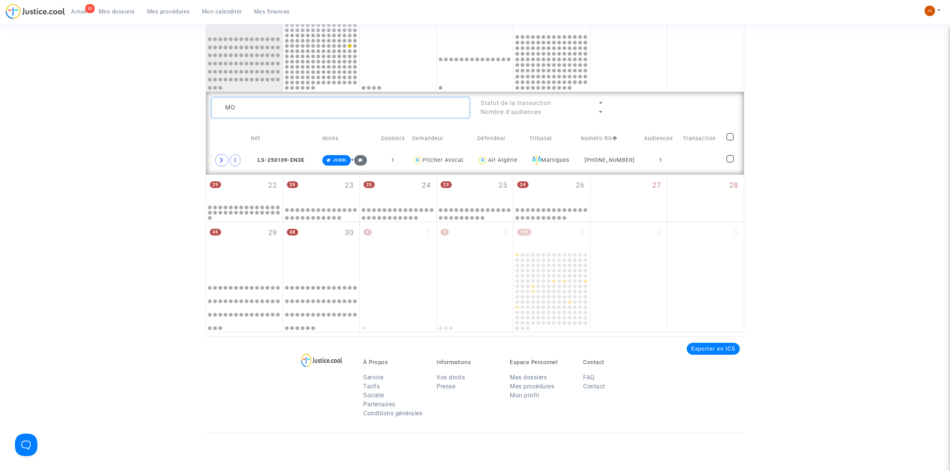
type textarea "M"
type textarea "C"
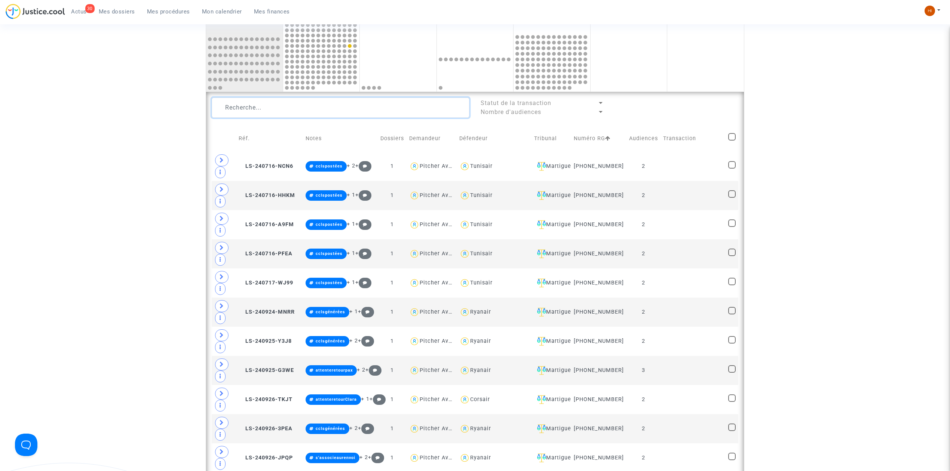
type textarea "C"
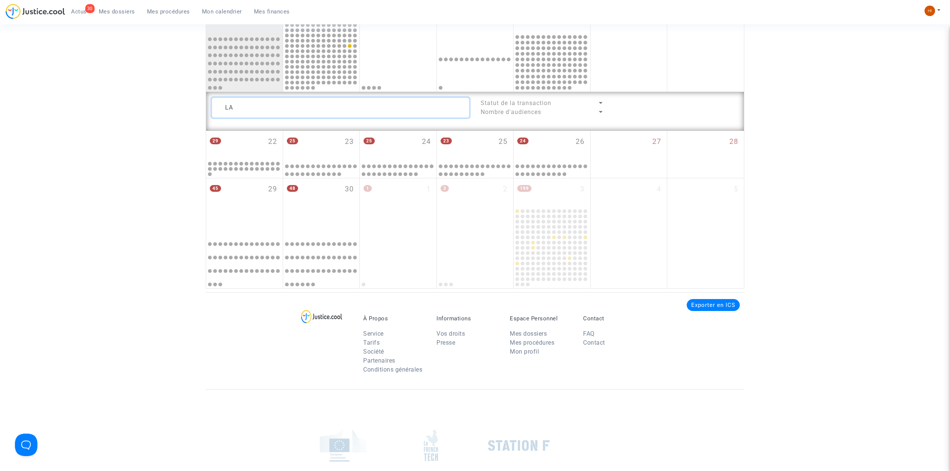
type textarea "L"
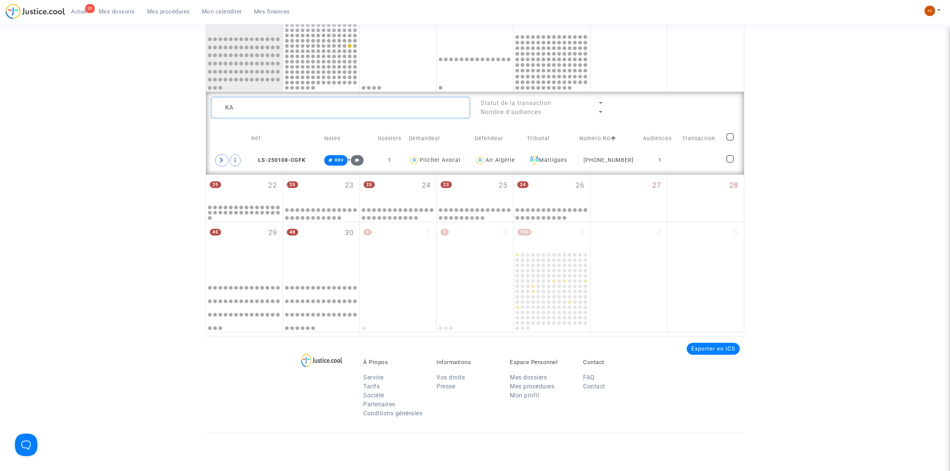
type textarea "K"
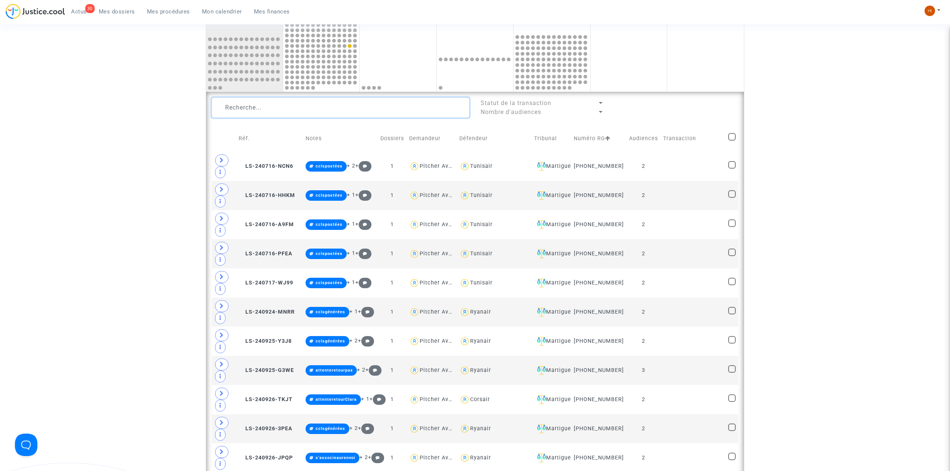
click at [394, 102] on textarea at bounding box center [341, 108] width 258 height 20
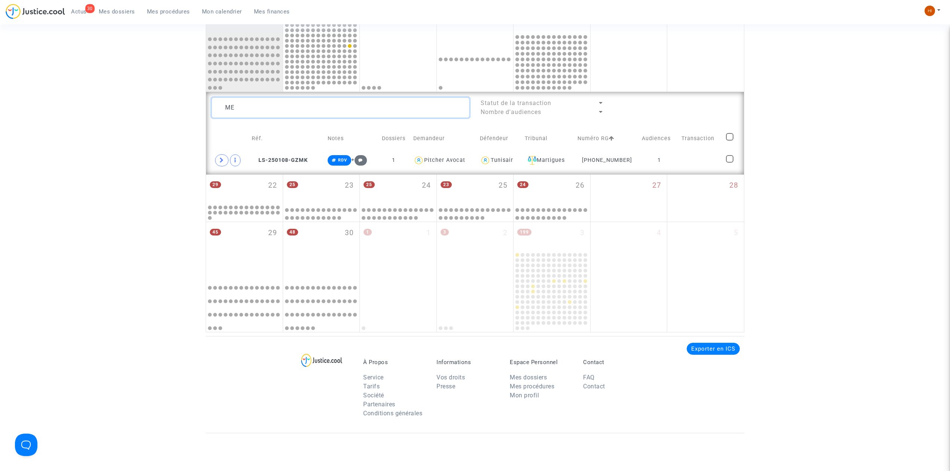
type textarea "M"
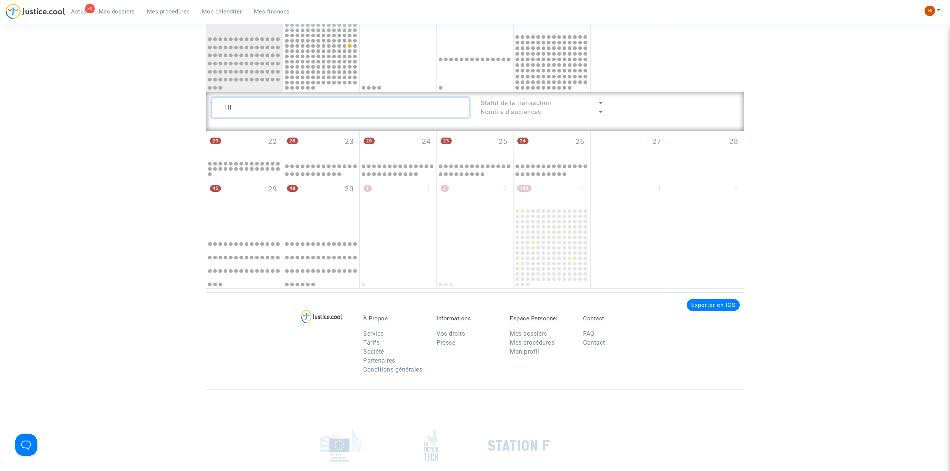
type textarea "H"
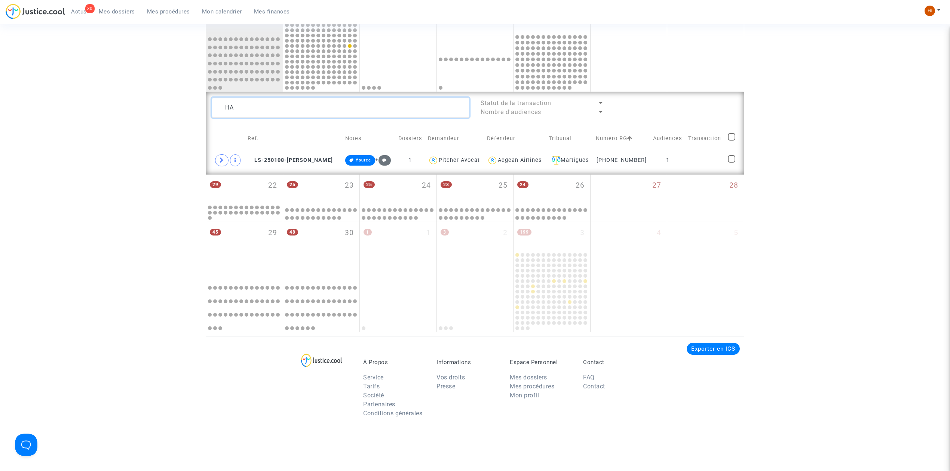
type textarea "H"
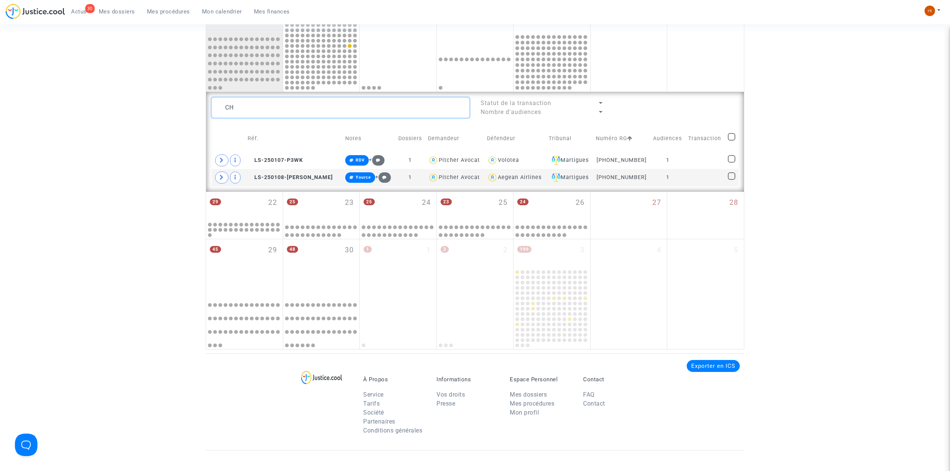
type textarea "C"
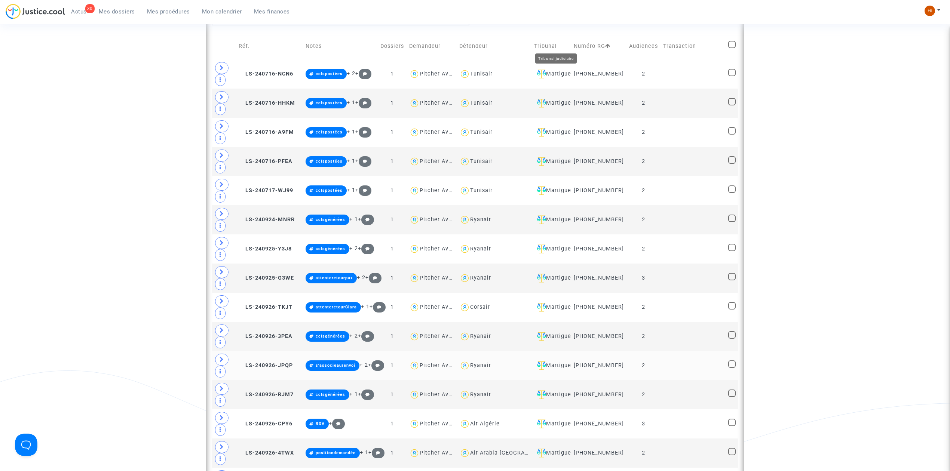
scroll to position [637, 0]
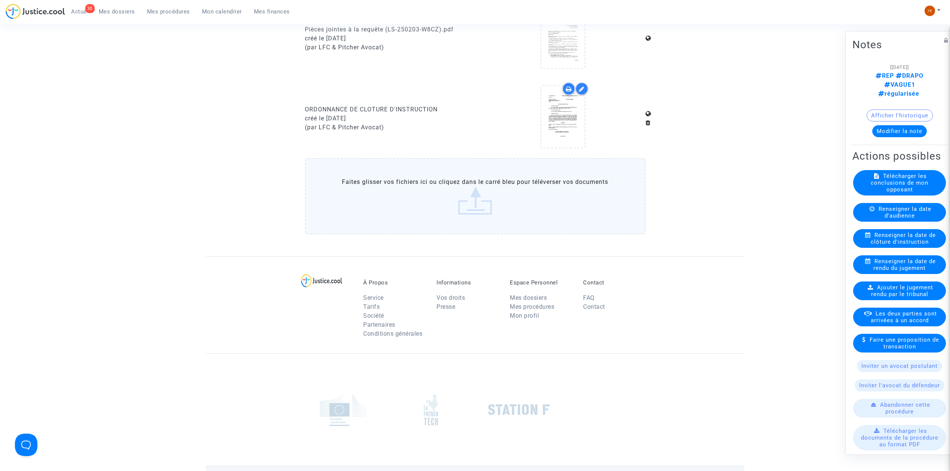
click at [161, 10] on span "Mes procédures" at bounding box center [168, 11] width 43 height 7
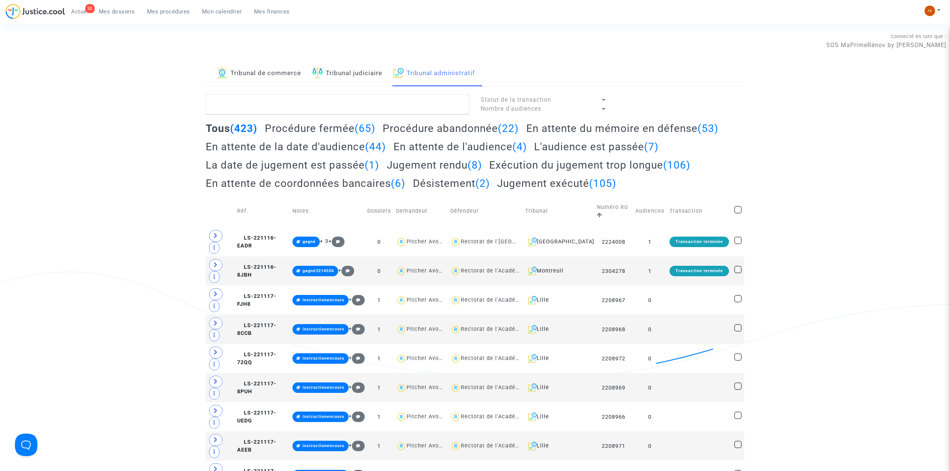
click at [352, 73] on link "Tribunal judiciaire" at bounding box center [347, 73] width 70 height 25
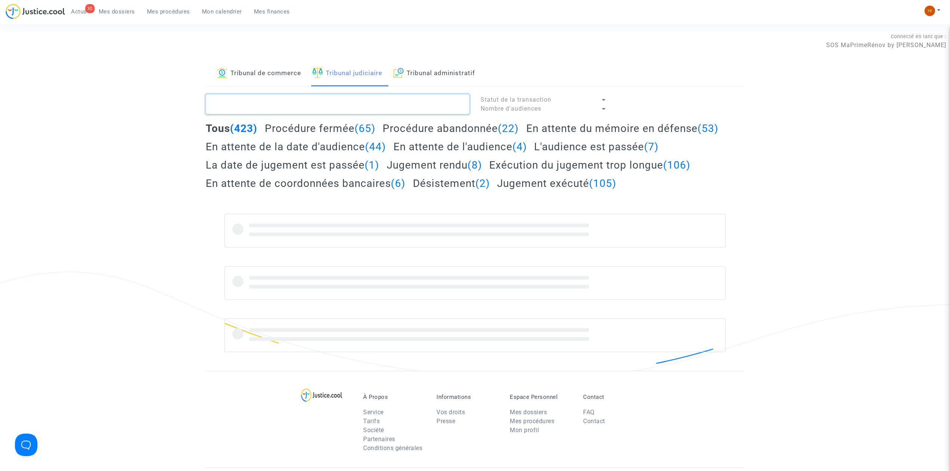
click at [346, 105] on textarea at bounding box center [338, 104] width 264 height 20
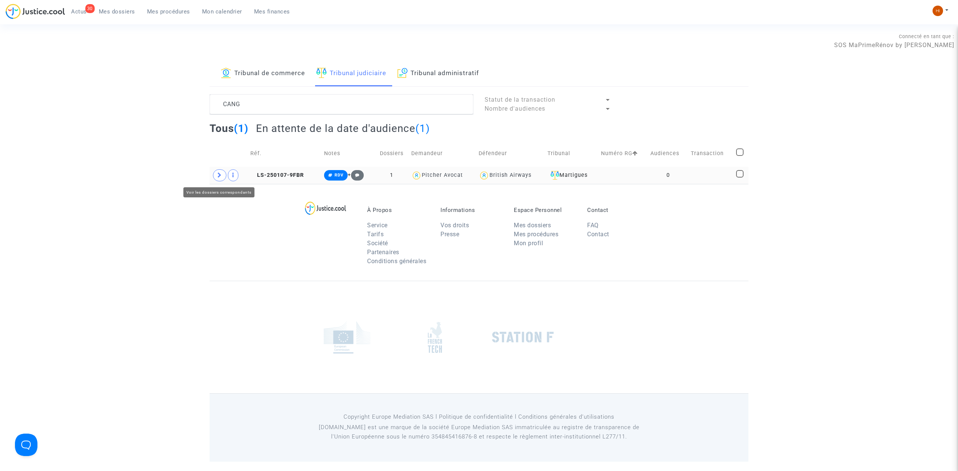
click at [218, 176] on icon at bounding box center [219, 175] width 4 height 6
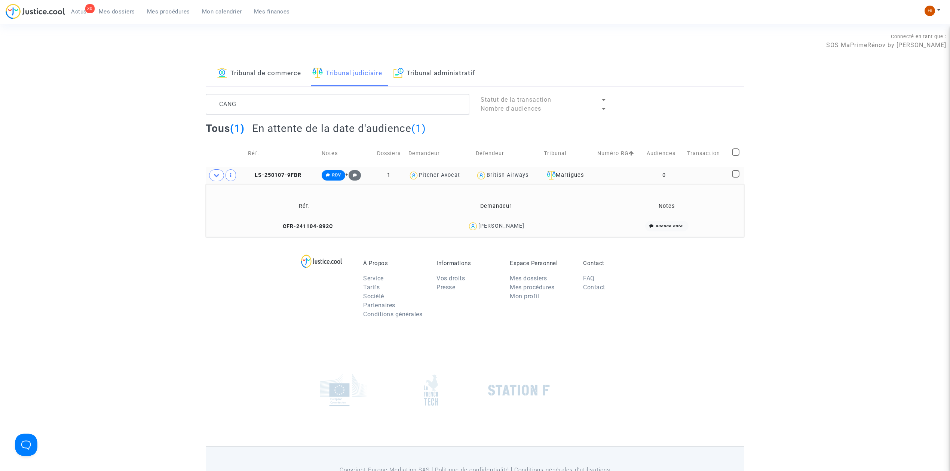
click at [112, 280] on footerbar "À Propos Service Tarifs Société Partenaires Conditions générales Informations V…" at bounding box center [475, 376] width 950 height 278
click at [299, 178] on span "LS-250107-9FBR" at bounding box center [274, 175] width 53 height 6
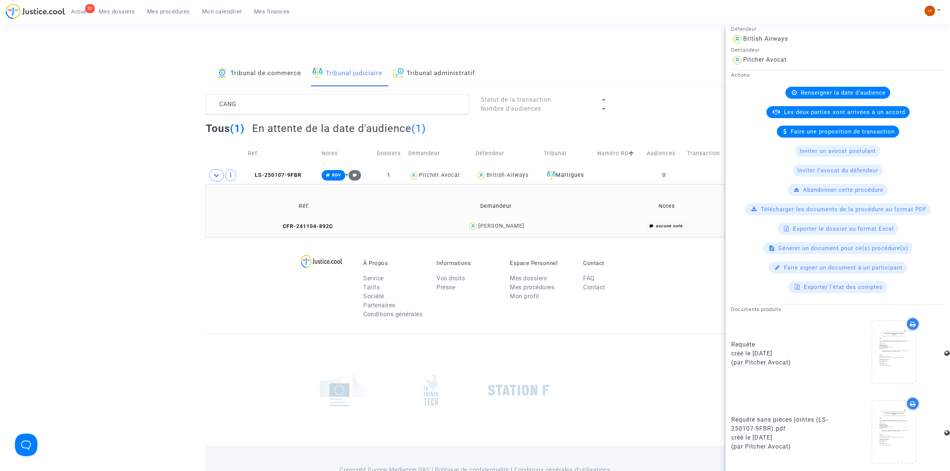
scroll to position [43, 0]
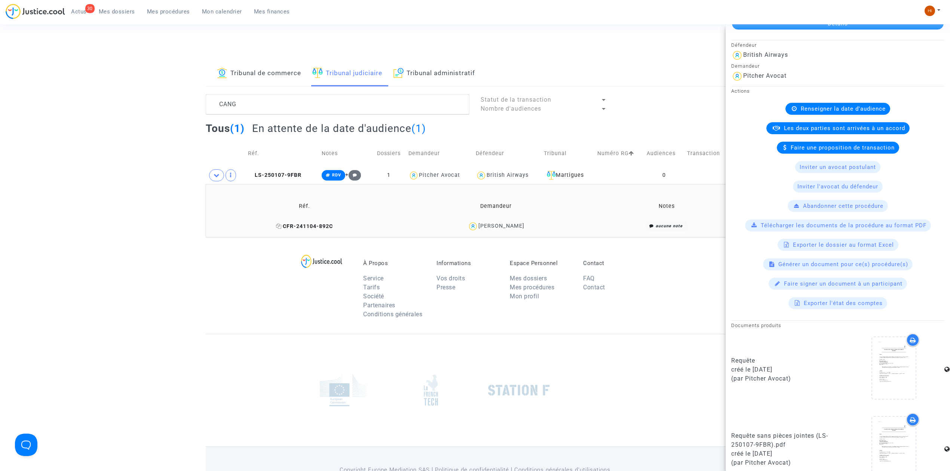
click at [312, 227] on span "CFR-241104-892C" at bounding box center [304, 226] width 57 height 6
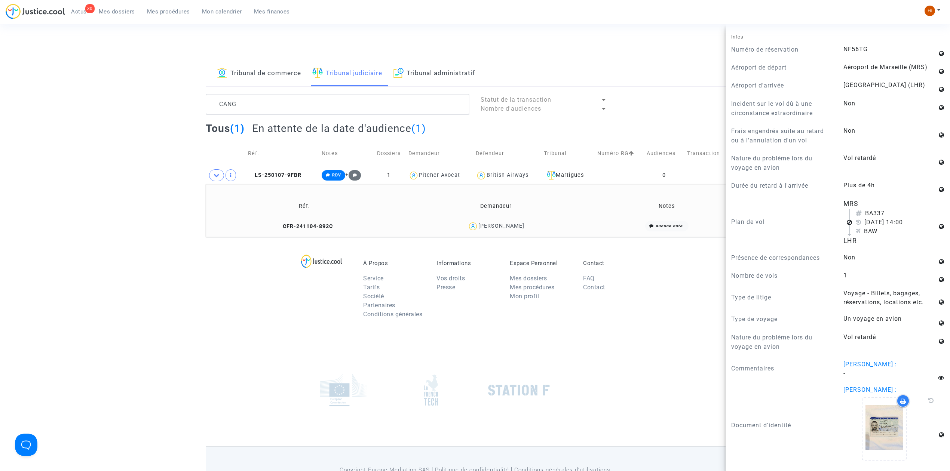
scroll to position [503, 0]
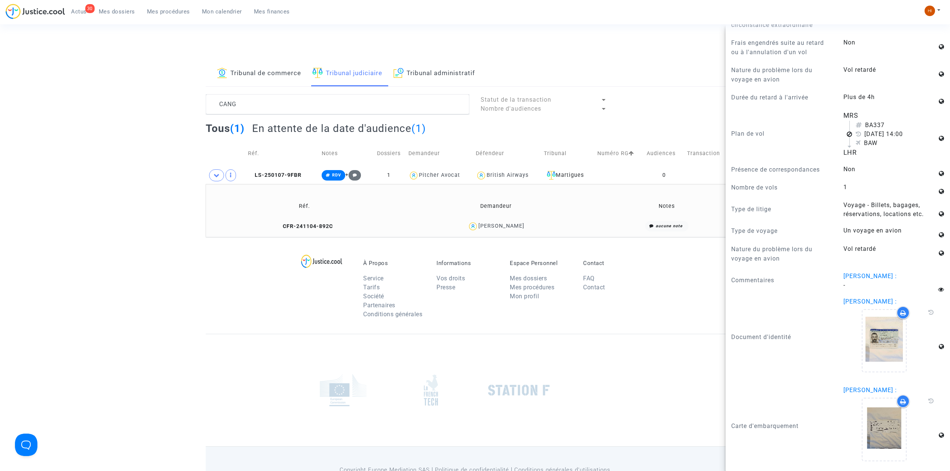
click at [260, 368] on div at bounding box center [475, 390] width 539 height 113
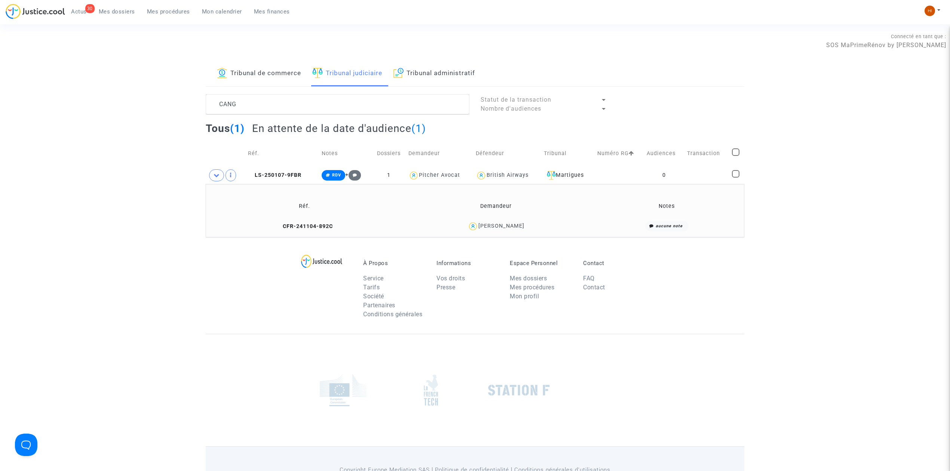
scroll to position [0, 0]
click at [300, 177] on span "LS-250107-9FBR" at bounding box center [274, 175] width 53 height 6
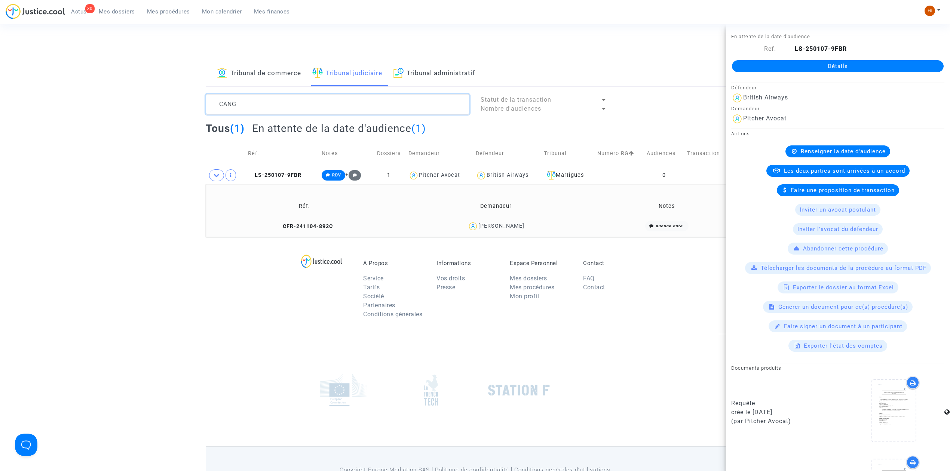
click at [319, 102] on textarea at bounding box center [338, 104] width 264 height 20
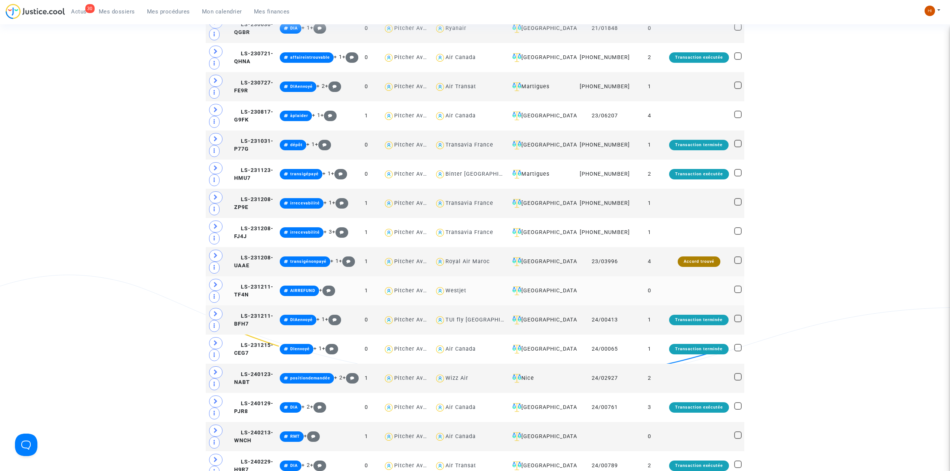
scroll to position [1047, 0]
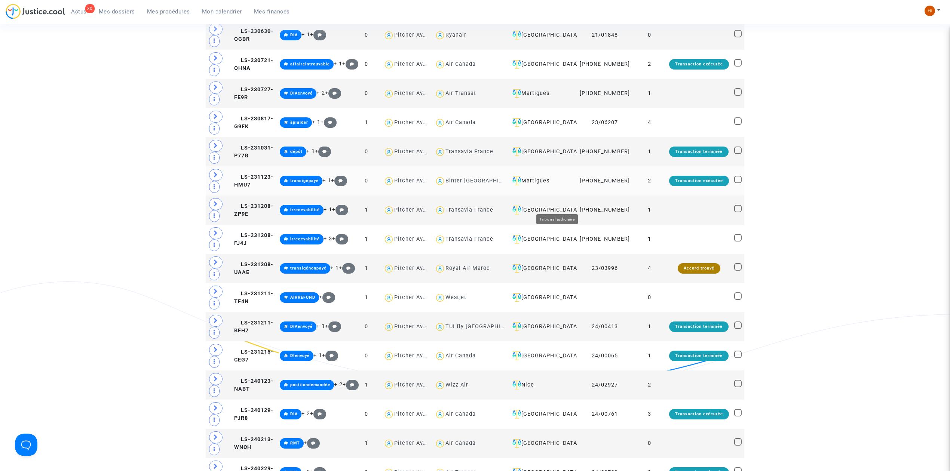
type textarea "CAN"
click at [549, 186] on div "Martigues" at bounding box center [541, 181] width 65 height 9
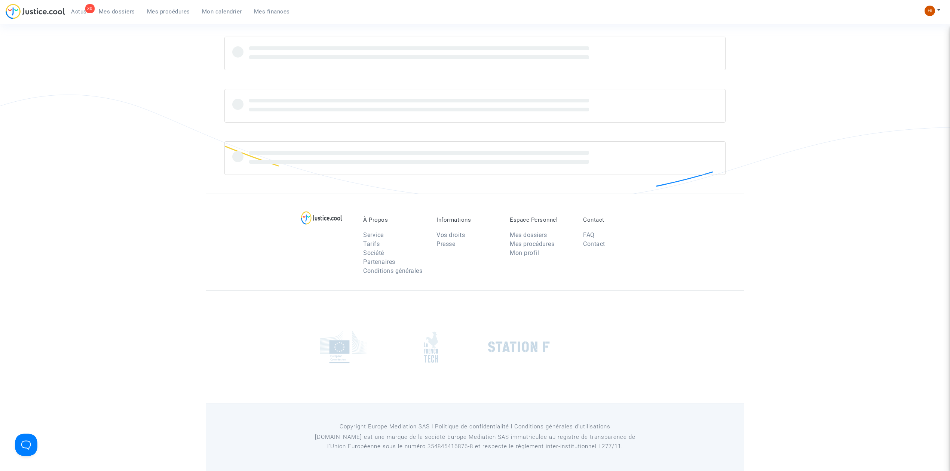
scroll to position [79, 0]
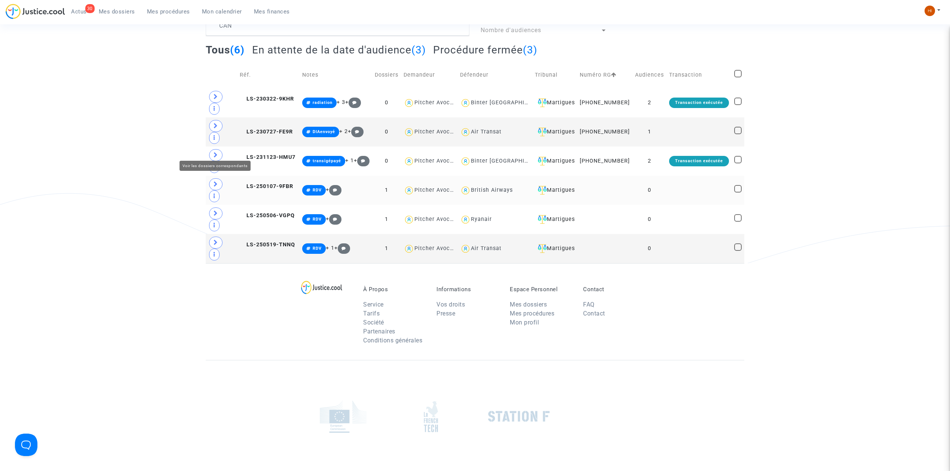
click at [219, 178] on span at bounding box center [215, 184] width 13 height 12
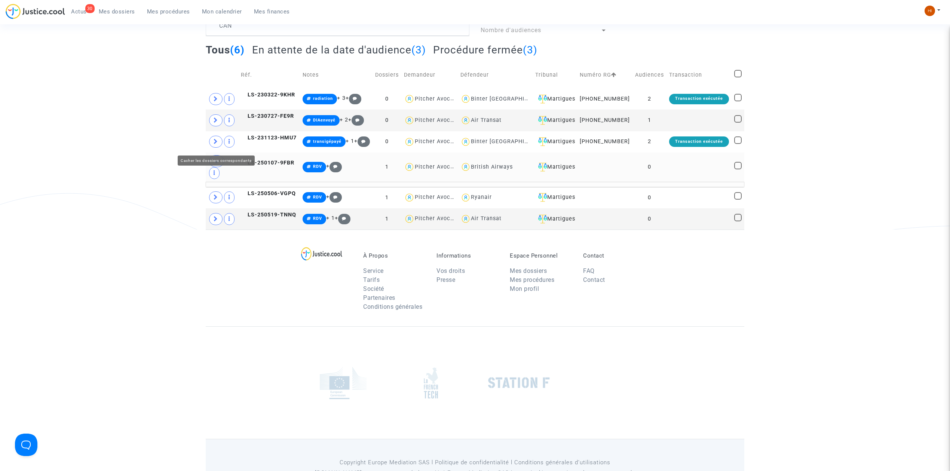
scroll to position [132, 0]
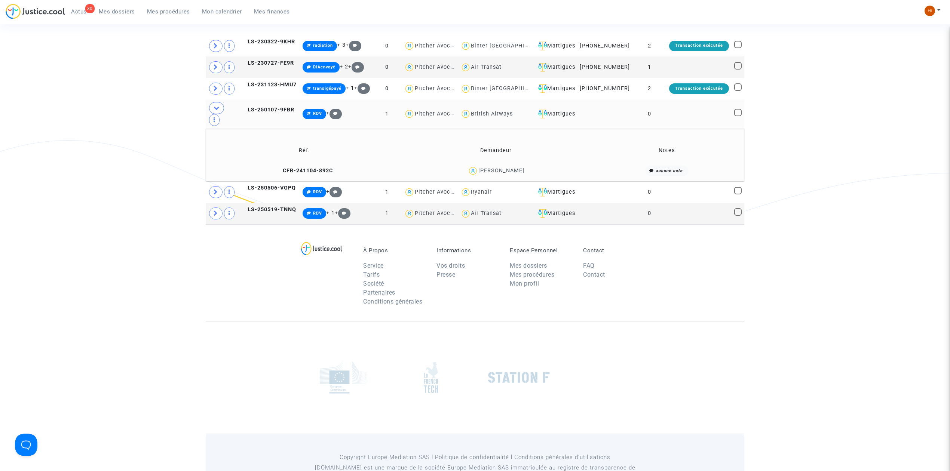
click at [501, 168] on div "[PERSON_NAME]" at bounding box center [501, 171] width 46 height 6
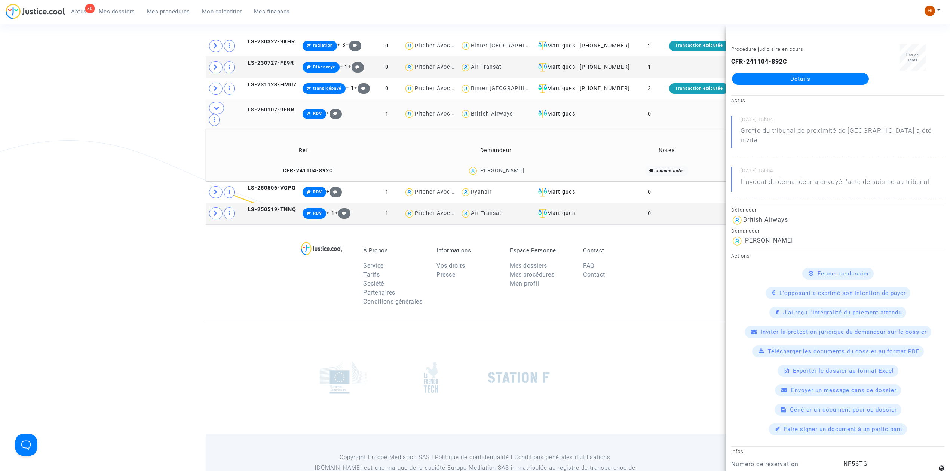
click at [518, 168] on div "[PERSON_NAME]" at bounding box center [501, 171] width 46 height 6
click at [166, 234] on footerbar "À Propos Service Tarifs Société Partenaires Conditions générales Informations V…" at bounding box center [475, 363] width 950 height 278
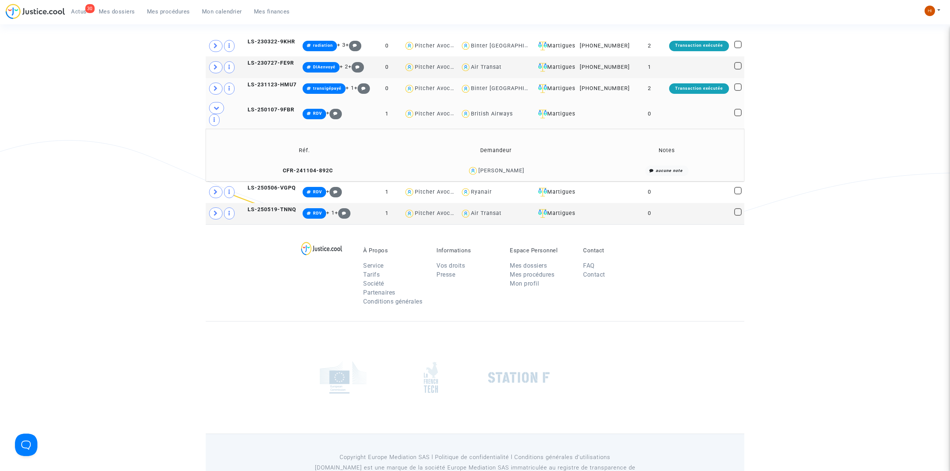
click at [276, 86] on td "LS-231123-HMU7" at bounding box center [269, 88] width 62 height 21
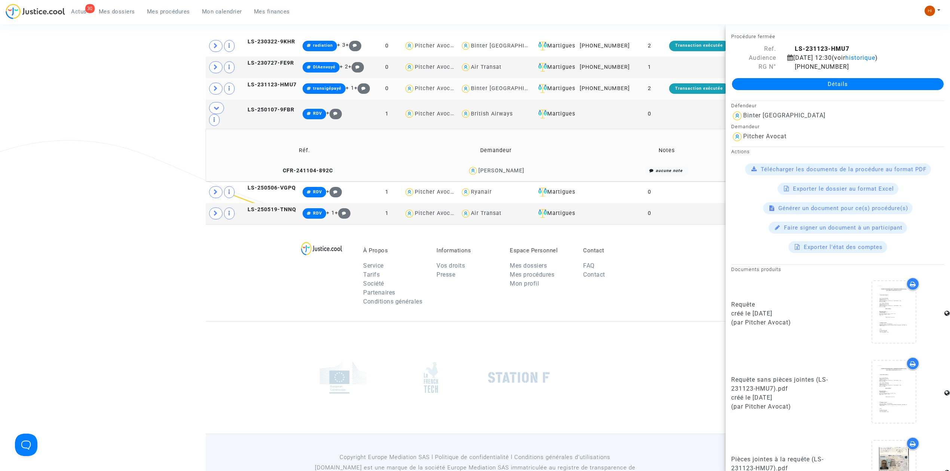
drag, startPoint x: 278, startPoint y: 93, endPoint x: 452, endPoint y: 83, distance: 173.9
click at [278, 107] on span "LS-250107-9FBR" at bounding box center [267, 110] width 53 height 6
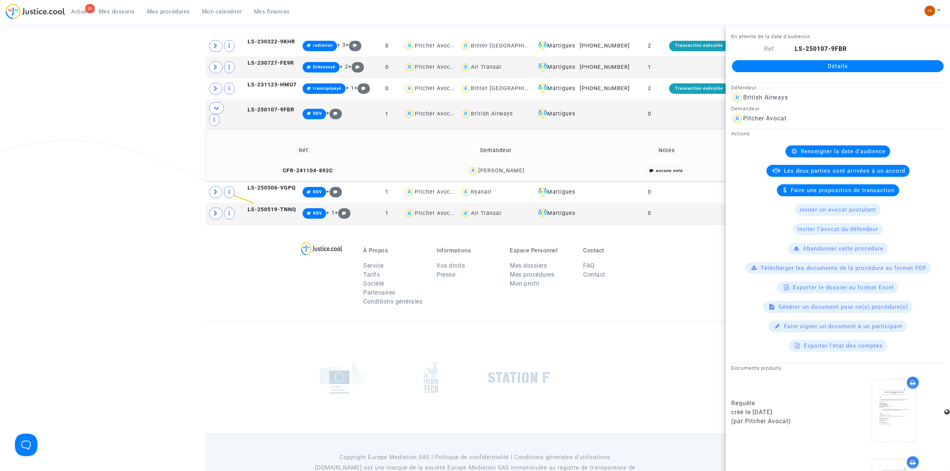
click at [739, 64] on link "Détails" at bounding box center [838, 66] width 212 height 12
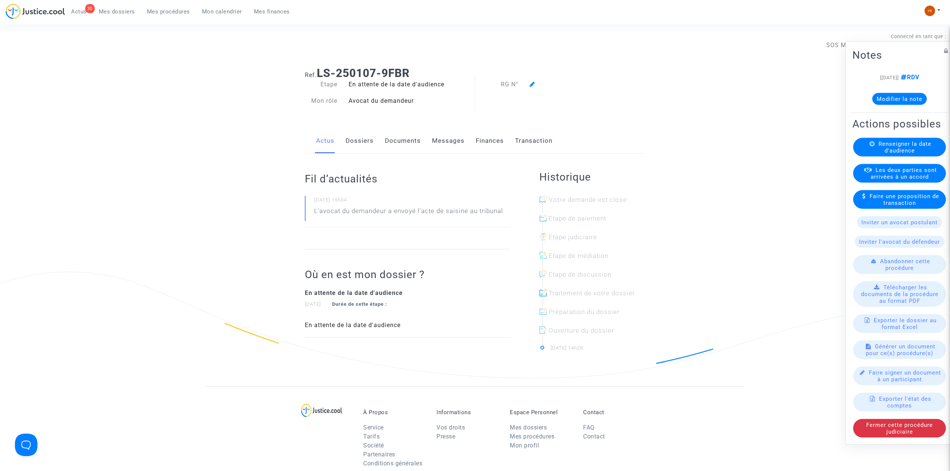
click at [355, 141] on link "Dossiers" at bounding box center [360, 141] width 28 height 25
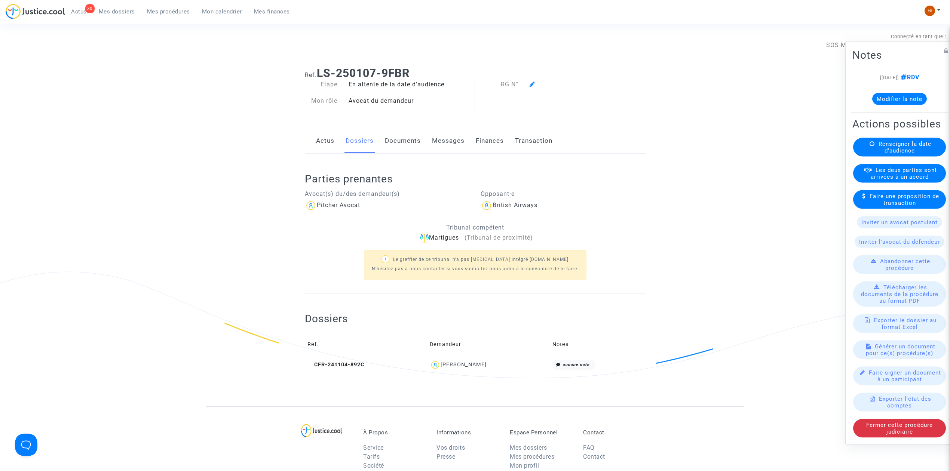
click at [900, 154] on span "Renseigner la date d'audience" at bounding box center [905, 147] width 53 height 13
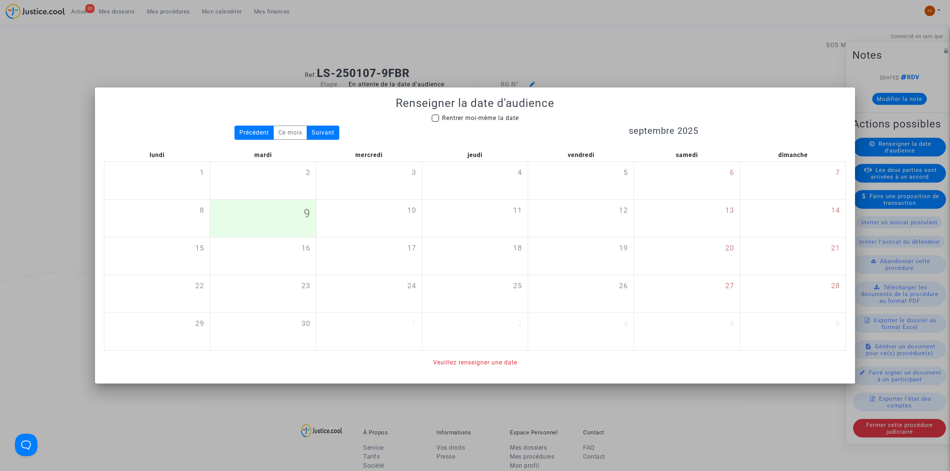
click at [440, 120] on label "Rentrer moi-même la date" at bounding box center [475, 118] width 87 height 9
click at [435, 122] on input "Rentrer moi-même la date" at bounding box center [435, 122] width 0 height 0
checkbox input "true"
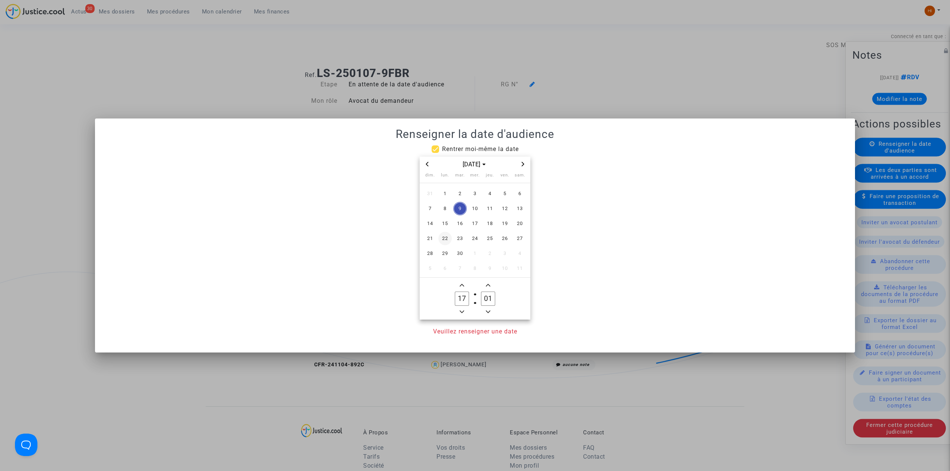
click at [442, 225] on span "15" at bounding box center [444, 223] width 13 height 13
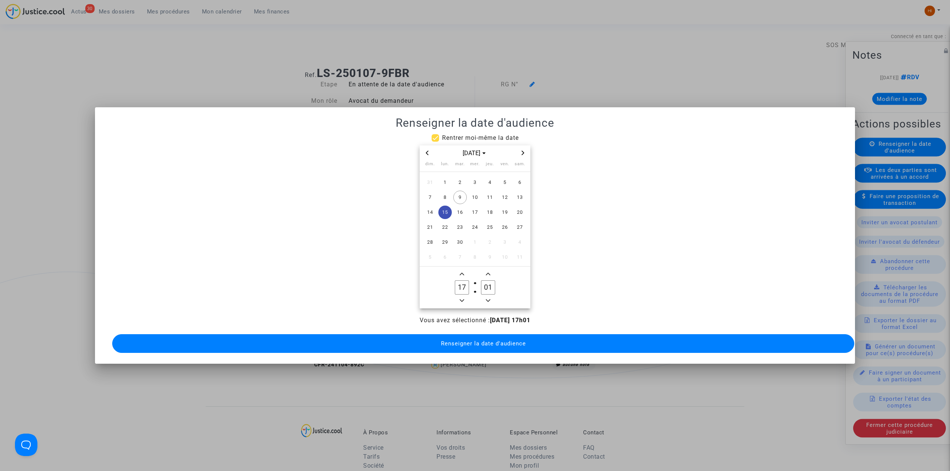
click at [458, 296] on span "Minus a hour" at bounding box center [461, 300] width 9 height 9
click at [459, 296] on span "Minus a hour" at bounding box center [461, 300] width 9 height 9
click at [460, 299] on icon "Minus a hour" at bounding box center [462, 301] width 4 height 4
click at [460, 296] on span "Minus a hour" at bounding box center [461, 300] width 9 height 9
type input "13"
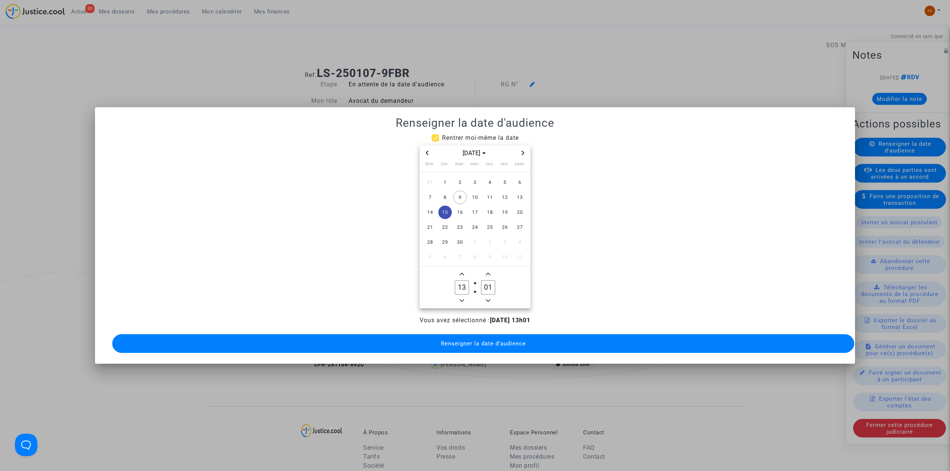
drag, startPoint x: 489, startPoint y: 285, endPoint x: 481, endPoint y: 286, distance: 7.6
click at [481, 286] on input "01" at bounding box center [488, 288] width 14 height 14
click at [489, 296] on span "Minus a minute" at bounding box center [488, 300] width 9 height 9
type input "30"
click at [490, 334] on button "Renseigner la date d'audience" at bounding box center [483, 343] width 742 height 19
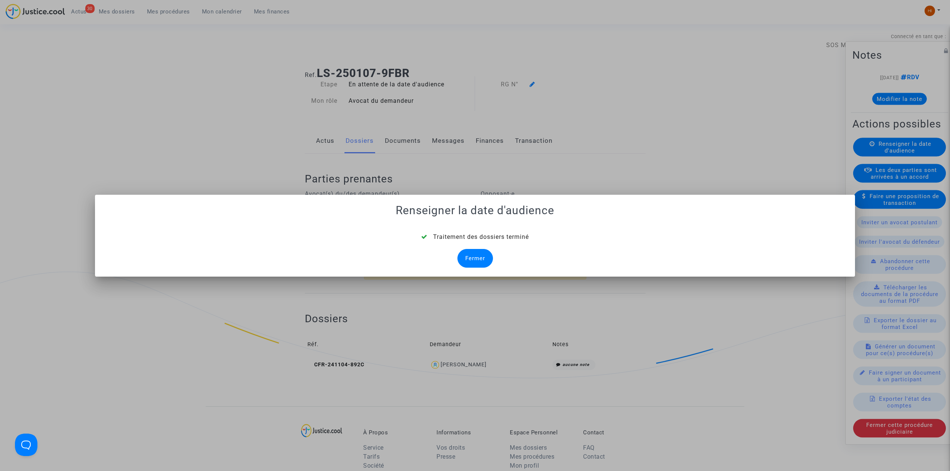
drag, startPoint x: 487, startPoint y: 269, endPoint x: 482, endPoint y: 263, distance: 7.5
click at [485, 269] on mat-dialog-container "Renseigner la date d'audience Traitement des dossiers terminé Fermer" at bounding box center [475, 236] width 760 height 82
click at [482, 256] on div "Fermer" at bounding box center [475, 258] width 36 height 19
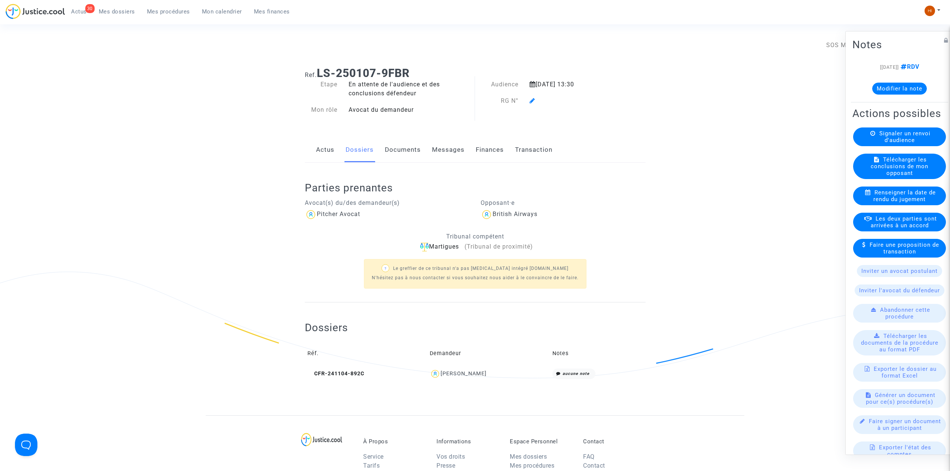
click at [530, 101] on icon at bounding box center [533, 101] width 6 height 6
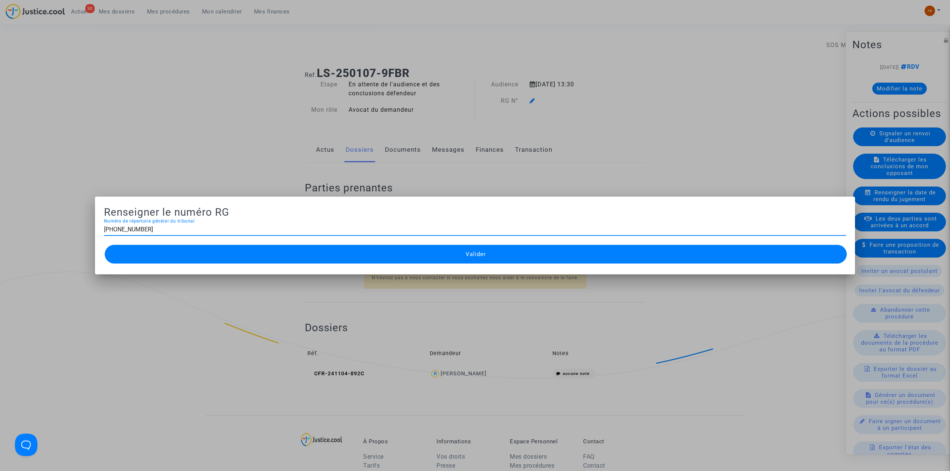
click at [117, 228] on input "[PHONE_NUMBER]" at bounding box center [475, 229] width 742 height 7
type input "[PHONE_NUMBER]"
click at [202, 265] on div "Valider" at bounding box center [475, 254] width 742 height 22
click at [212, 260] on button "Valider" at bounding box center [476, 254] width 742 height 19
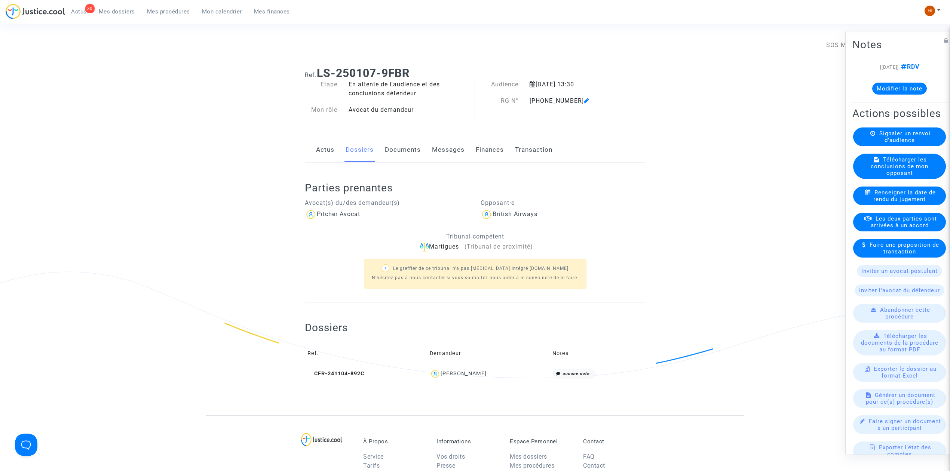
click at [400, 150] on link "Documents" at bounding box center [403, 150] width 36 height 25
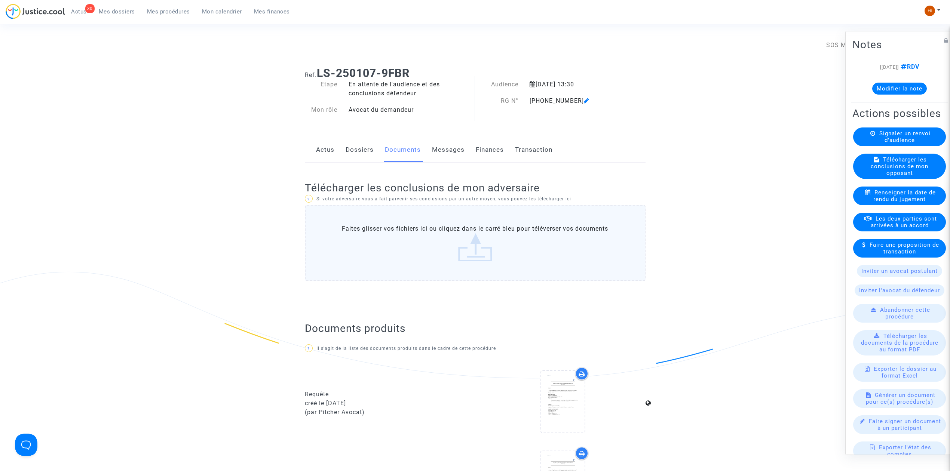
click at [351, 156] on link "Dossiers" at bounding box center [360, 150] width 28 height 25
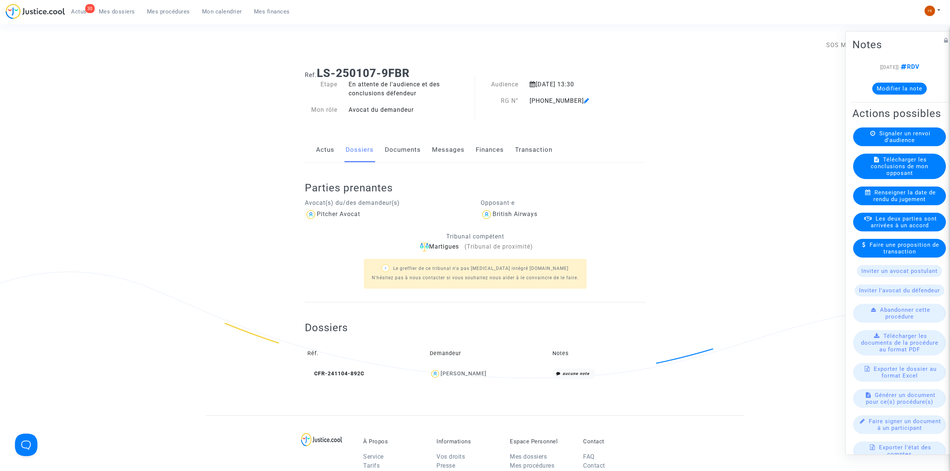
drag, startPoint x: 510, startPoint y: 370, endPoint x: 430, endPoint y: 367, distance: 80.5
click at [430, 367] on td "[PERSON_NAME]" at bounding box center [488, 374] width 122 height 16
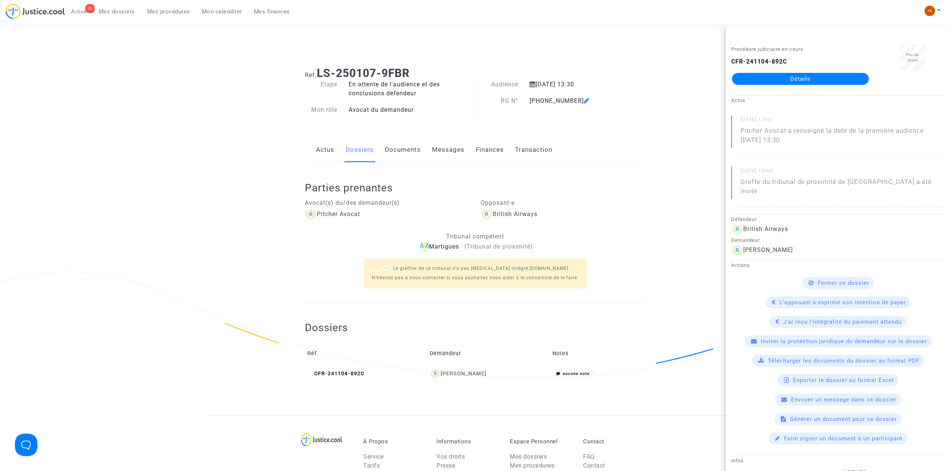
click at [481, 403] on div at bounding box center [475, 402] width 341 height 26
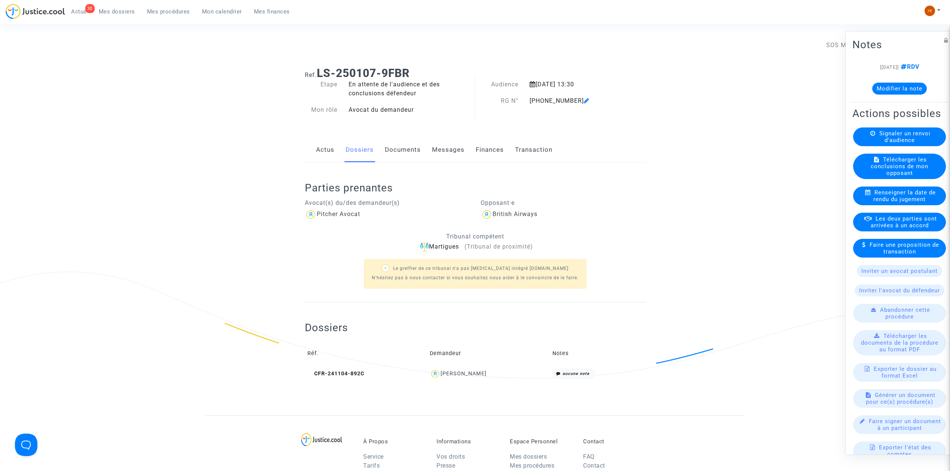
drag, startPoint x: 503, startPoint y: 376, endPoint x: 431, endPoint y: 377, distance: 72.6
click at [431, 377] on div "[PERSON_NAME]" at bounding box center [488, 374] width 117 height 11
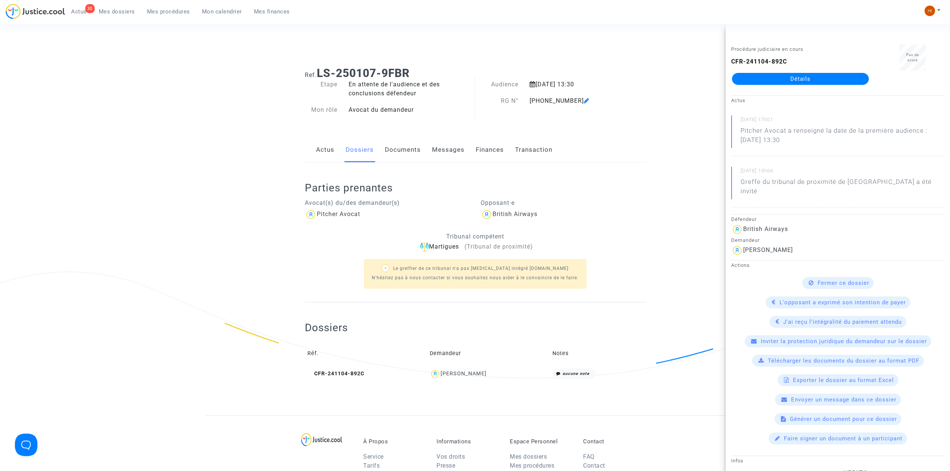
copy div "[PERSON_NAME]"
click at [568, 99] on div "[PHONE_NUMBER]" at bounding box center [573, 101] width 98 height 9
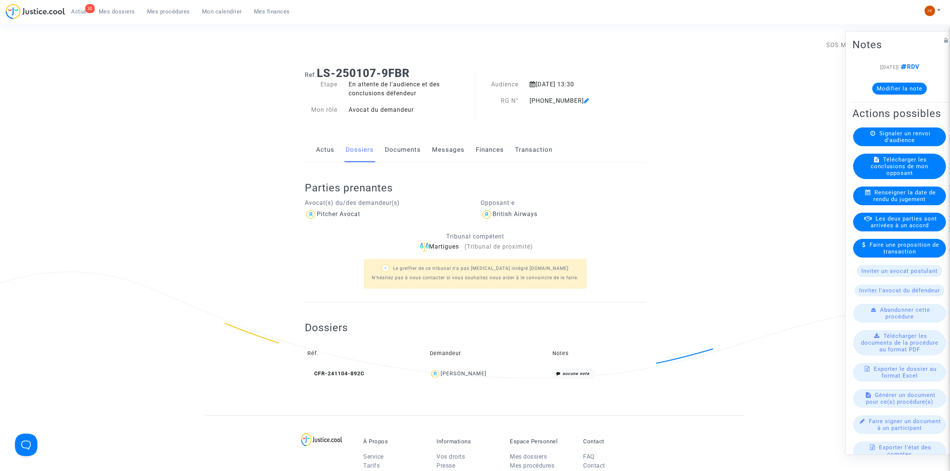
click at [584, 100] on icon at bounding box center [587, 101] width 6 height 6
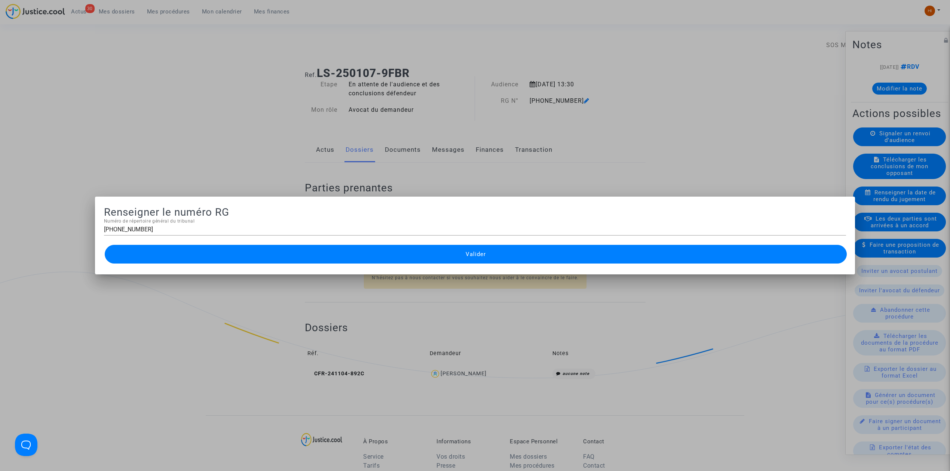
click at [130, 51] on div at bounding box center [475, 235] width 950 height 471
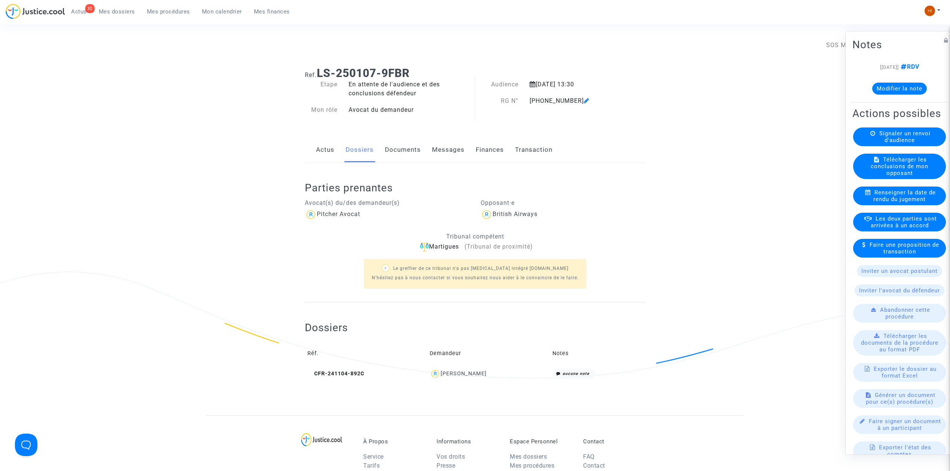
click at [181, 12] on span "Mes procédures" at bounding box center [168, 11] width 43 height 7
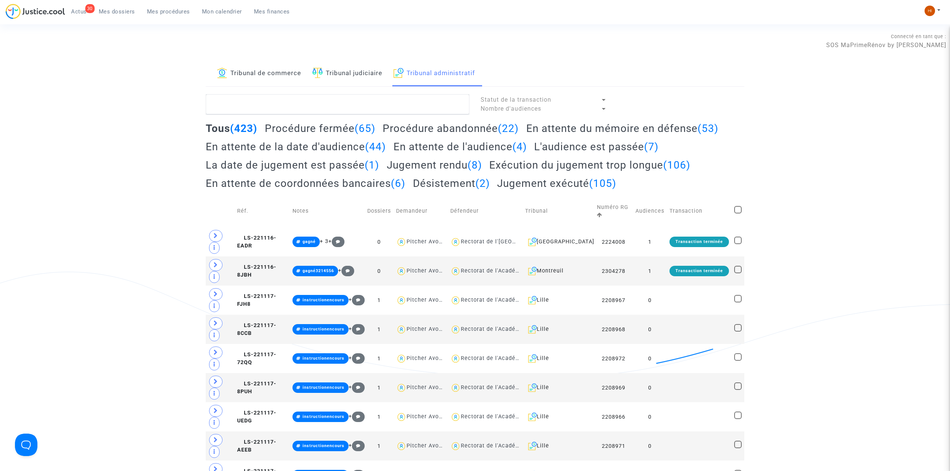
click at [364, 72] on link "Tribunal judiciaire" at bounding box center [347, 73] width 70 height 25
click at [354, 111] on textarea at bounding box center [338, 104] width 264 height 20
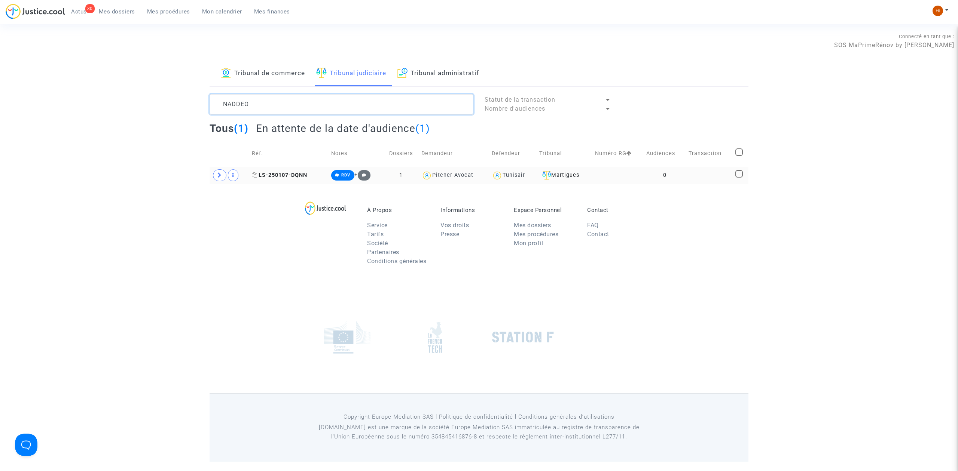
type textarea "NADDEO"
click at [293, 174] on span "LS-250107-DQNN" at bounding box center [279, 175] width 55 height 6
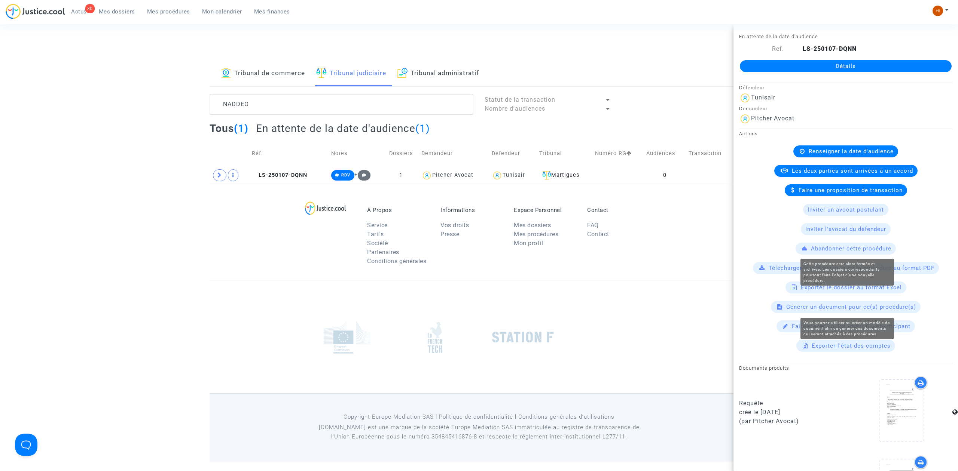
scroll to position [143, 0]
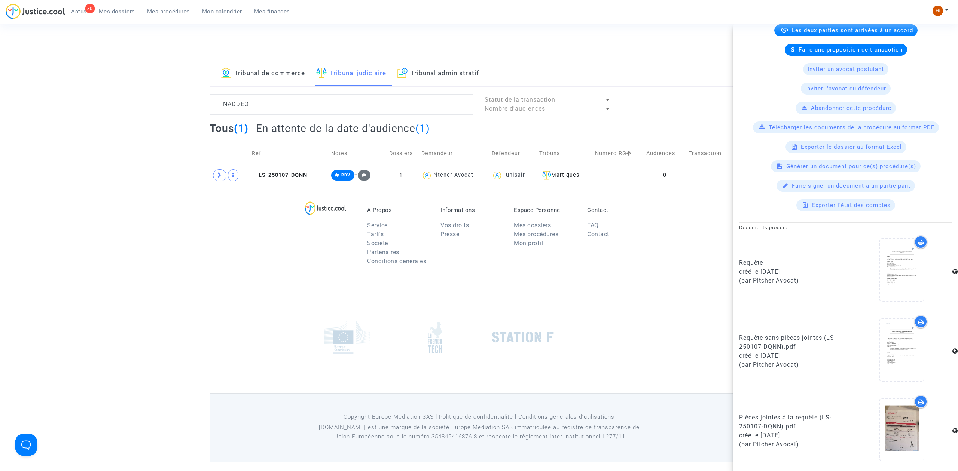
click at [217, 184] on div "À Propos Service Tarifs Société Partenaires Conditions générales Informations V…" at bounding box center [478, 232] width 539 height 97
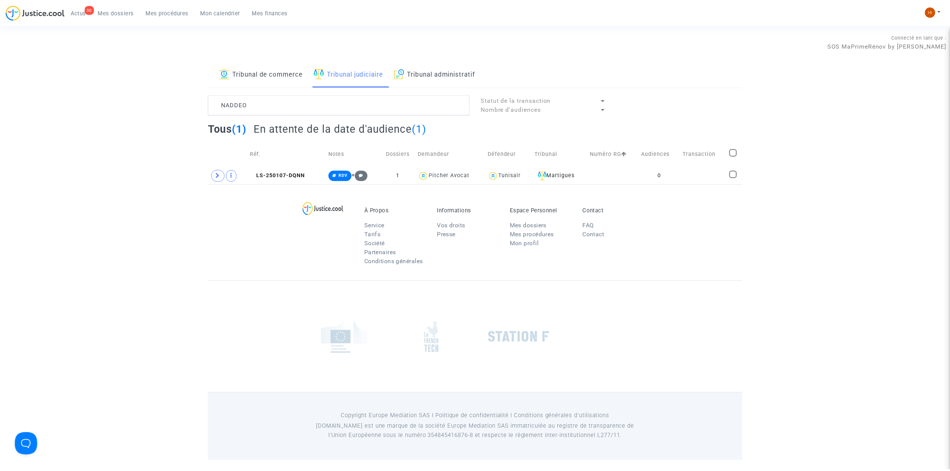
scroll to position [0, 0]
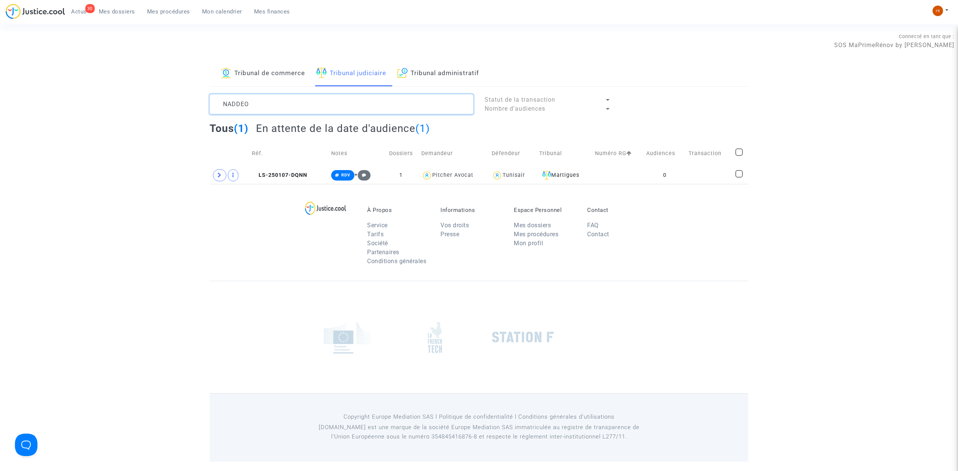
drag, startPoint x: 272, startPoint y: 108, endPoint x: 162, endPoint y: 107, distance: 110.7
click at [162, 107] on div "Tribunal de commerce Tribunal judiciaire Tribunal administratif NADDEO Statut d…" at bounding box center [479, 122] width 958 height 123
click at [624, 179] on td at bounding box center [618, 175] width 52 height 17
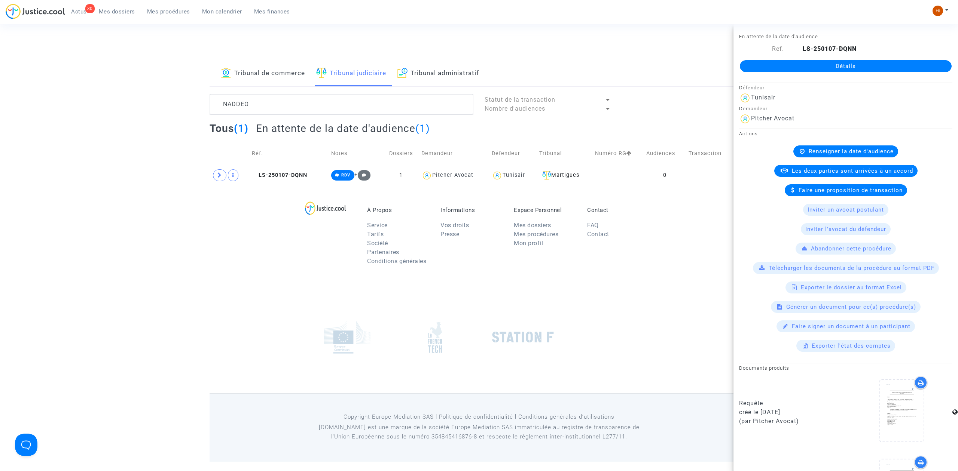
click at [869, 62] on link "Détails" at bounding box center [846, 66] width 212 height 12
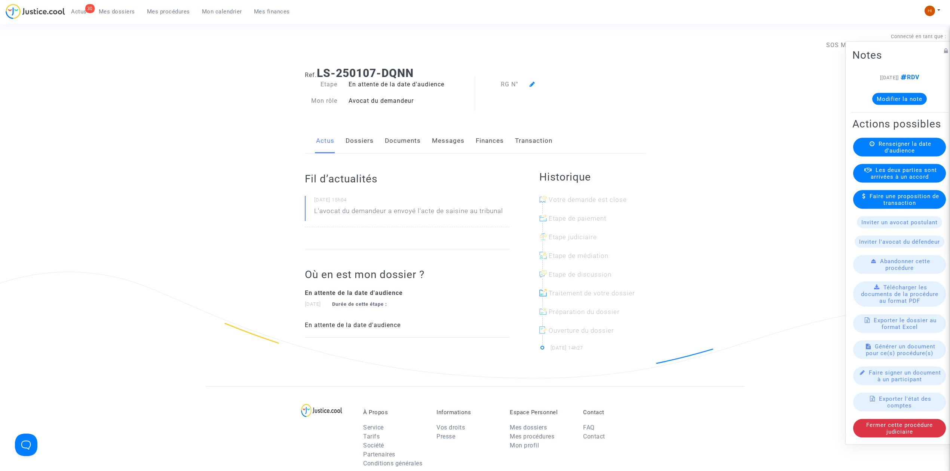
click at [903, 146] on span "Renseigner la date d'audience" at bounding box center [905, 147] width 53 height 13
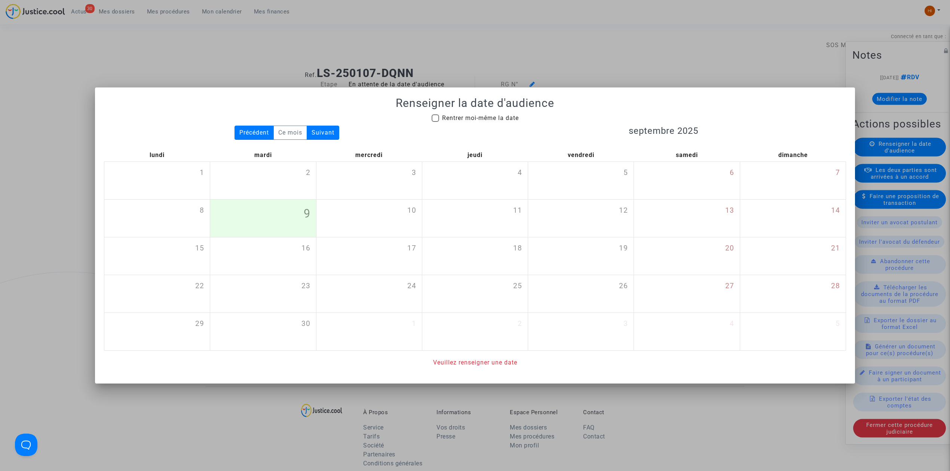
click at [495, 117] on span "Rentrer moi-même la date" at bounding box center [480, 117] width 77 height 7
click at [435, 122] on input "Rentrer moi-même la date" at bounding box center [435, 122] width 0 height 0
checkbox input "true"
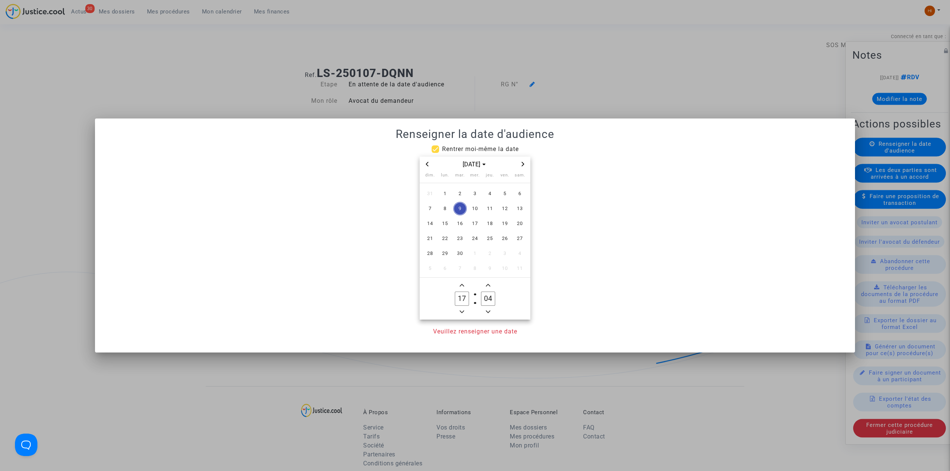
click at [524, 166] on icon "Next month" at bounding box center [523, 164] width 4 height 4
click at [427, 159] on div "[DATE]" at bounding box center [475, 164] width 111 height 15
click at [423, 166] on span "Previous month" at bounding box center [427, 164] width 9 height 9
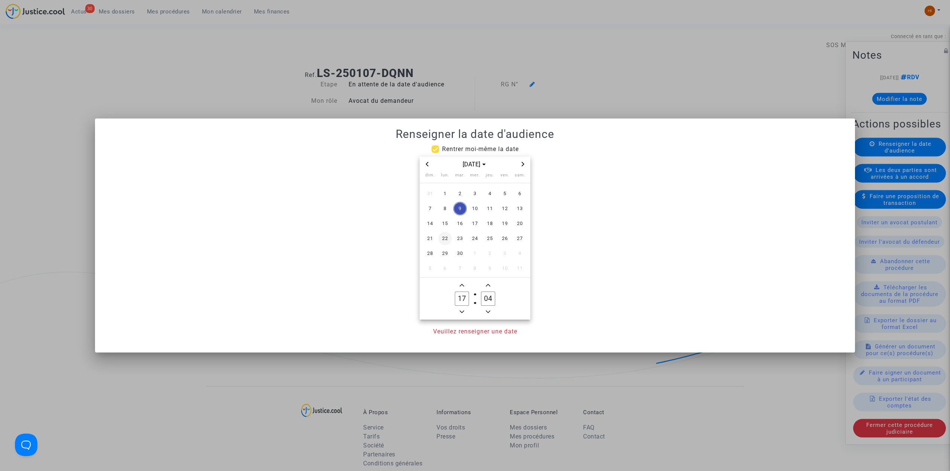
drag, startPoint x: 454, startPoint y: 222, endPoint x: 450, endPoint y: 224, distance: 4.2
click at [454, 222] on span "16" at bounding box center [459, 223] width 13 height 13
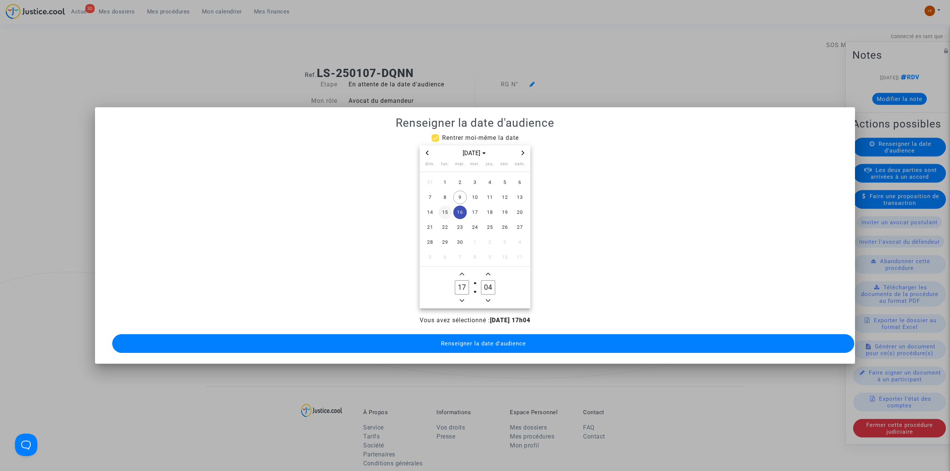
click at [448, 207] on span "15" at bounding box center [444, 212] width 13 height 13
click at [464, 299] on icon "Minus a hour" at bounding box center [462, 301] width 4 height 4
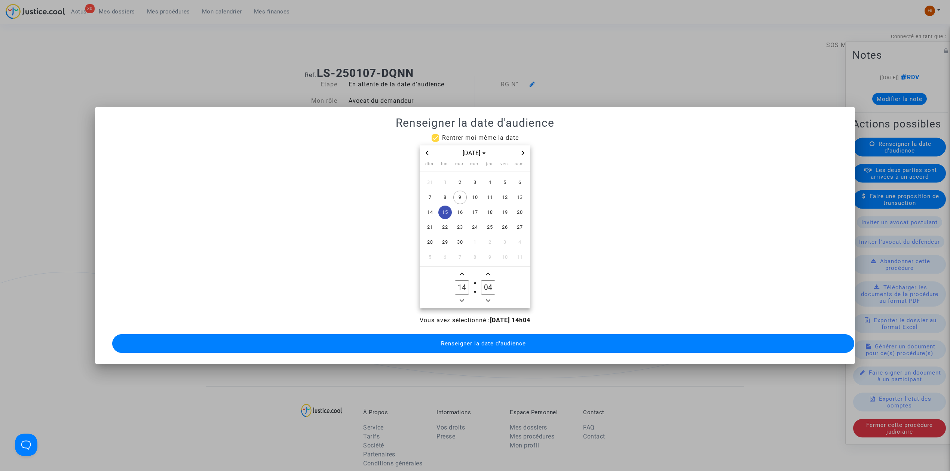
type input "13"
drag, startPoint x: 487, startPoint y: 287, endPoint x: 478, endPoint y: 288, distance: 9.5
click at [478, 288] on label "04 Minute" at bounding box center [488, 287] width 26 height 15
click at [486, 299] on icon "Minus a minute" at bounding box center [488, 301] width 4 height 4
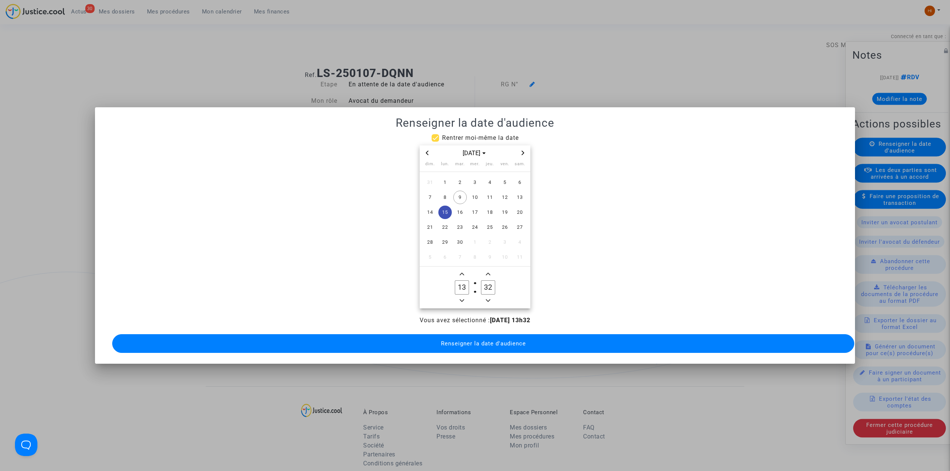
click at [486, 299] on icon "Minus a minute" at bounding box center [488, 301] width 4 height 4
type input "30"
click at [470, 343] on button "Renseigner la date d'audience" at bounding box center [483, 343] width 742 height 19
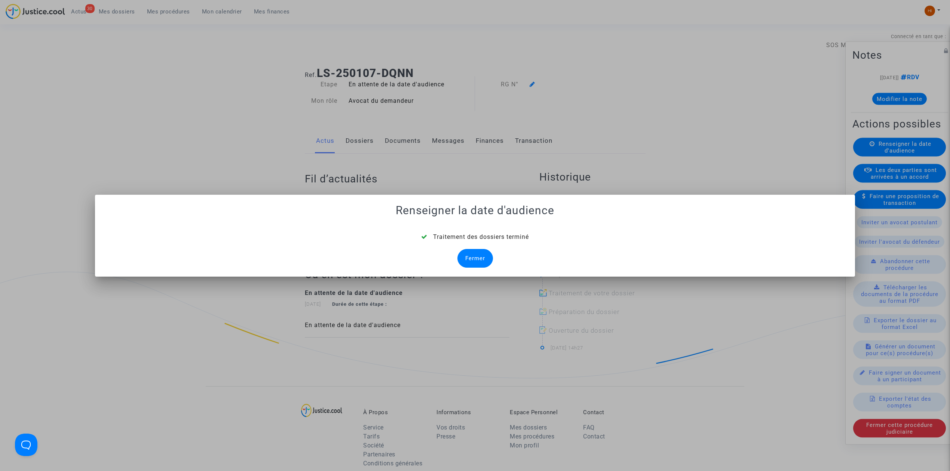
click at [474, 265] on div "Fermer" at bounding box center [475, 258] width 36 height 19
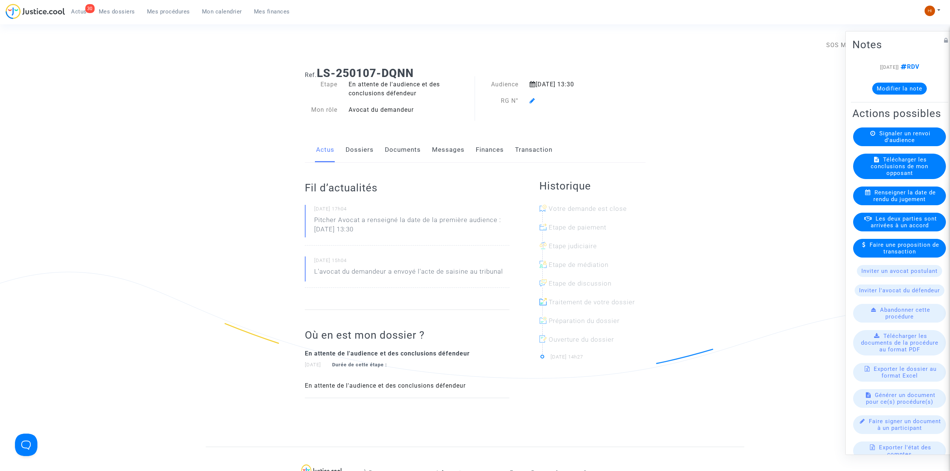
click at [534, 104] on icon at bounding box center [533, 101] width 6 height 6
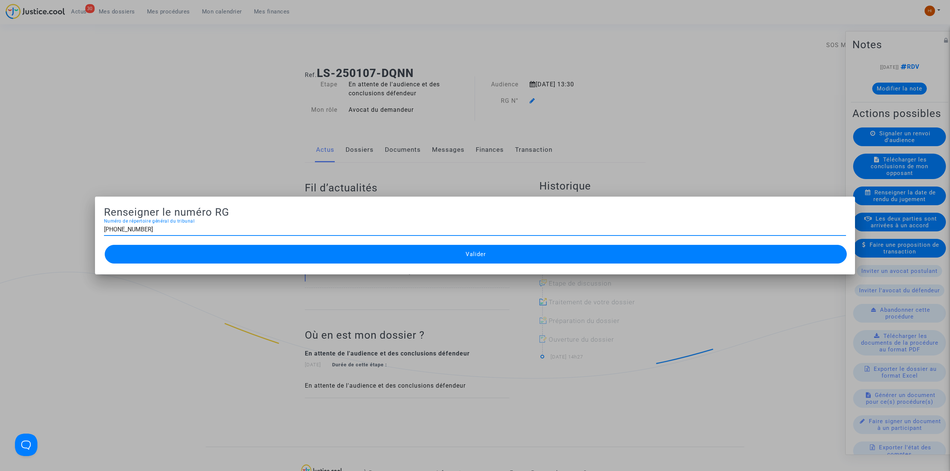
type input "[PHONE_NUMBER]"
click at [488, 254] on button "Valider" at bounding box center [476, 254] width 742 height 19
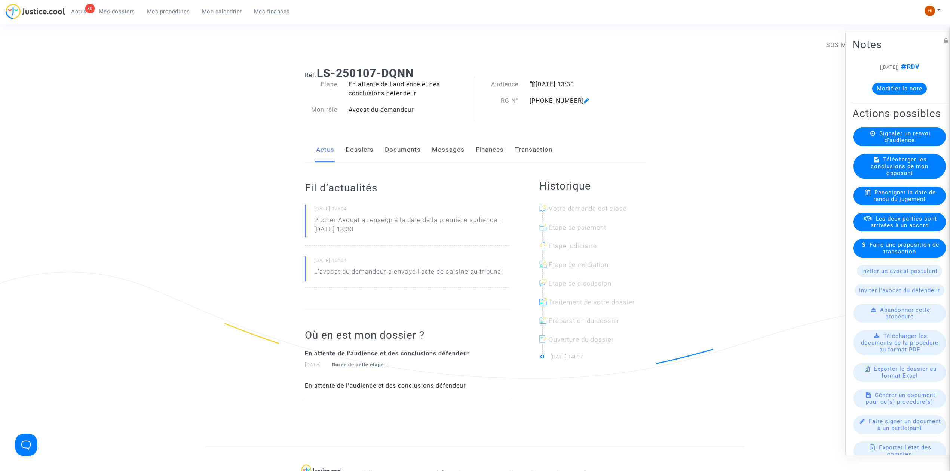
drag, startPoint x: 349, startPoint y: 153, endPoint x: 343, endPoint y: 154, distance: 5.7
click at [349, 153] on link "Dossiers" at bounding box center [360, 150] width 28 height 25
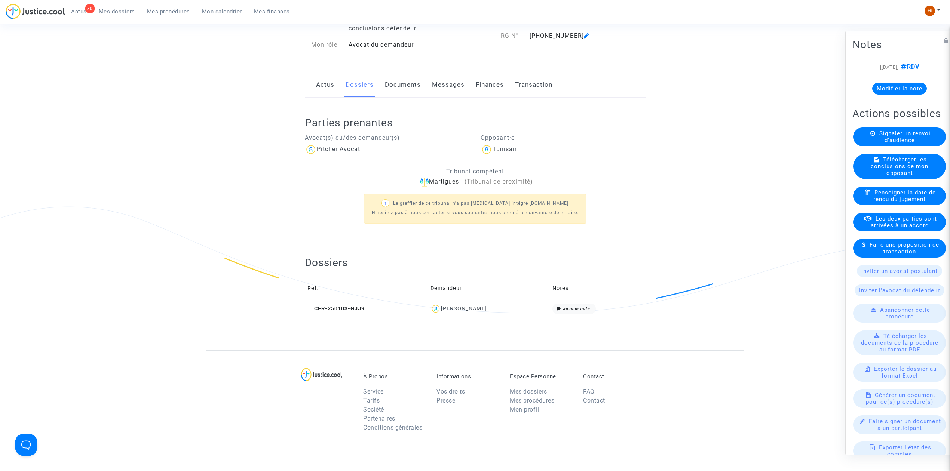
scroll to position [223, 0]
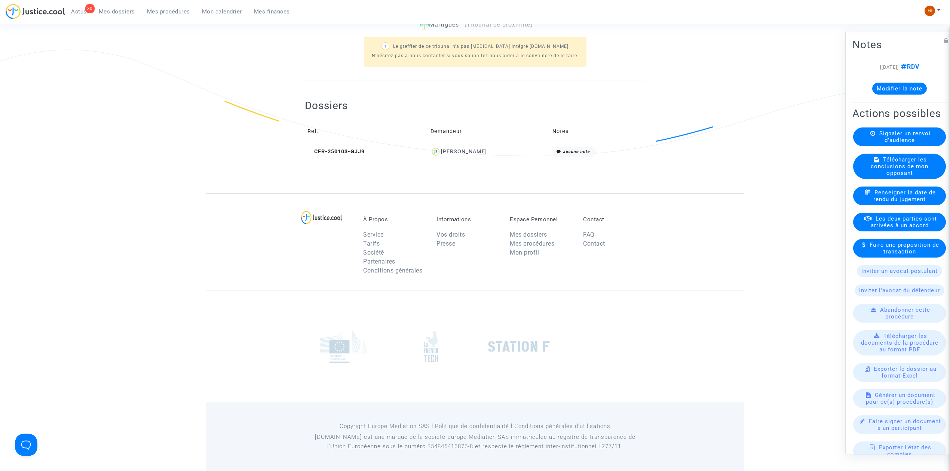
drag, startPoint x: 498, startPoint y: 153, endPoint x: 445, endPoint y: 153, distance: 52.7
click at [445, 153] on div "[PERSON_NAME]" at bounding box center [489, 152] width 117 height 11
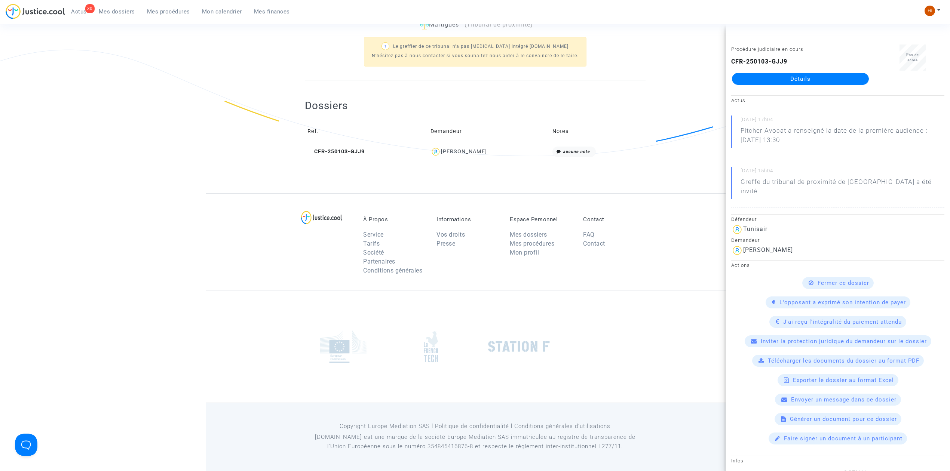
copy div "[PERSON_NAME]"
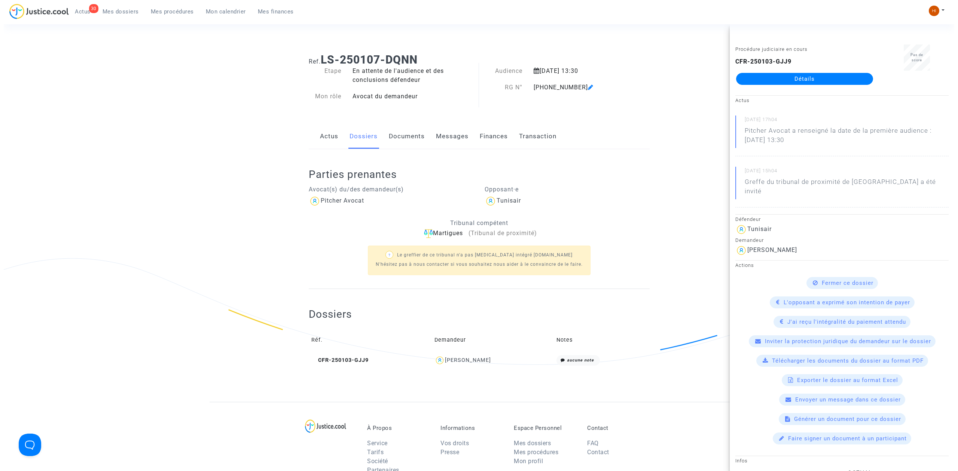
scroll to position [0, 0]
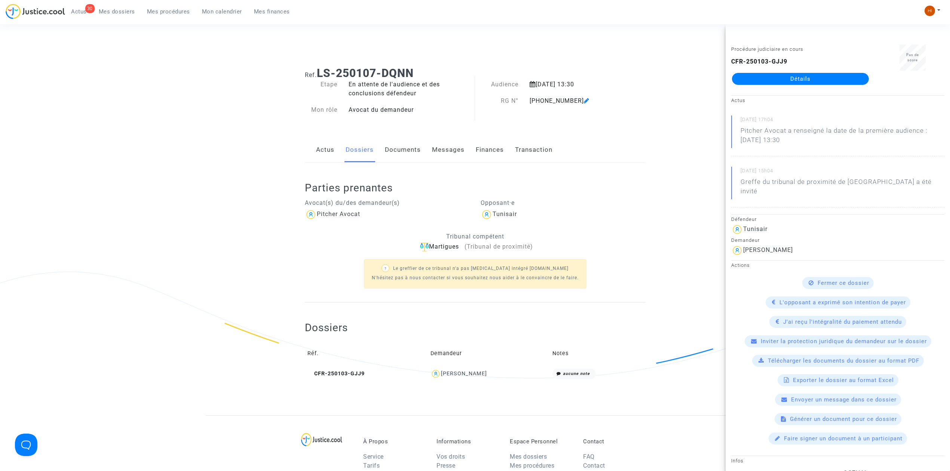
click at [584, 99] on icon at bounding box center [587, 101] width 6 height 6
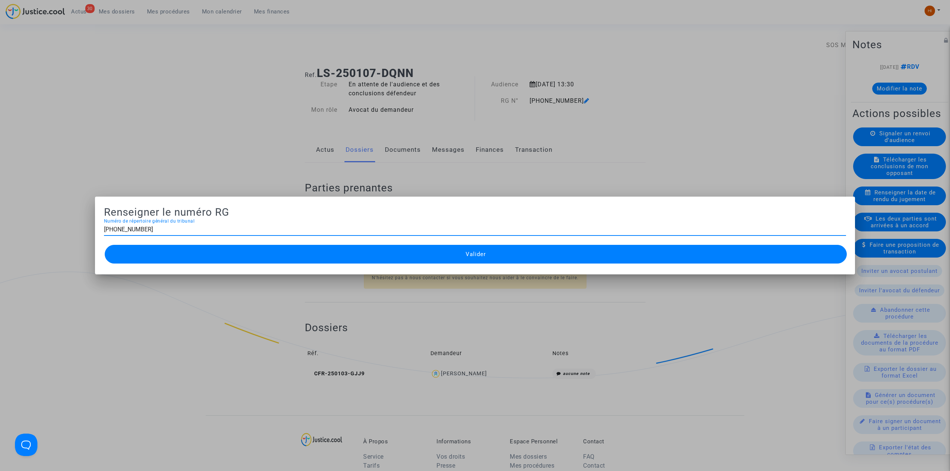
click at [116, 146] on div at bounding box center [475, 235] width 950 height 471
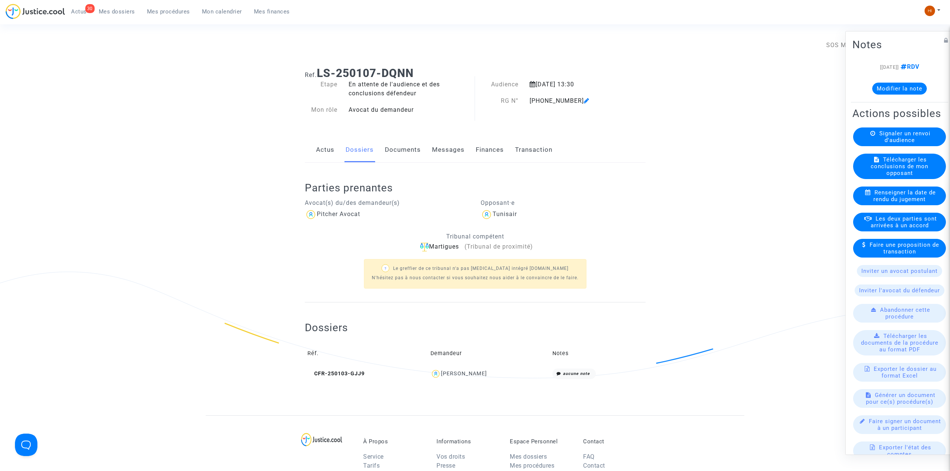
click at [177, 14] on span "Mes procédures" at bounding box center [168, 11] width 43 height 7
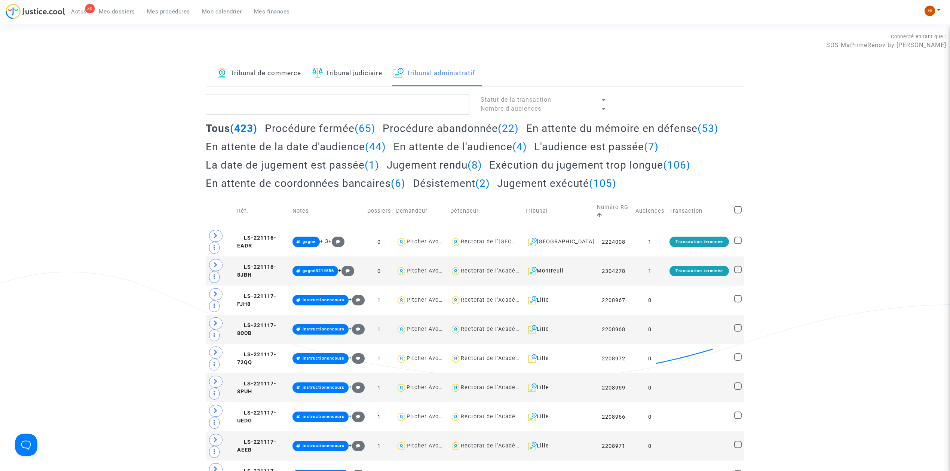
click at [364, 66] on link "Tribunal judiciaire" at bounding box center [347, 73] width 70 height 25
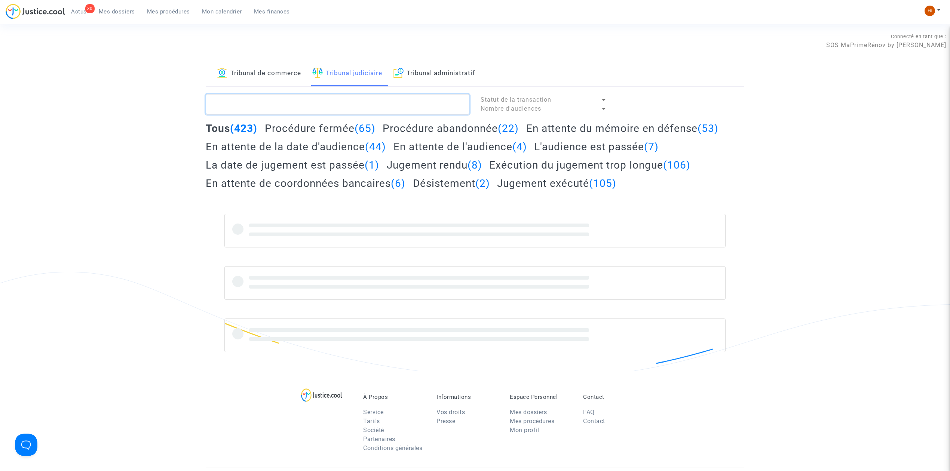
click at [364, 104] on textarea at bounding box center [338, 104] width 264 height 20
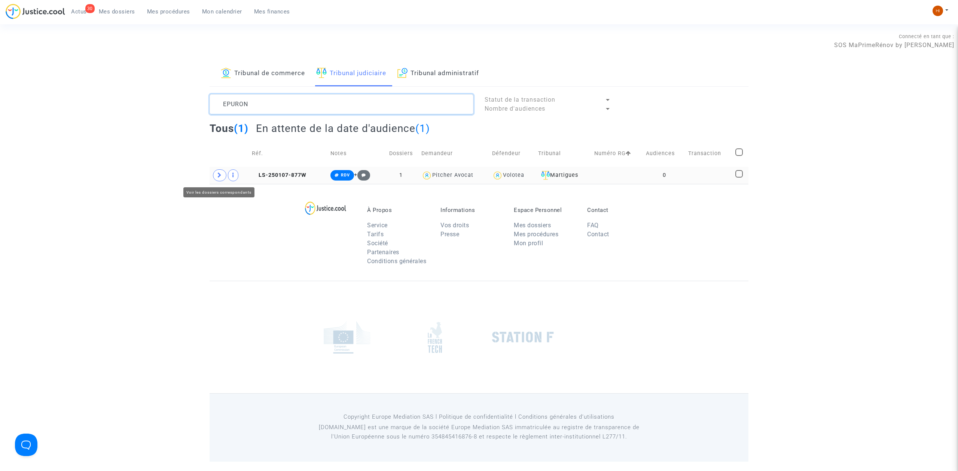
type textarea "EPURON"
click at [220, 175] on icon at bounding box center [219, 175] width 4 height 6
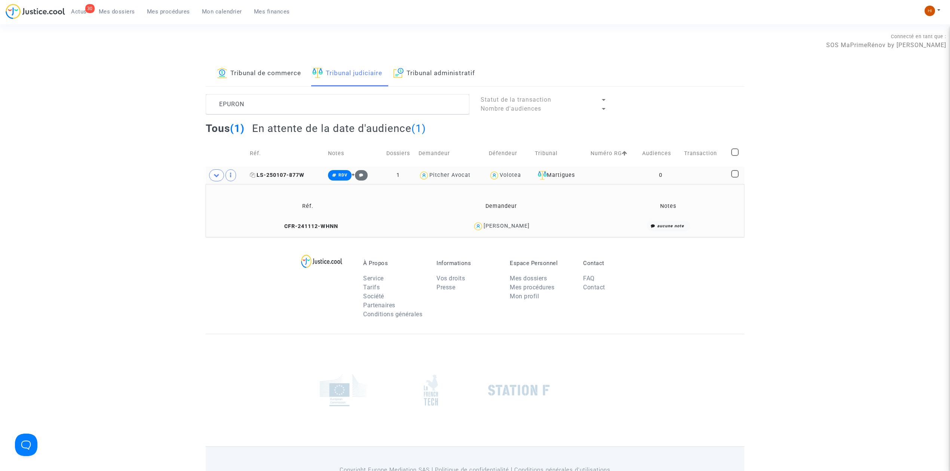
click at [297, 177] on span "LS-250107-877W" at bounding box center [277, 175] width 55 height 6
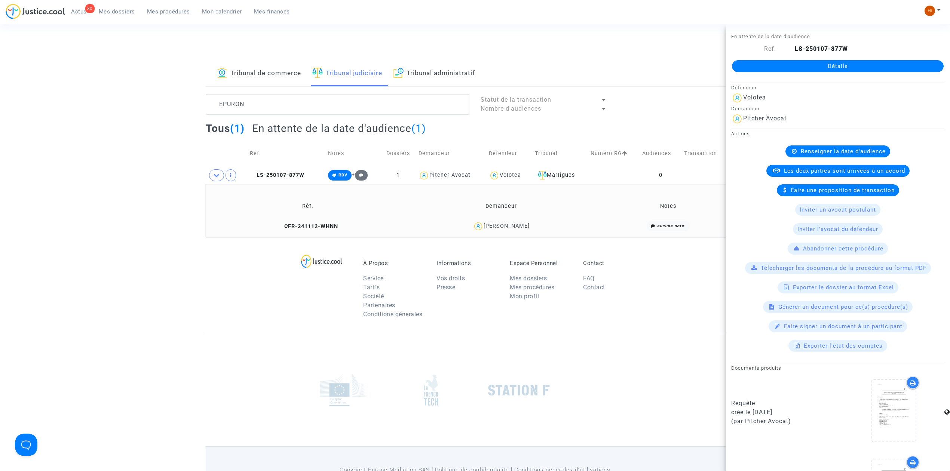
click at [819, 65] on link "Détails" at bounding box center [838, 66] width 212 height 12
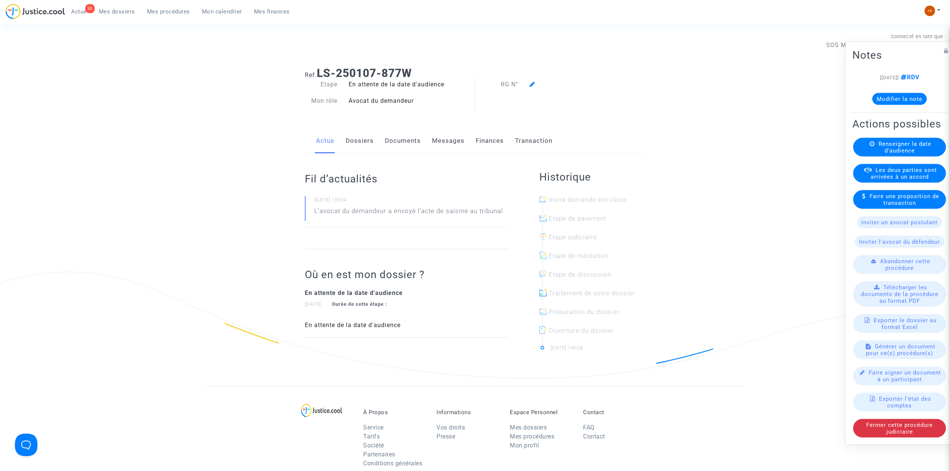
click at [907, 143] on span "Renseigner la date d'audience" at bounding box center [905, 147] width 53 height 13
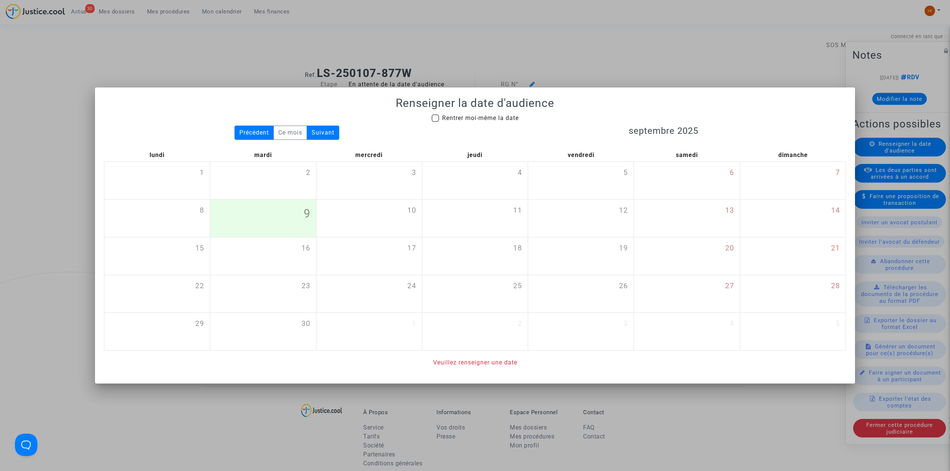
click at [462, 111] on div "Renseigner la date d'audience Rentrer moi-même la date Précédent Ce mois Suivan…" at bounding box center [475, 232] width 742 height 271
click at [463, 116] on span "Rentrer moi-même la date" at bounding box center [480, 117] width 77 height 7
click at [435, 122] on input "Rentrer moi-même la date" at bounding box center [435, 122] width 0 height 0
checkbox input "true"
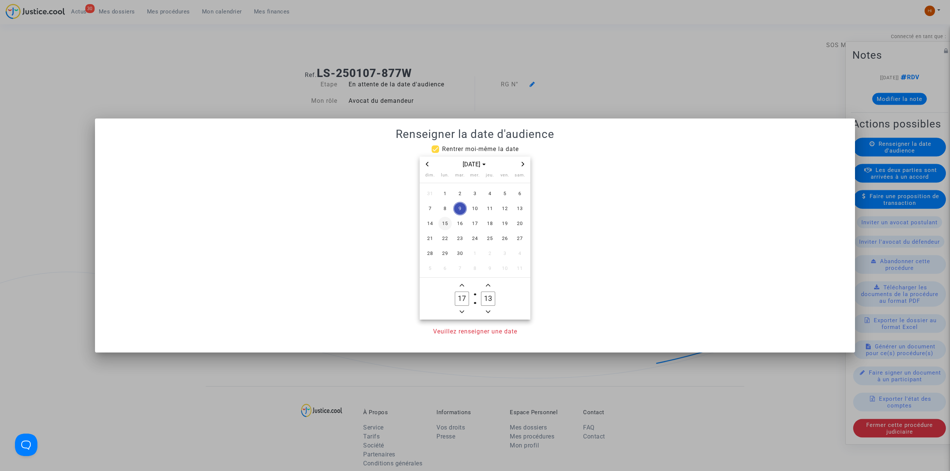
click at [441, 227] on span "15" at bounding box center [444, 223] width 13 height 13
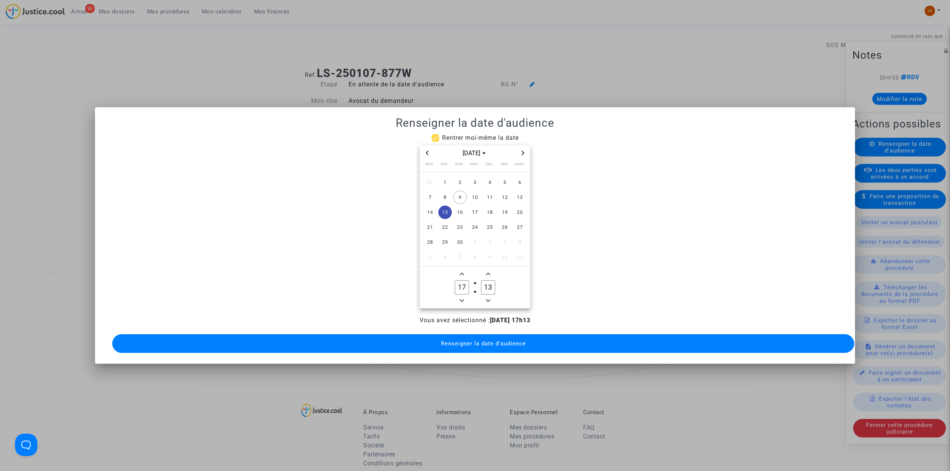
click at [462, 299] on icon "Minus a hour" at bounding box center [462, 301] width 4 height 4
type input "13"
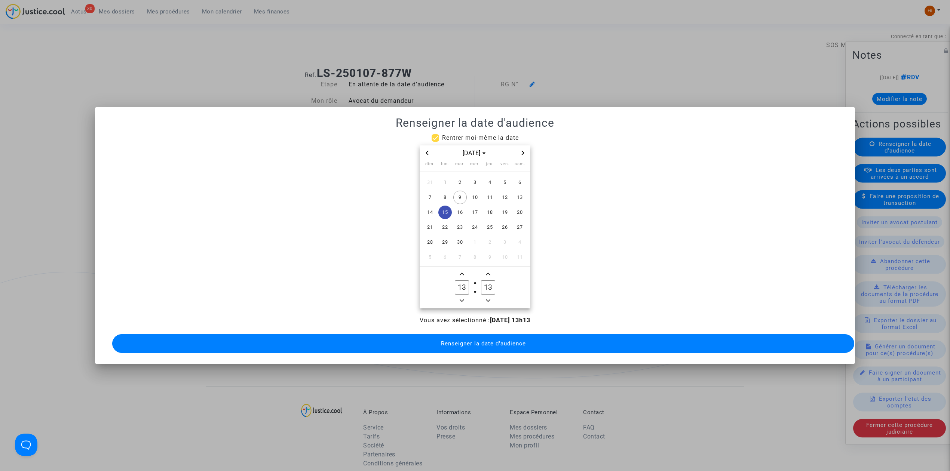
click at [490, 273] on icon "Add a minute" at bounding box center [488, 274] width 4 height 3
click at [489, 272] on icon "Add a minute" at bounding box center [488, 274] width 4 height 4
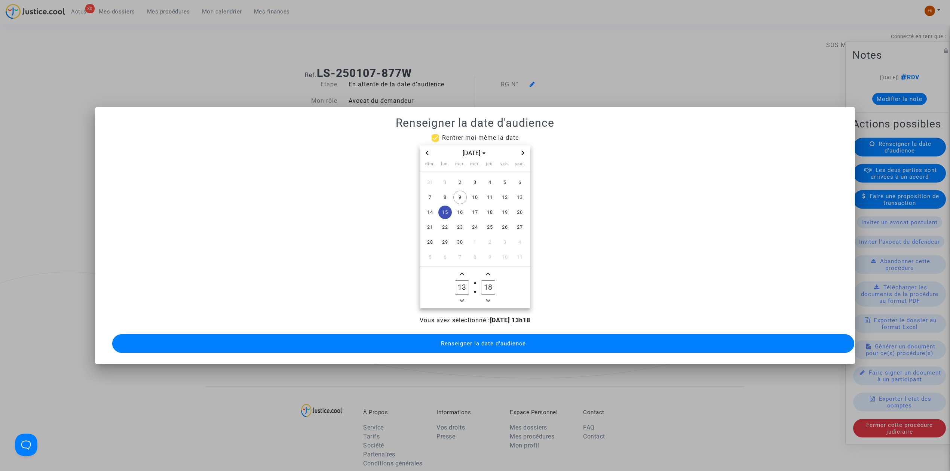
click at [489, 272] on icon "Add a minute" at bounding box center [488, 274] width 4 height 4
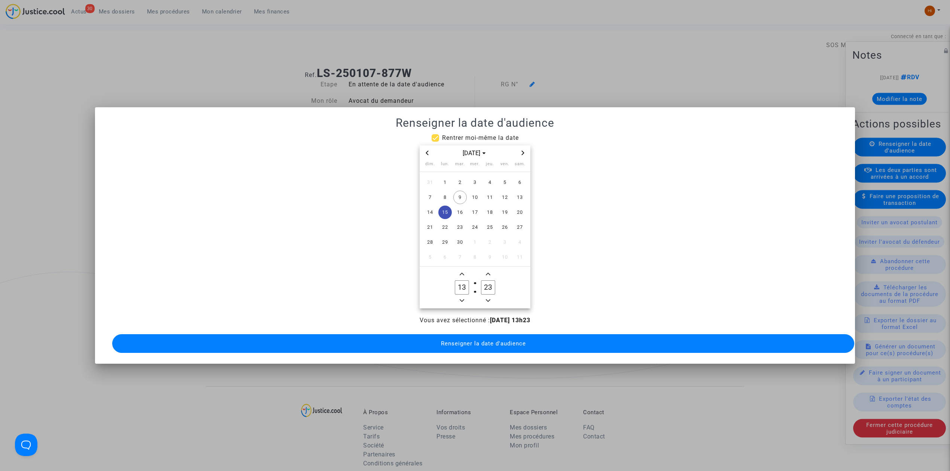
click at [489, 272] on icon "Add a minute" at bounding box center [488, 274] width 4 height 4
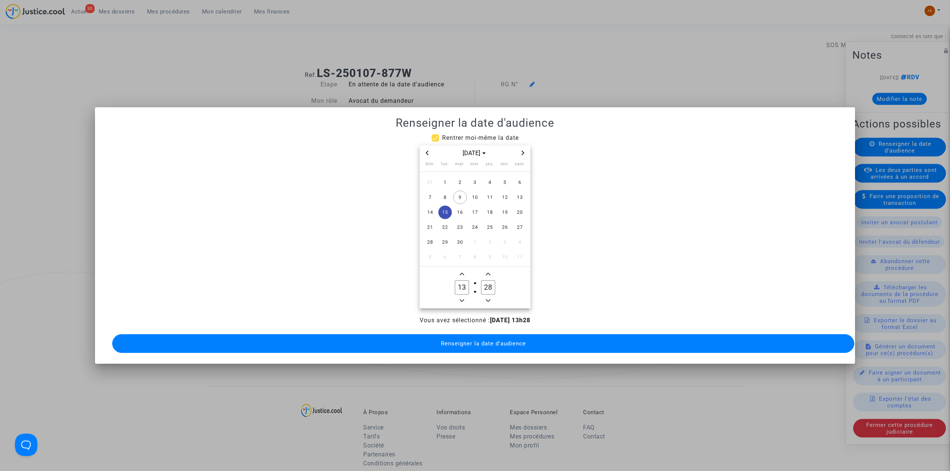
click at [489, 272] on icon "Add a minute" at bounding box center [488, 274] width 4 height 4
click at [487, 300] on icon "Minus a minute" at bounding box center [488, 301] width 4 height 3
type input "30"
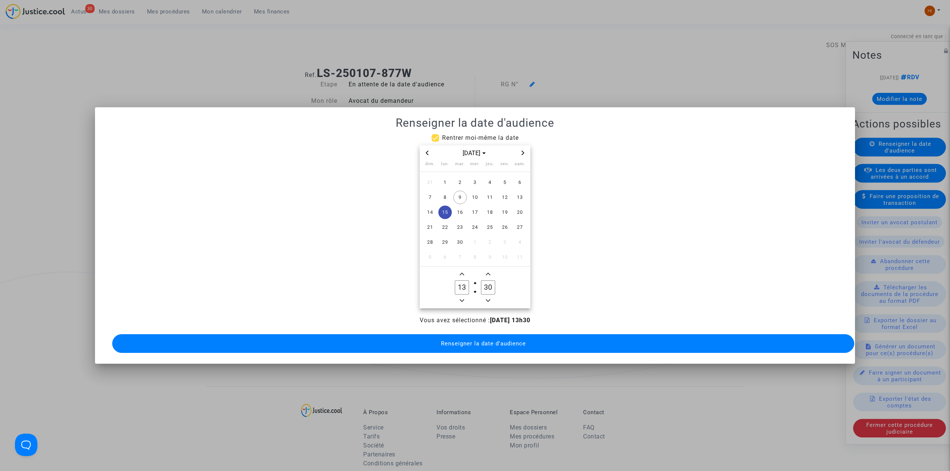
click at [480, 343] on button "Renseigner la date d'audience" at bounding box center [483, 343] width 742 height 19
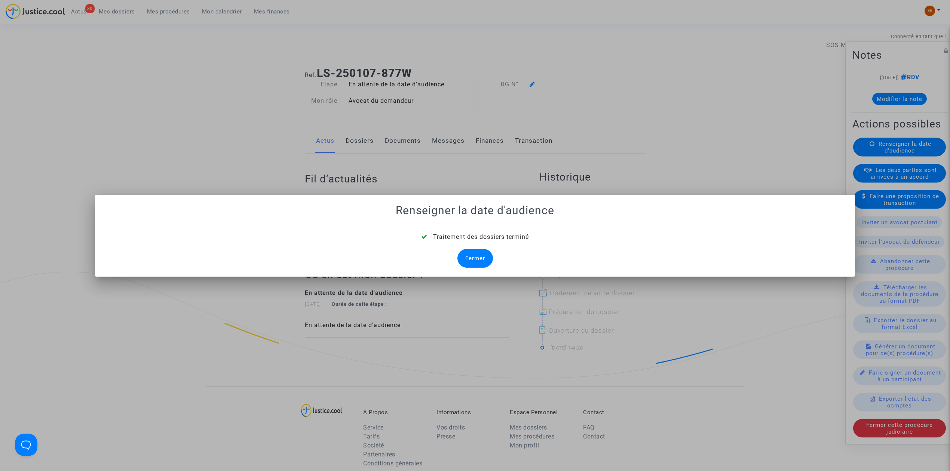
click at [491, 260] on div "Fermer" at bounding box center [475, 258] width 36 height 19
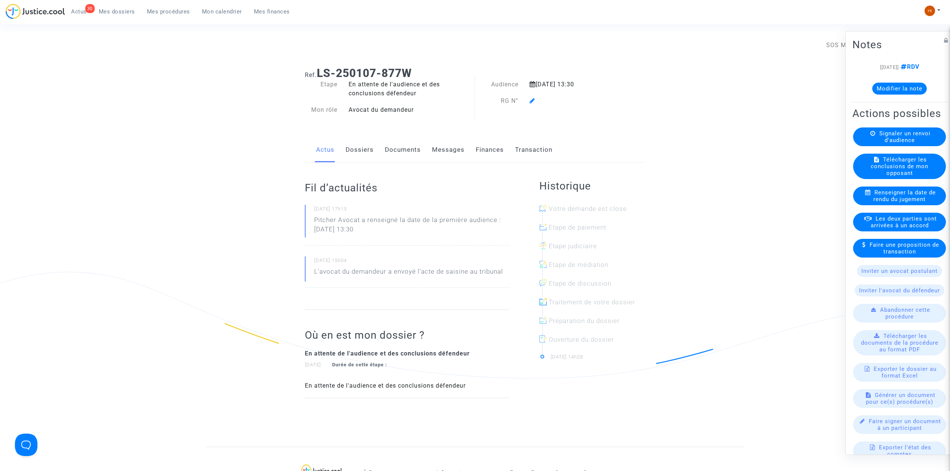
click at [530, 102] on icon at bounding box center [533, 101] width 6 height 6
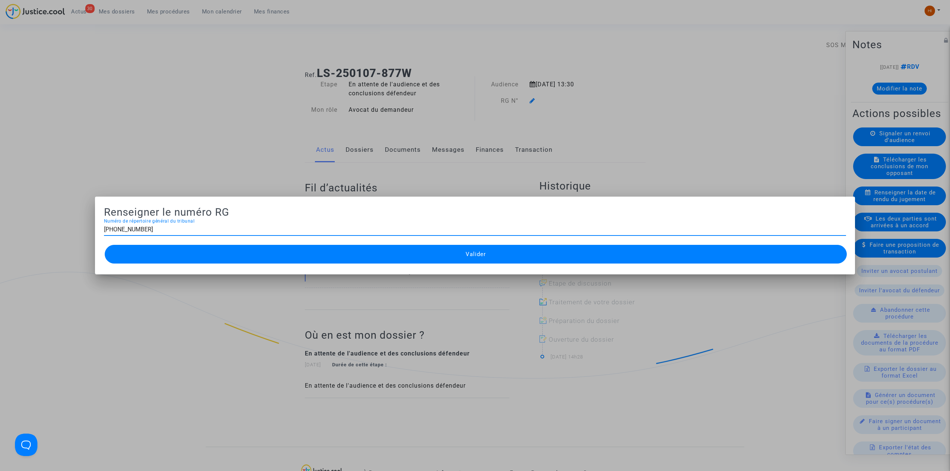
type input "[PHONE_NUMBER]"
click at [454, 259] on button "Valider" at bounding box center [476, 254] width 742 height 19
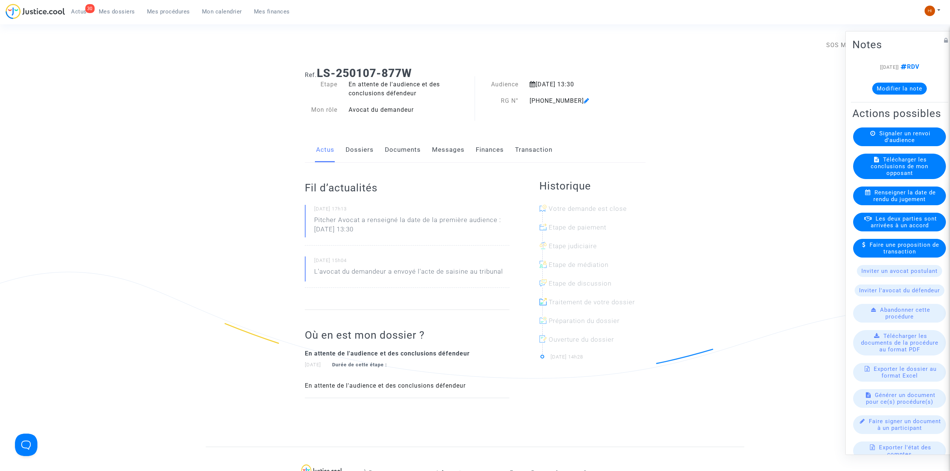
drag, startPoint x: 435, startPoint y: 68, endPoint x: 321, endPoint y: 66, distance: 114.9
click at [321, 66] on div "Ref. LS-250107-877W" at bounding box center [475, 70] width 352 height 19
copy b "LS-250107-877W"
click at [343, 155] on div "Actus Dossiers Documents Messages Finances Transaction" at bounding box center [475, 150] width 341 height 25
click at [355, 153] on link "Dossiers" at bounding box center [360, 150] width 28 height 25
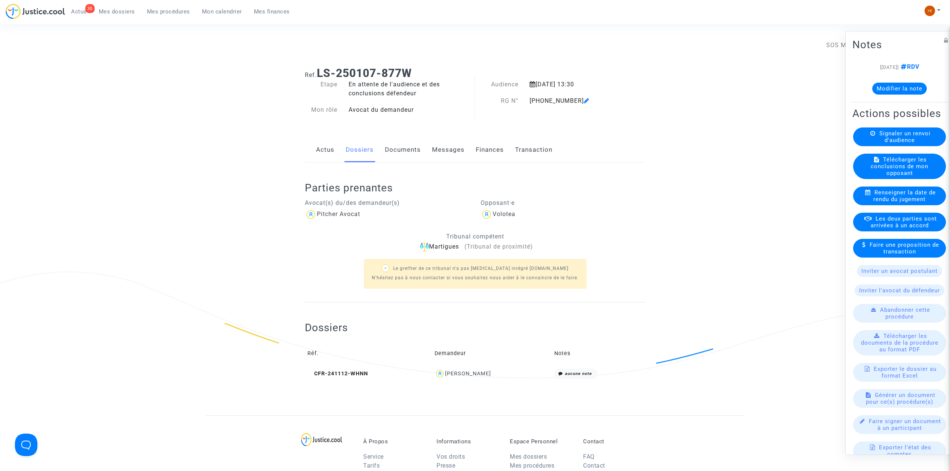
drag, startPoint x: 504, startPoint y: 379, endPoint x: 450, endPoint y: 379, distance: 54.6
click at [450, 379] on div "[PERSON_NAME]" at bounding box center [492, 374] width 114 height 11
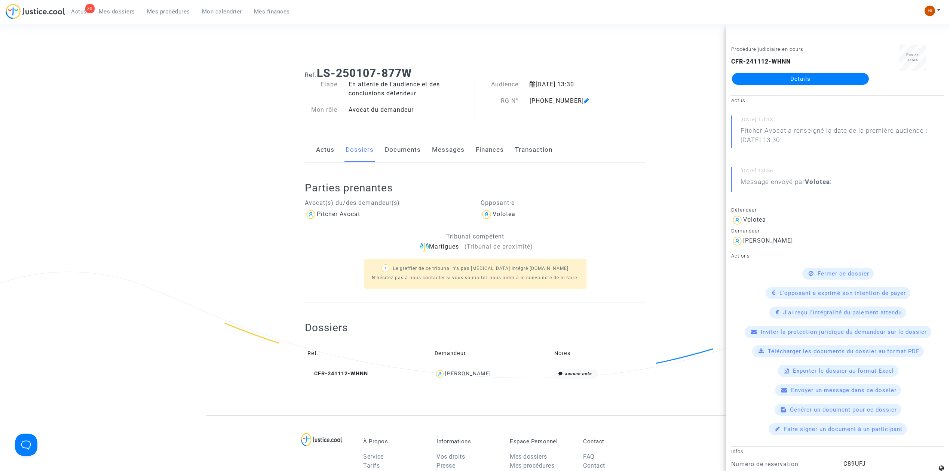
copy div "[PERSON_NAME]"
click at [401, 138] on link "Documents" at bounding box center [403, 150] width 36 height 25
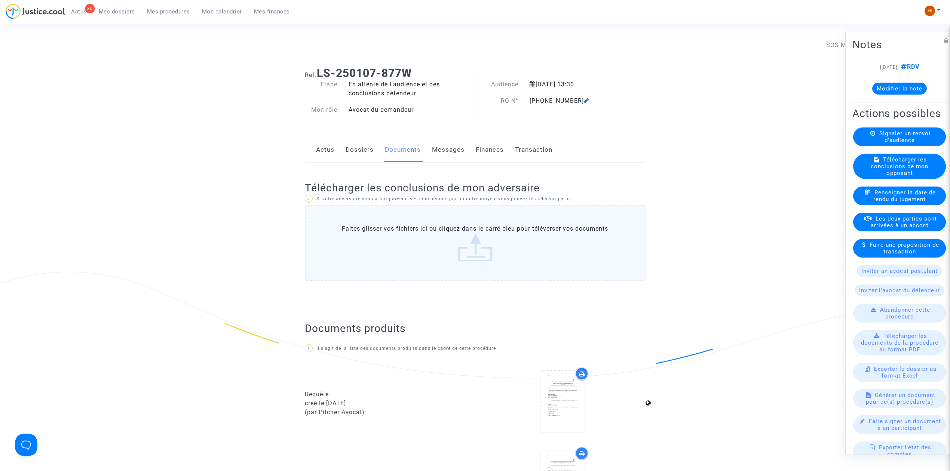
click at [162, 11] on span "Mes procédures" at bounding box center [168, 11] width 43 height 7
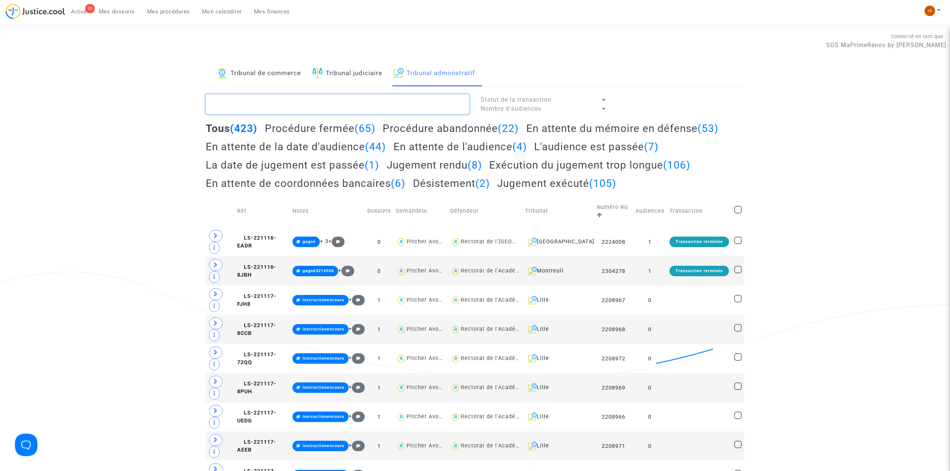
click at [385, 107] on textarea at bounding box center [338, 104] width 264 height 20
click at [354, 70] on link "Tribunal judiciaire" at bounding box center [347, 73] width 70 height 25
click at [346, 101] on textarea at bounding box center [338, 104] width 264 height 20
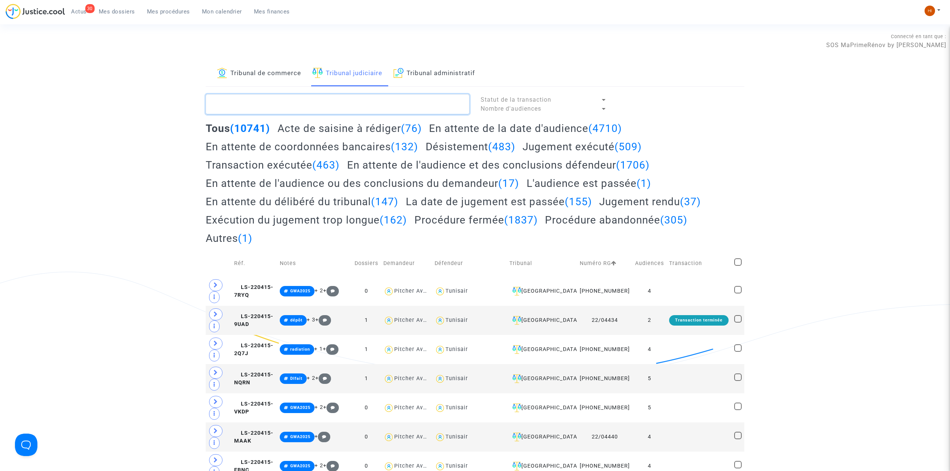
paste textarea "[PERSON_NAME]"
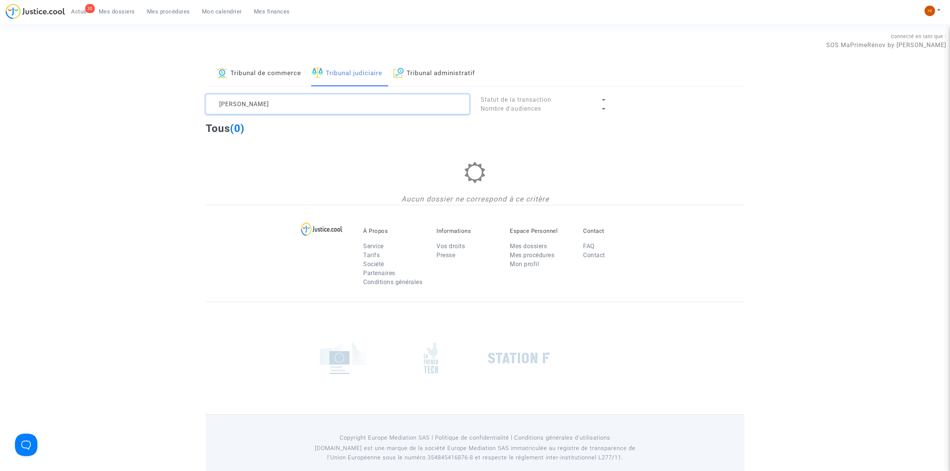
type textarea "[PERSON_NAME]"
click at [291, 75] on link "Tribunal de commerce" at bounding box center [259, 73] width 84 height 25
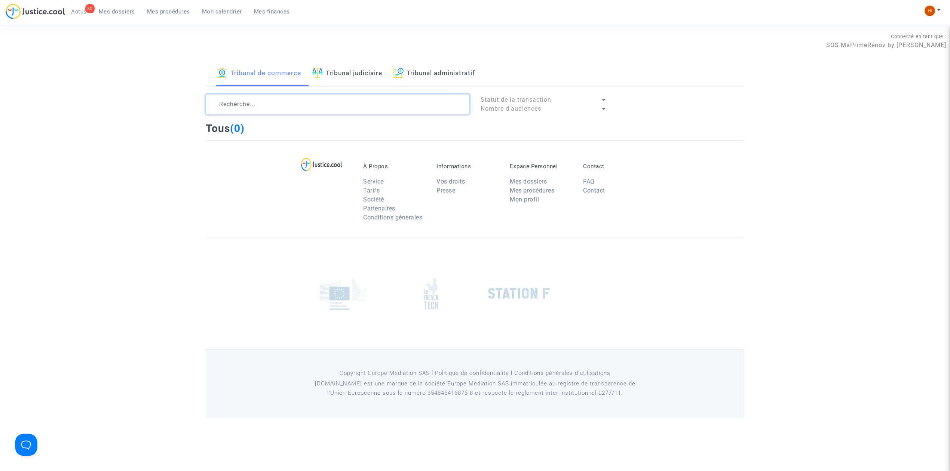
click at [291, 106] on textarea at bounding box center [338, 104] width 264 height 20
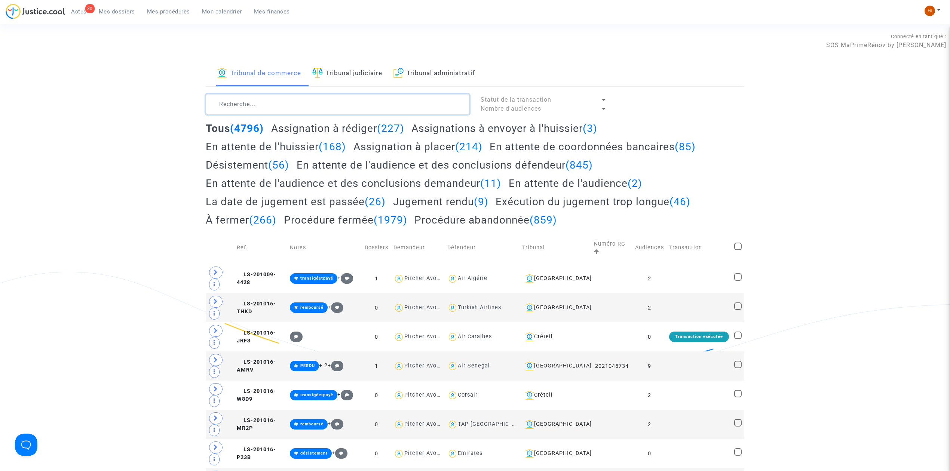
paste textarea "[PERSON_NAME]"
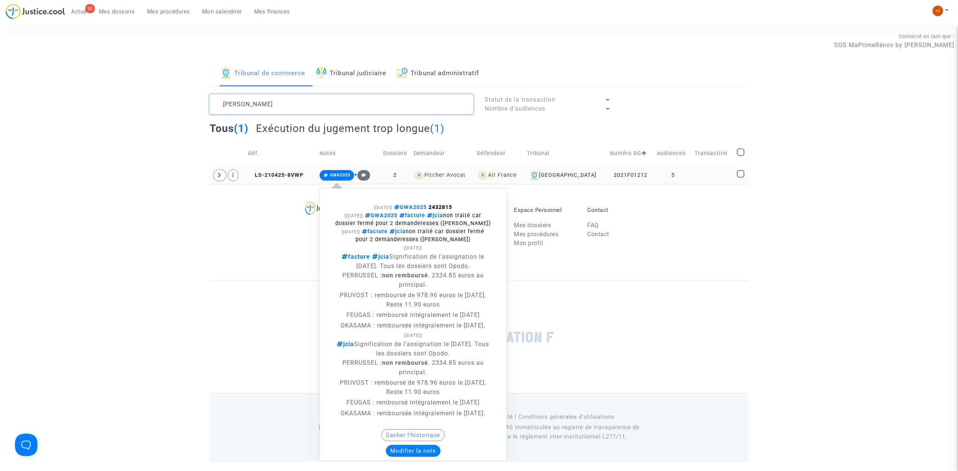
type textarea "[PERSON_NAME]"
click at [351, 172] on span "GWA2025" at bounding box center [336, 175] width 35 height 10
click at [331, 174] on span "GWA2025" at bounding box center [336, 175] width 35 height 10
drag, startPoint x: 462, startPoint y: 204, endPoint x: 433, endPoint y: 209, distance: 29.0
click at [433, 209] on div "[[DATE]] GWA2025 2432815" at bounding box center [413, 207] width 156 height 8
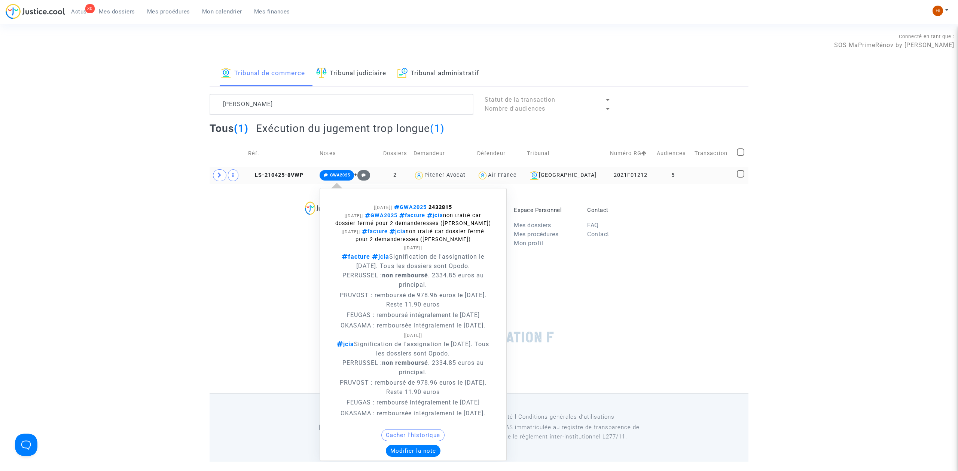
copy span "2432815"
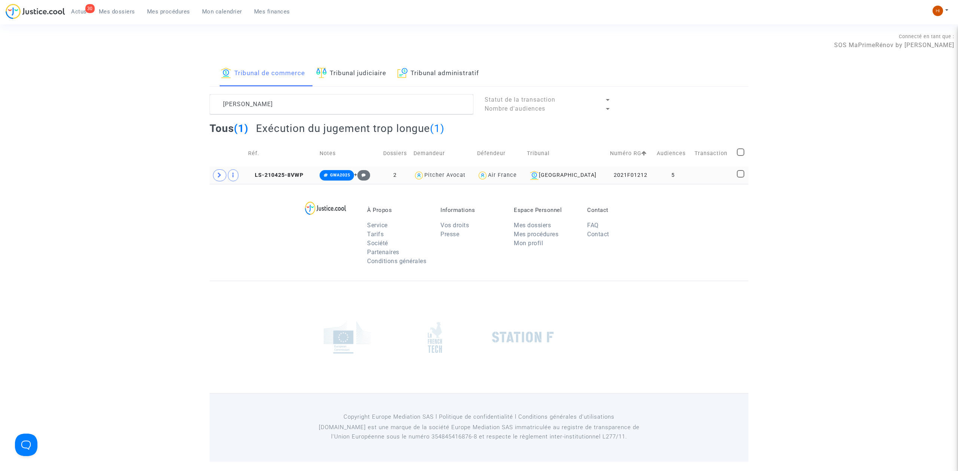
click at [123, 10] on span "Mes dossiers" at bounding box center [117, 11] width 36 height 7
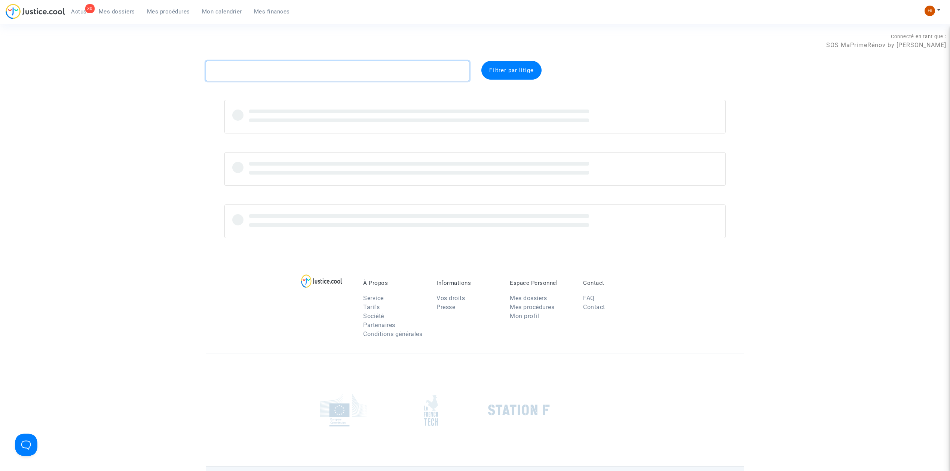
click at [254, 79] on textarea at bounding box center [338, 71] width 264 height 20
paste textarea "CFR-250616-qxh8"
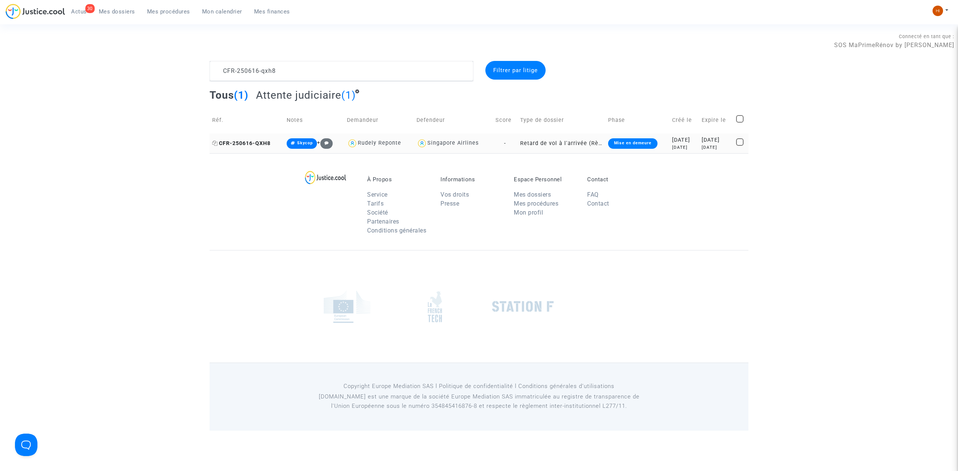
click at [249, 142] on span "CFR-250616-QXH8" at bounding box center [241, 143] width 58 height 6
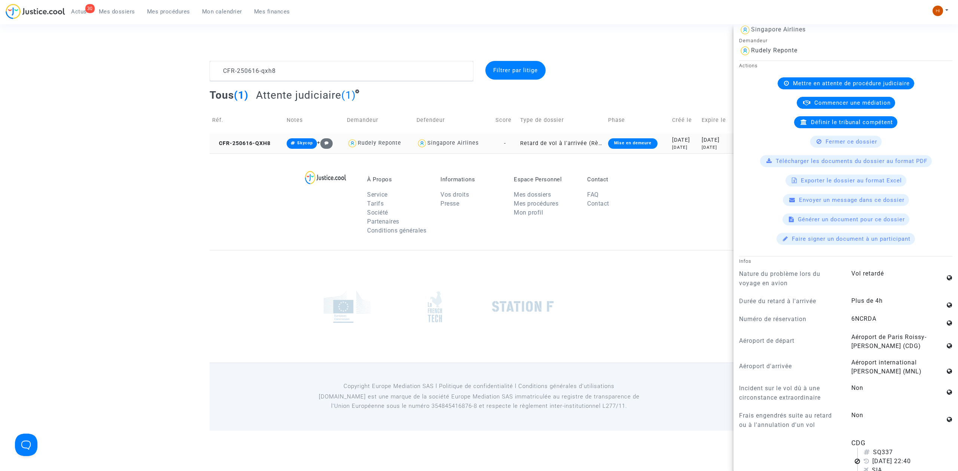
scroll to position [798, 0]
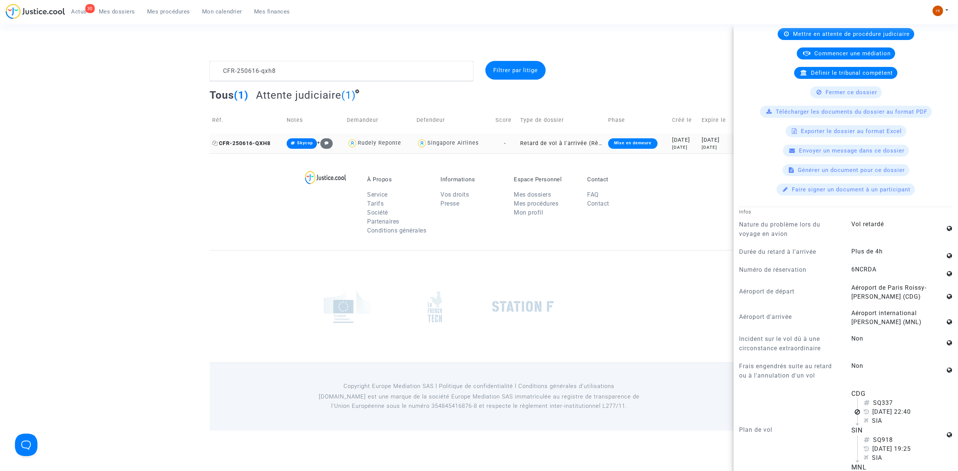
click at [247, 141] on span "CFR-250616-QXH8" at bounding box center [241, 143] width 58 height 6
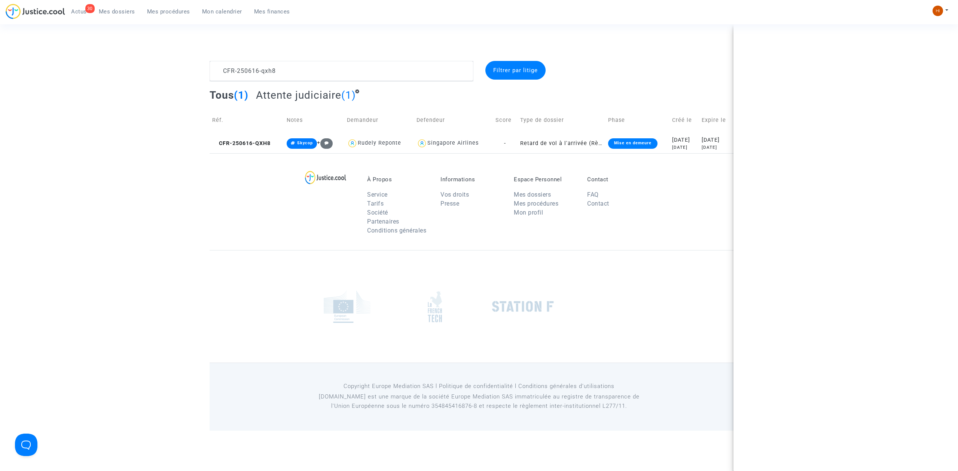
scroll to position [0, 0]
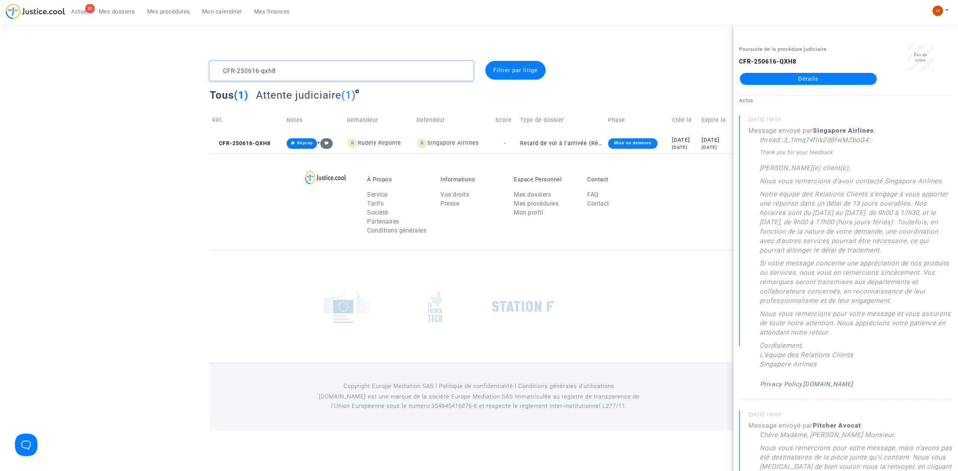
click at [315, 77] on textarea at bounding box center [341, 71] width 264 height 20
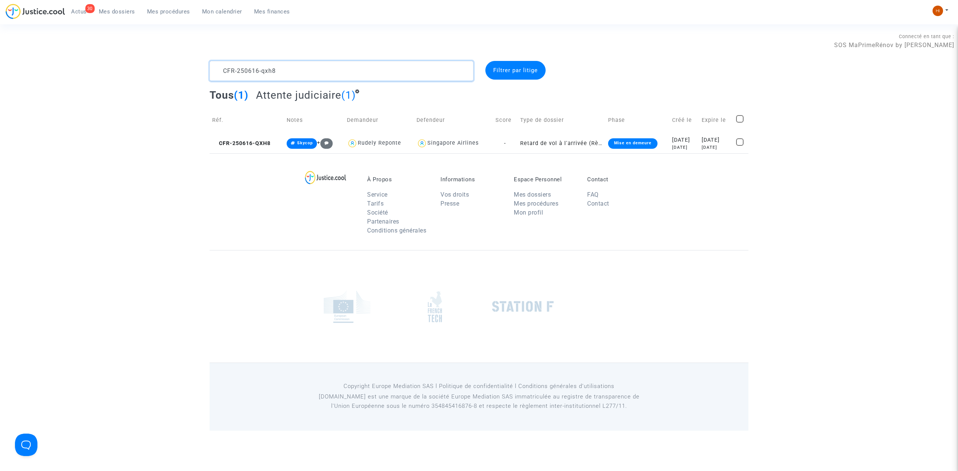
click at [315, 77] on textarea at bounding box center [341, 71] width 264 height 20
paste textarea "701-JK8N"
type textarea "CFR-250701-JK8N"
click at [272, 138] on td "CFR-250701-JK8N" at bounding box center [246, 144] width 74 height 20
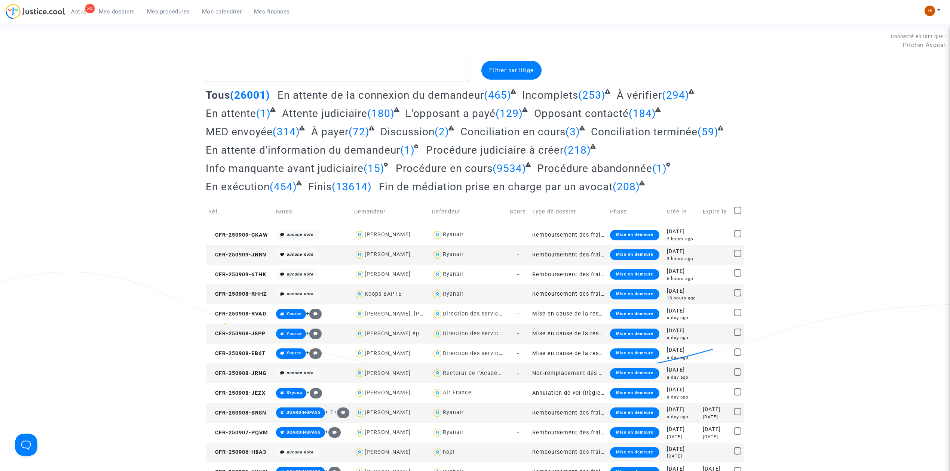
click at [165, 15] on link "Mes procédures" at bounding box center [168, 11] width 55 height 11
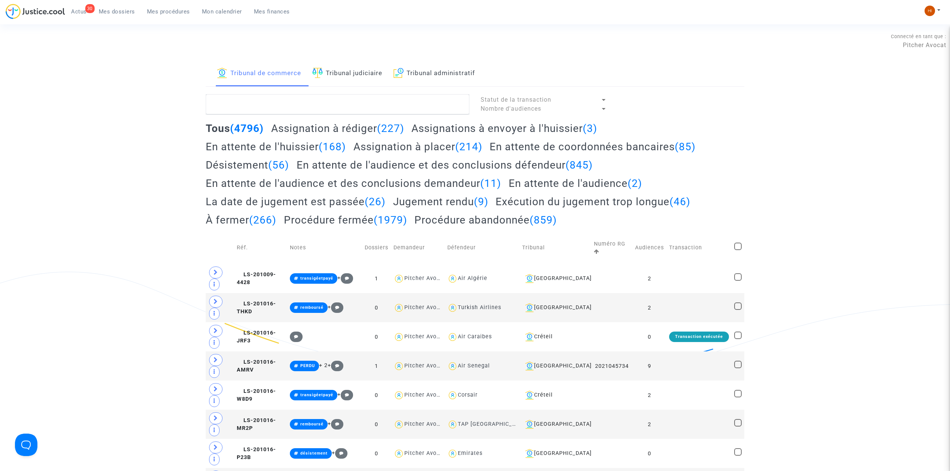
click at [361, 71] on link "Tribunal judiciaire" at bounding box center [347, 73] width 70 height 25
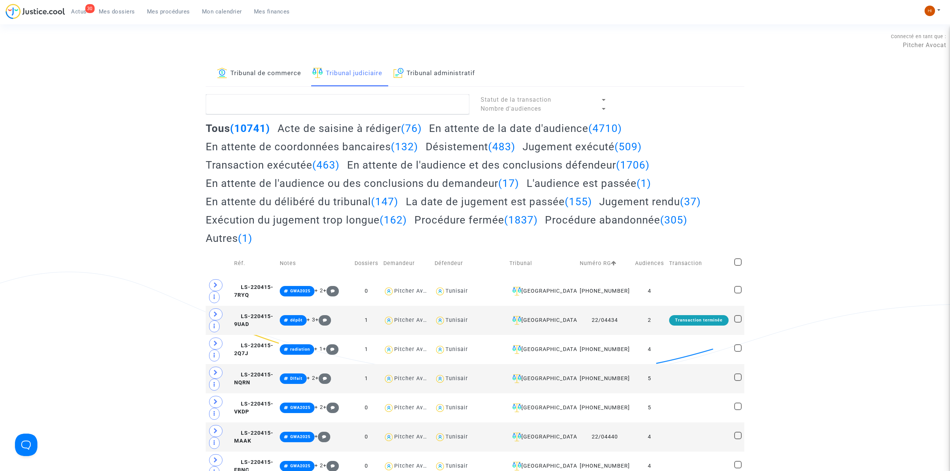
click at [276, 77] on link "Tribunal de commerce" at bounding box center [259, 73] width 84 height 25
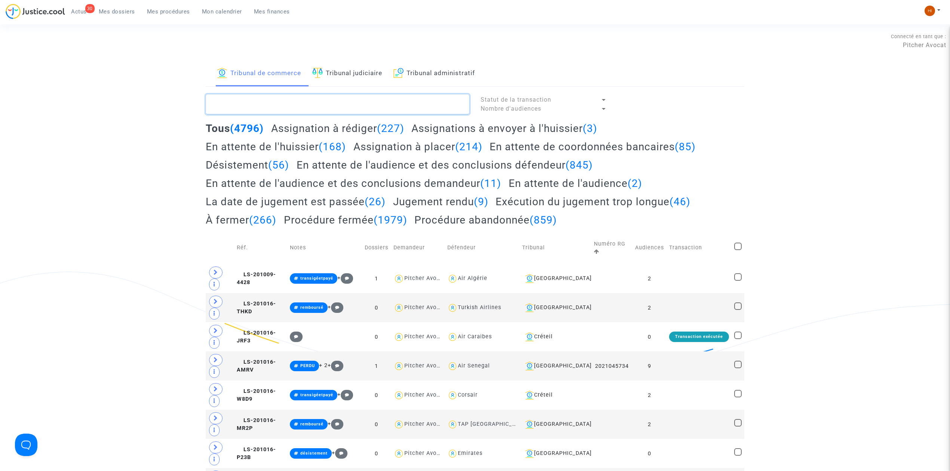
click at [274, 105] on textarea at bounding box center [338, 104] width 264 height 20
paste textarea "025F00224"
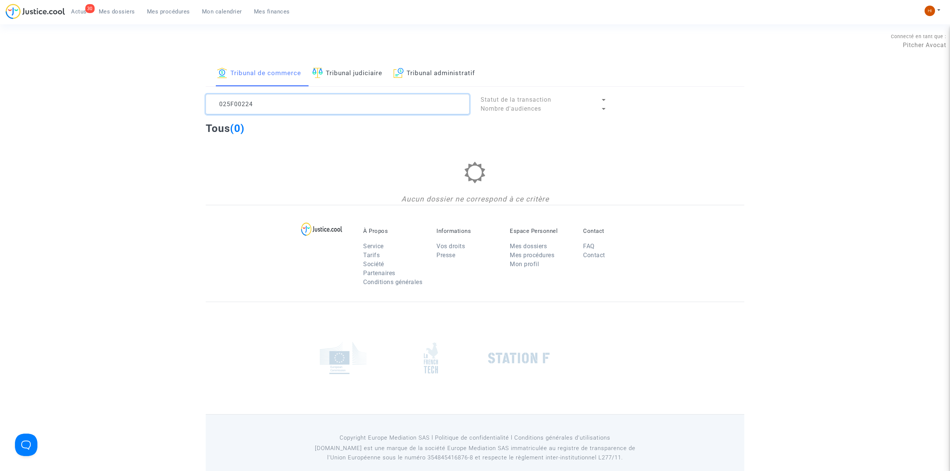
click at [217, 111] on textarea at bounding box center [338, 104] width 264 height 20
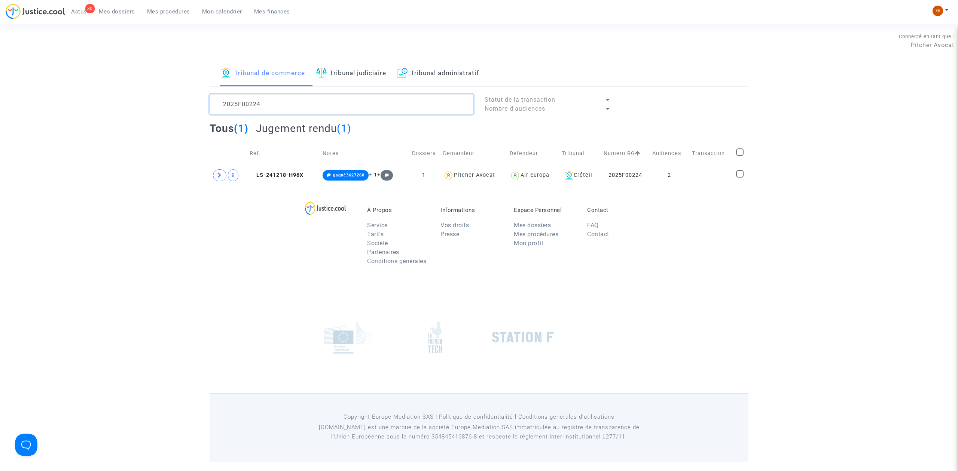
type textarea "2025F00224"
click at [160, 319] on footerbar "À Propos Service Tarifs Société Partenaires Conditions générales Informations V…" at bounding box center [479, 323] width 958 height 278
